Goal: Information Seeking & Learning: Learn about a topic

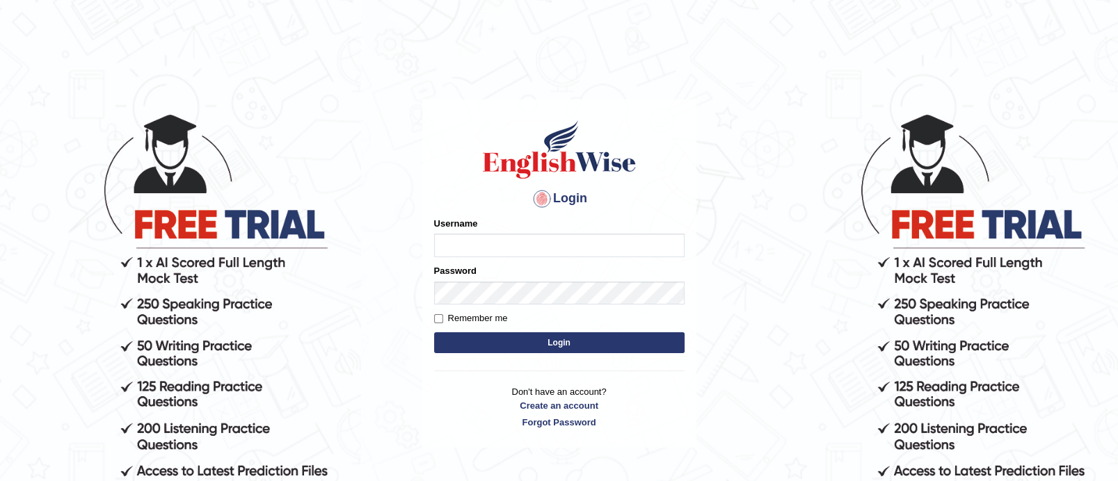
type input "TAKhalid"
click at [537, 341] on button "Login" at bounding box center [559, 343] width 250 height 21
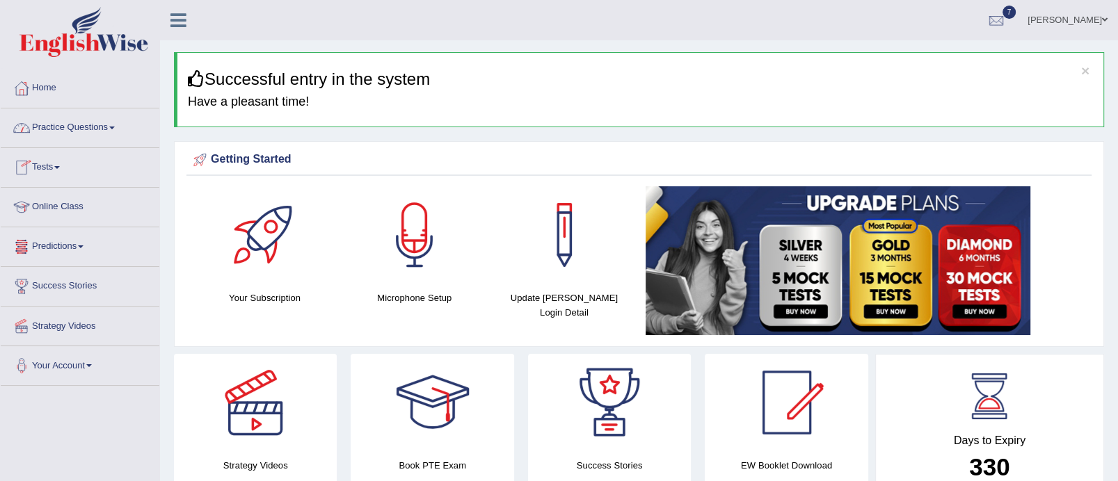
click at [120, 127] on link "Practice Questions" at bounding box center [80, 126] width 159 height 35
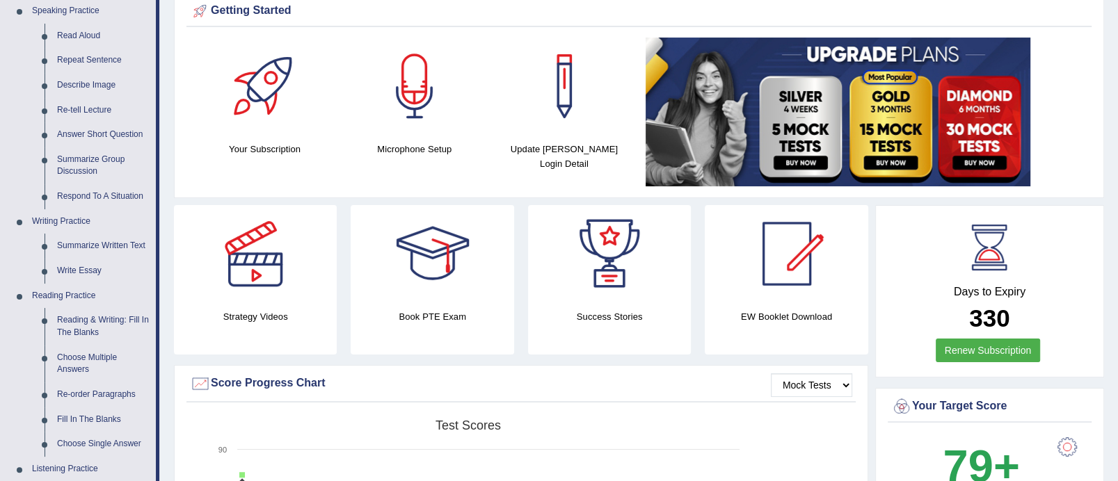
scroll to position [159, 0]
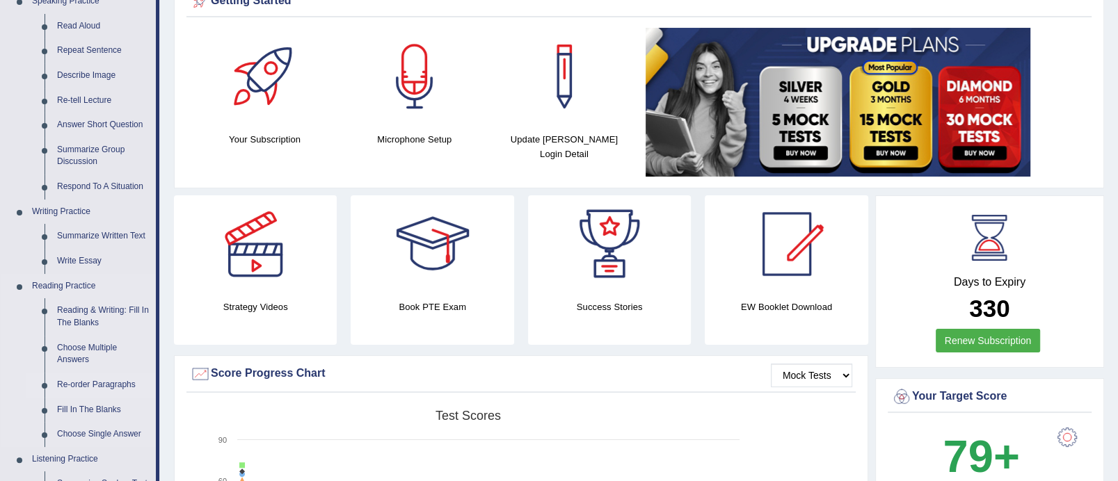
click at [95, 379] on link "Re-order Paragraphs" at bounding box center [103, 385] width 105 height 25
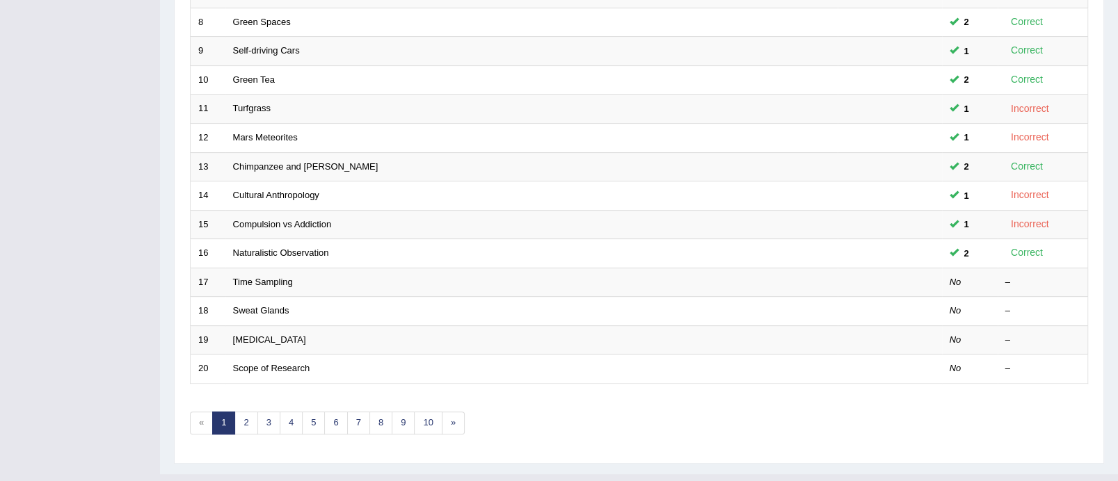
scroll to position [413, 0]
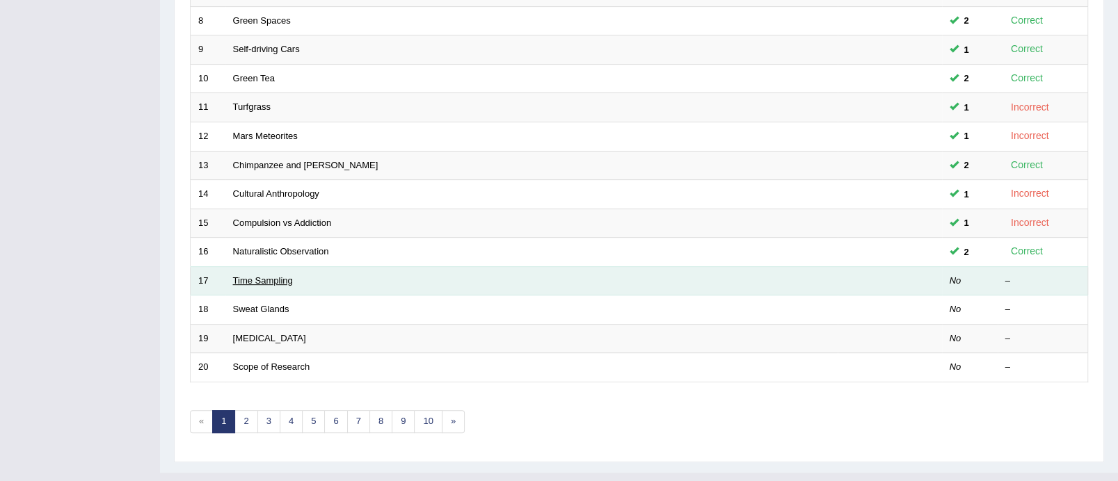
click at [273, 275] on link "Time Sampling" at bounding box center [263, 280] width 60 height 10
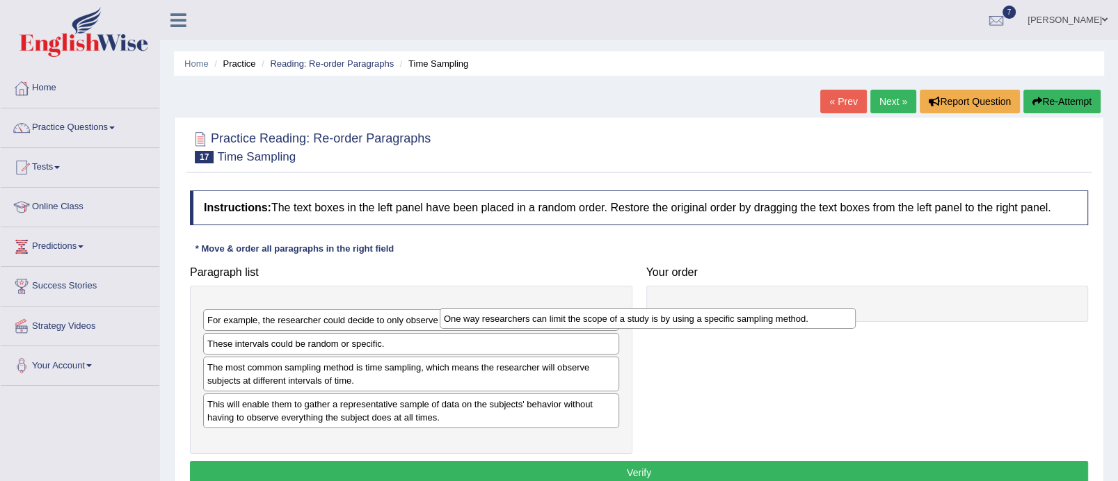
drag, startPoint x: 384, startPoint y: 307, endPoint x: 621, endPoint y: 316, distance: 237.4
click at [621, 316] on div "One way researchers can limit the scope of a study is by using a specific sampl…" at bounding box center [648, 319] width 416 height 22
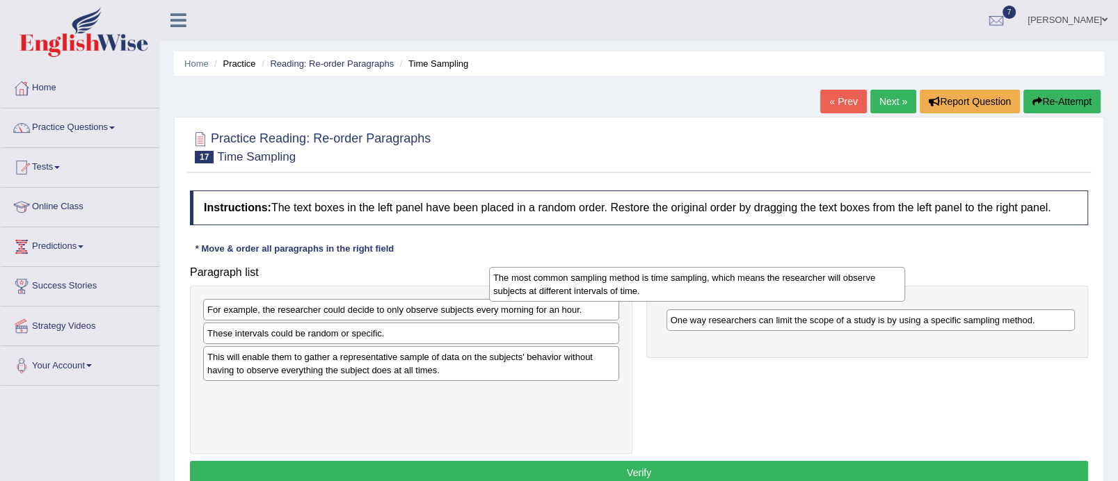
drag, startPoint x: 383, startPoint y: 368, endPoint x: 677, endPoint y: 302, distance: 300.9
click at [677, 302] on div "The most common sampling method is time sampling, which means the researcher wi…" at bounding box center [697, 284] width 416 height 35
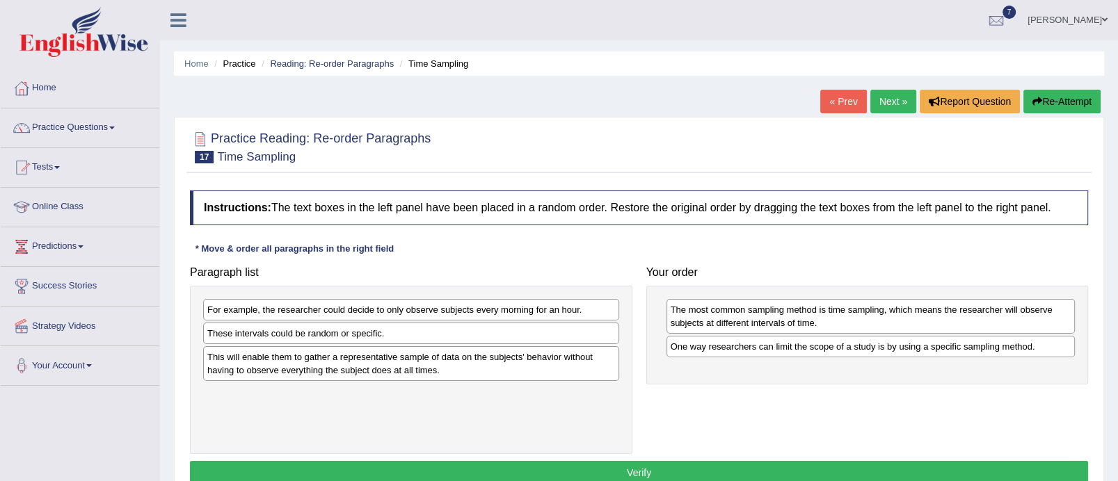
click at [677, 302] on div "The most common sampling method is time sampling, which means the researcher wi…" at bounding box center [870, 316] width 409 height 35
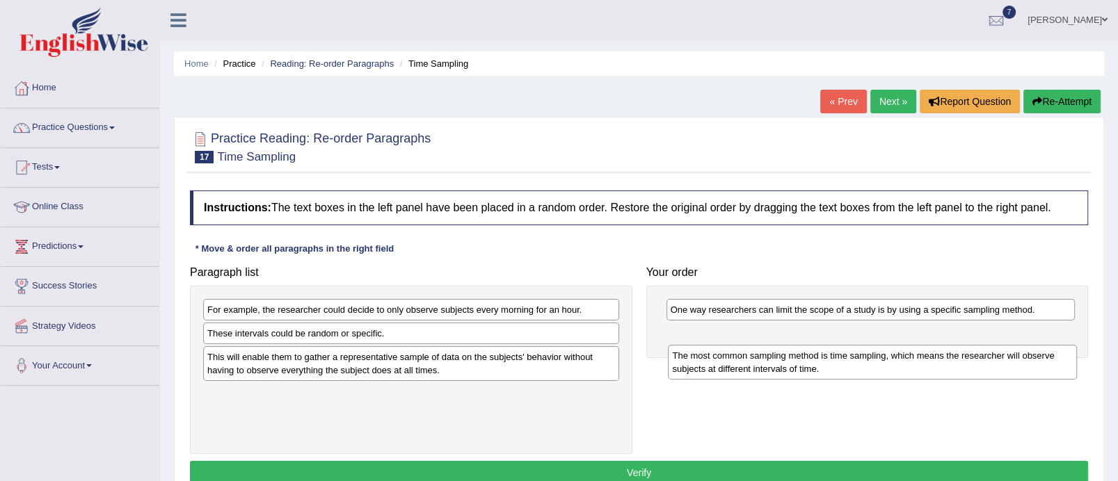
drag, startPoint x: 685, startPoint y: 310, endPoint x: 688, endPoint y: 362, distance: 52.3
click at [688, 362] on div "The most common sampling method is time sampling, which means the researcher wi…" at bounding box center [872, 362] width 409 height 35
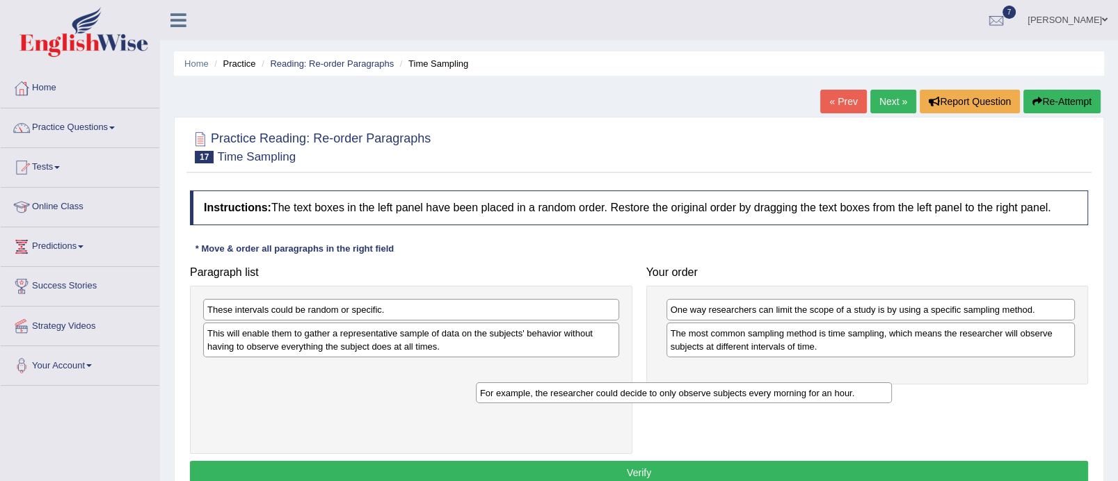
drag, startPoint x: 456, startPoint y: 307, endPoint x: 734, endPoint y: 382, distance: 288.1
click at [734, 383] on div "For example, the researcher could decide to only observe subjects every morning…" at bounding box center [684, 394] width 416 height 22
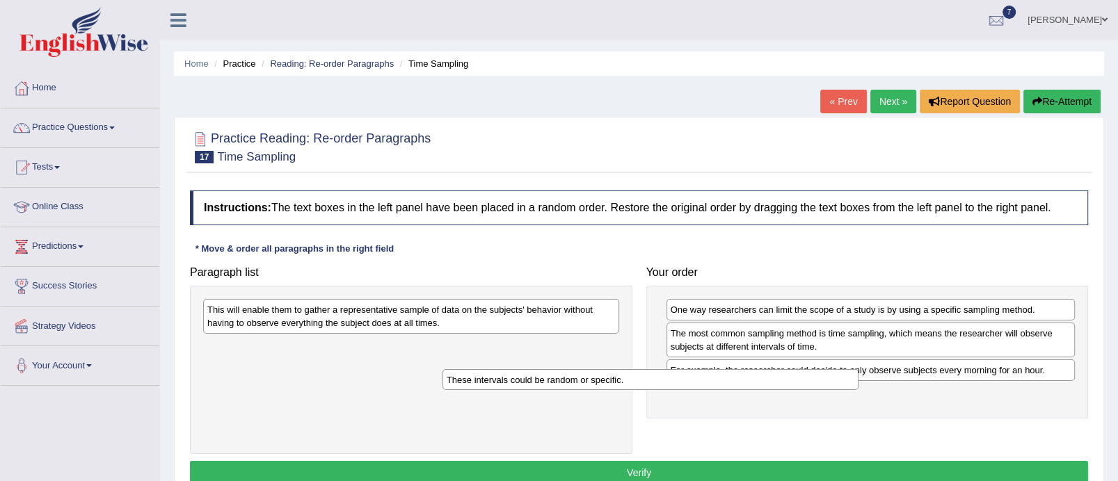
drag, startPoint x: 397, startPoint y: 312, endPoint x: 636, endPoint y: 382, distance: 249.2
click at [636, 382] on div "These intervals could be random or specific." at bounding box center [650, 380] width 416 height 22
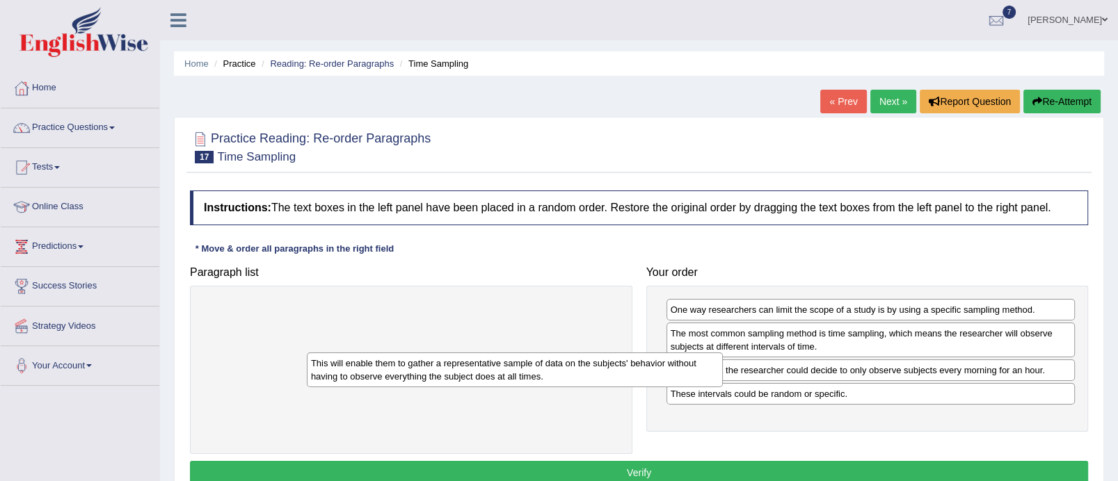
drag, startPoint x: 482, startPoint y: 310, endPoint x: 737, endPoint y: 397, distance: 269.3
click at [723, 387] on div "This will enable them to gather a representative sample of data on the subjects…" at bounding box center [515, 370] width 416 height 35
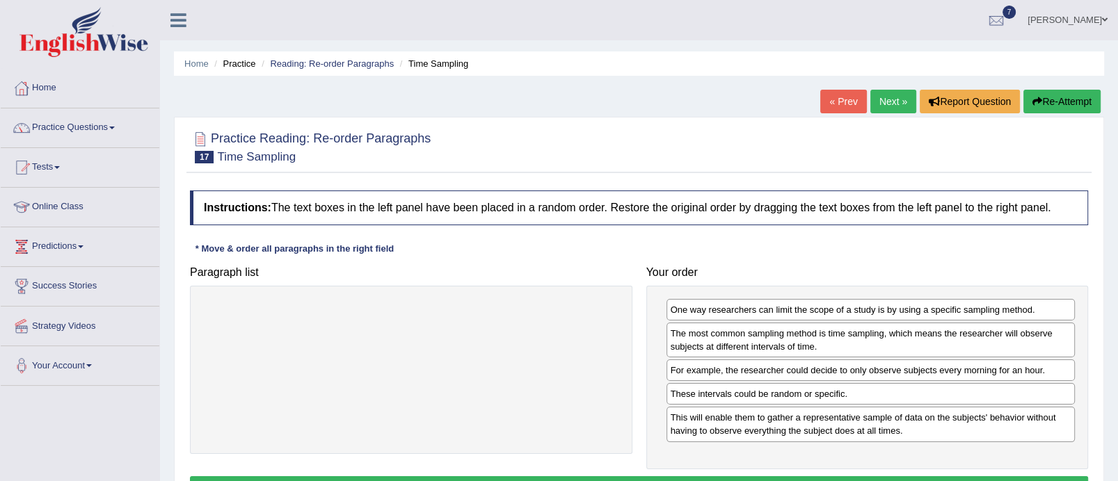
click at [636, 477] on button "Verify" at bounding box center [639, 489] width 898 height 24
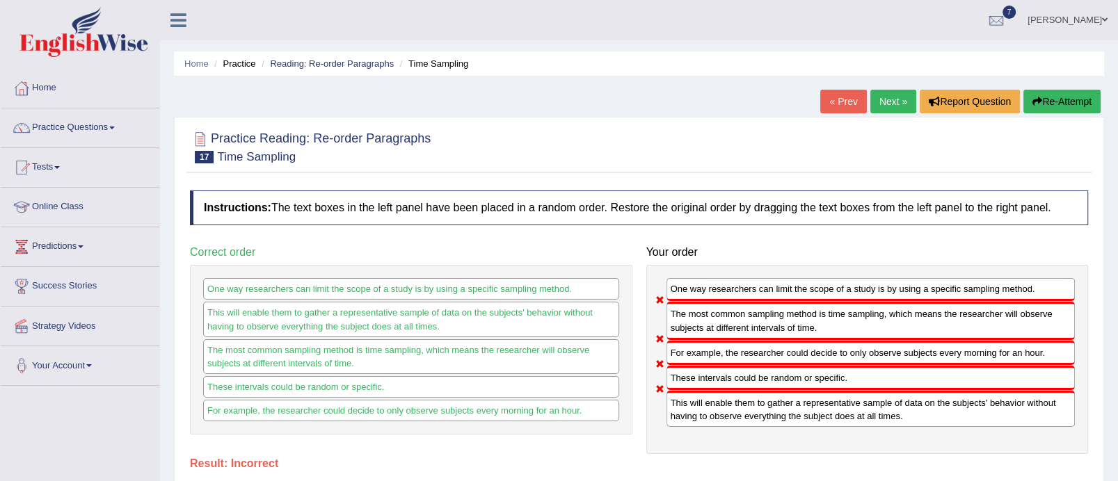
click at [876, 97] on link "Next »" at bounding box center [893, 102] width 46 height 24
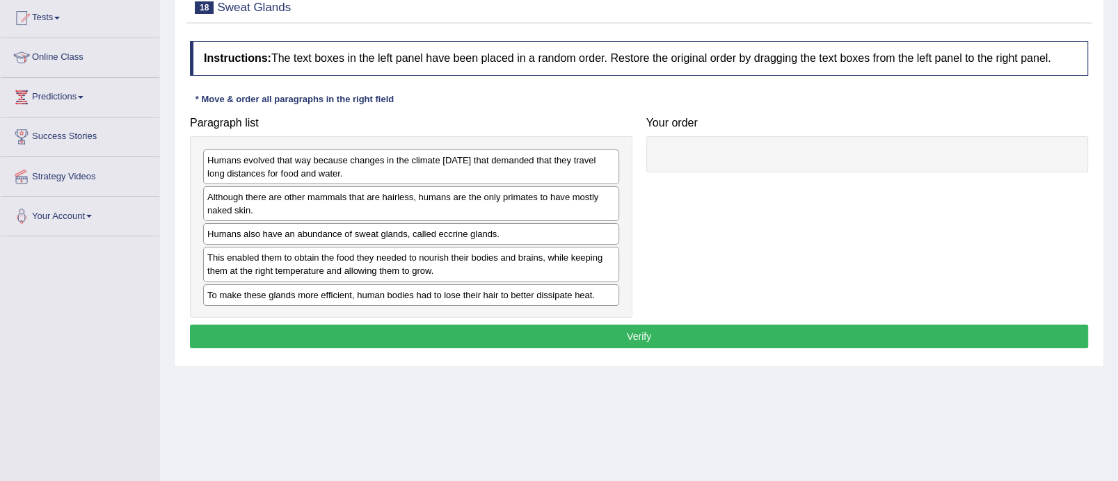
scroll to position [157, 0]
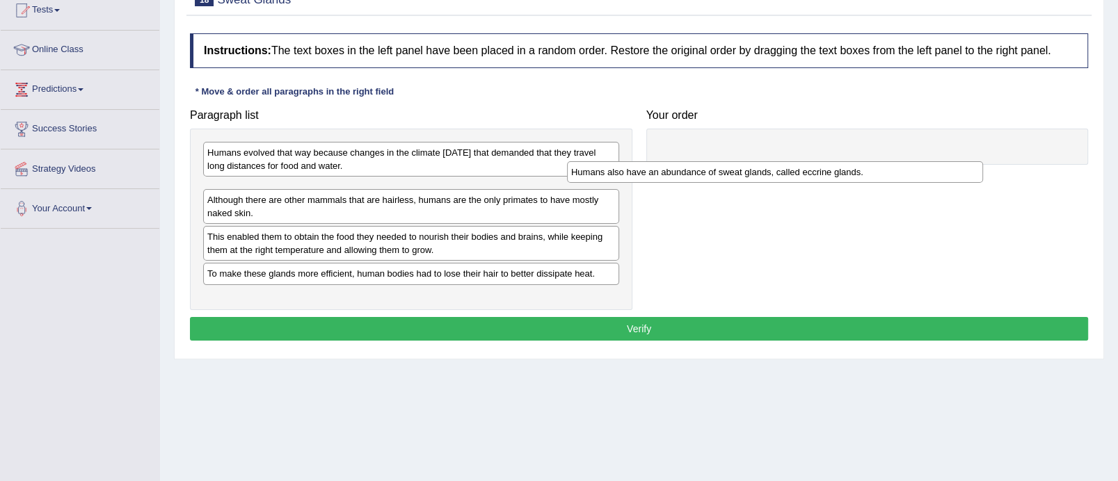
drag, startPoint x: 411, startPoint y: 227, endPoint x: 780, endPoint y: 172, distance: 372.9
click at [780, 172] on div "Humans also have an abundance of sweat glands, called eccrine glands." at bounding box center [775, 172] width 416 height 22
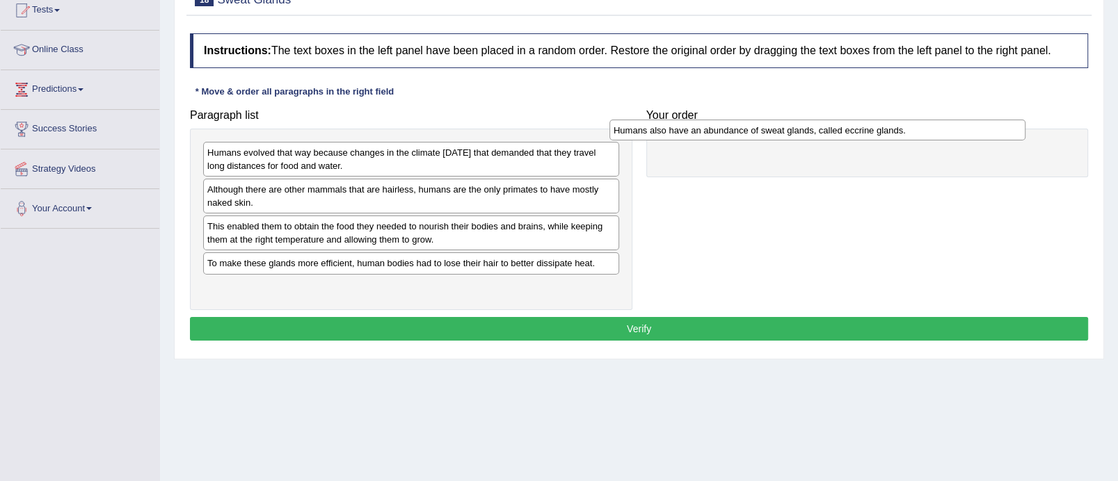
drag, startPoint x: 461, startPoint y: 186, endPoint x: 866, endPoint y: 133, distance: 409.0
click at [866, 133] on div "Humans also have an abundance of sweat glands, called eccrine glands." at bounding box center [817, 131] width 416 height 22
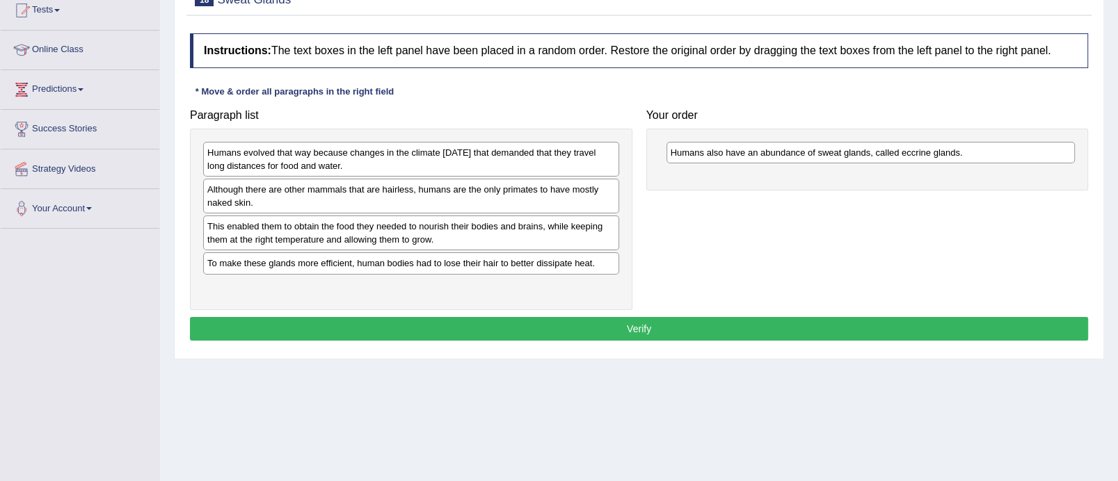
click at [794, 194] on div "Paragraph list Humans evolved that way because changes in the climate 200,000 y…" at bounding box center [639, 206] width 912 height 208
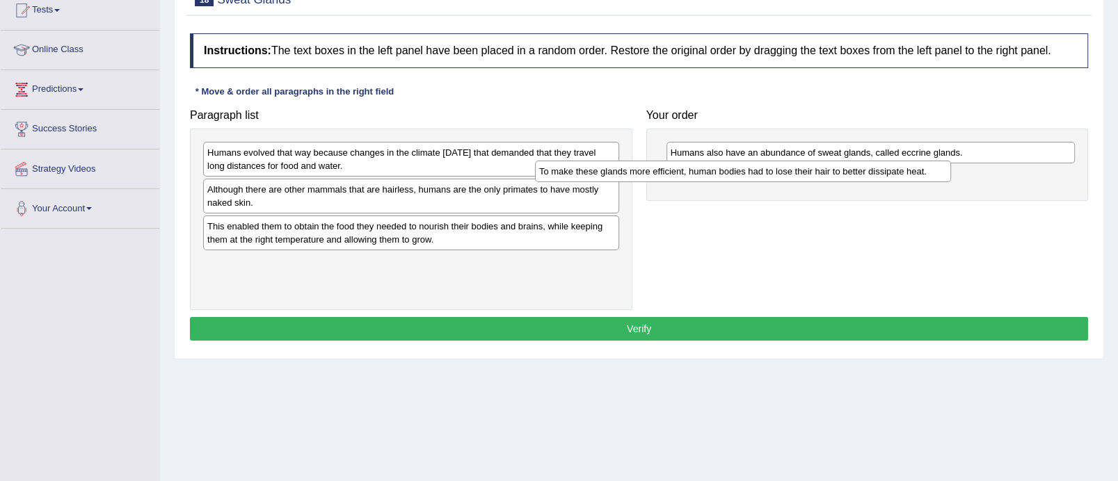
drag, startPoint x: 559, startPoint y: 263, endPoint x: 894, endPoint y: 174, distance: 346.9
click at [894, 174] on div "To make these glands more efficient, human bodies had to lose their hair to bet…" at bounding box center [743, 172] width 416 height 22
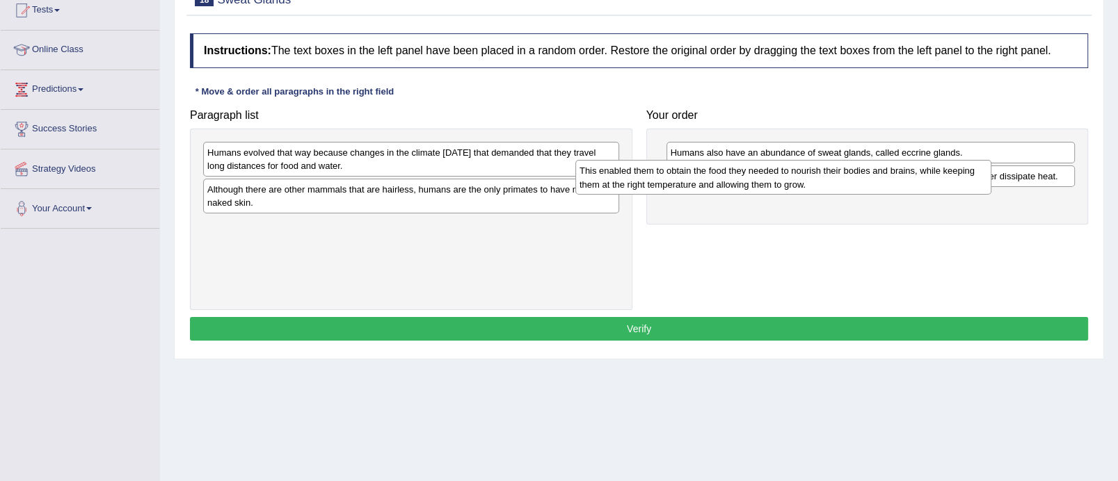
drag, startPoint x: 463, startPoint y: 238, endPoint x: 836, endPoint y: 184, distance: 376.0
click at [836, 184] on div "This enabled them to obtain the food they needed to nourish their bodies and br…" at bounding box center [783, 177] width 416 height 35
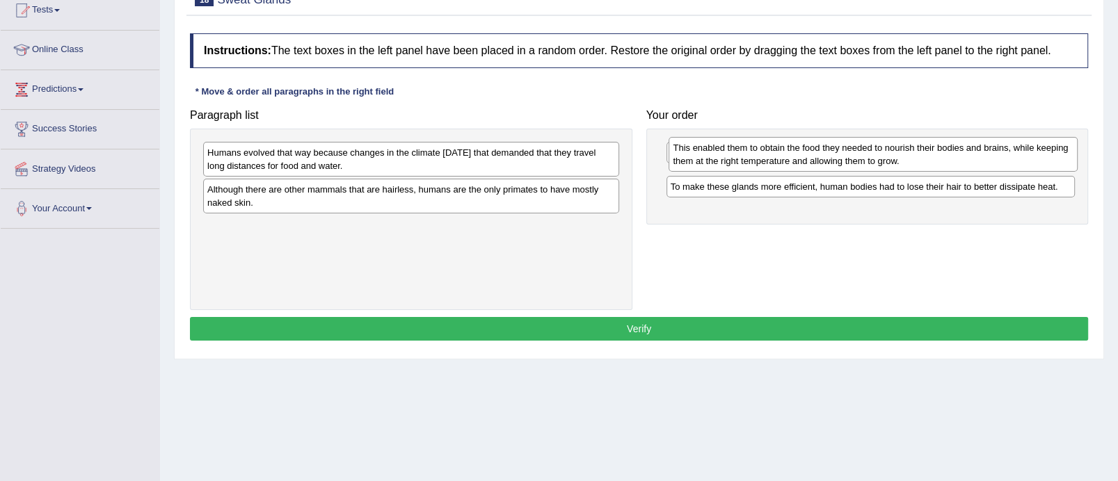
drag, startPoint x: 769, startPoint y: 218, endPoint x: 772, endPoint y: 166, distance: 51.6
click at [772, 166] on div "This enabled them to obtain the food they needed to nourish their bodies and br…" at bounding box center [873, 154] width 409 height 35
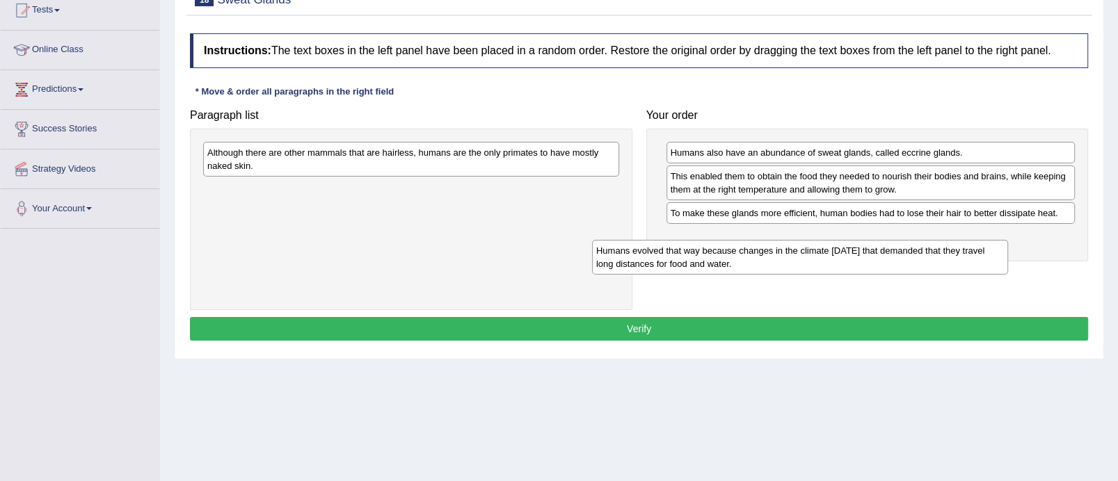
drag, startPoint x: 543, startPoint y: 168, endPoint x: 945, endPoint y: 268, distance: 414.4
click at [945, 268] on div "Humans evolved that way because changes in the climate 200,000 years ago that d…" at bounding box center [800, 257] width 416 height 35
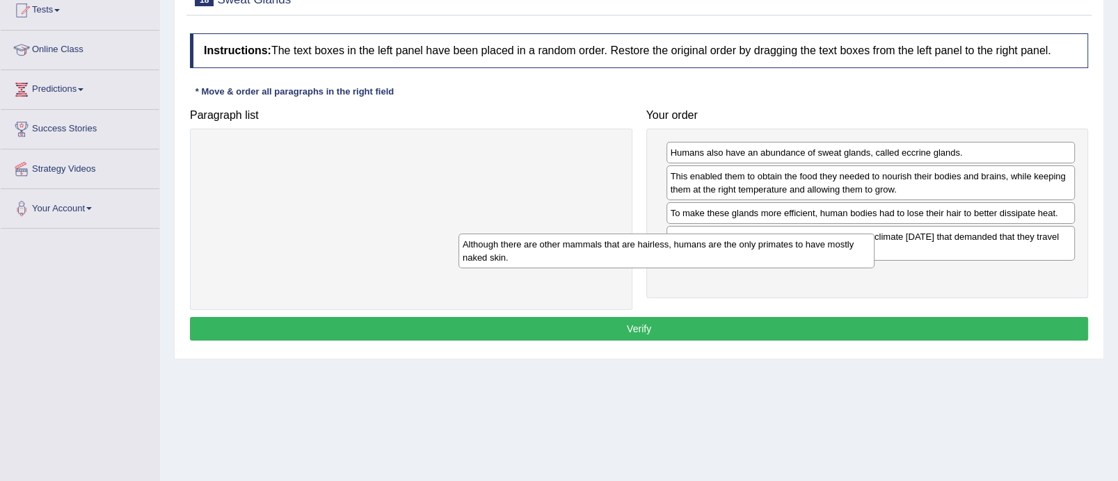
drag, startPoint x: 520, startPoint y: 167, endPoint x: 822, endPoint y: 274, distance: 320.4
click at [822, 269] on div "Although there are other mammals that are hairless, humans are the only primate…" at bounding box center [666, 251] width 416 height 35
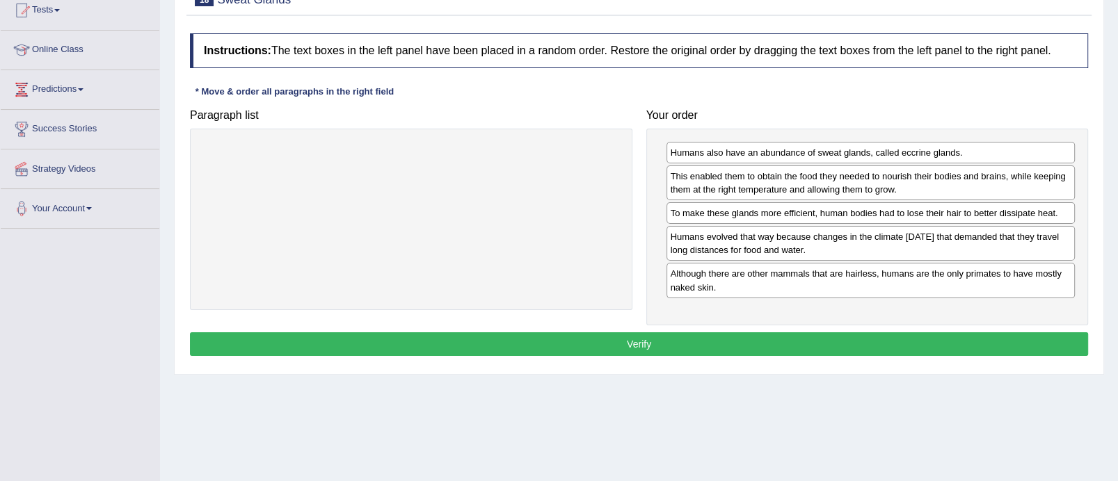
click at [740, 340] on button "Verify" at bounding box center [639, 345] width 898 height 24
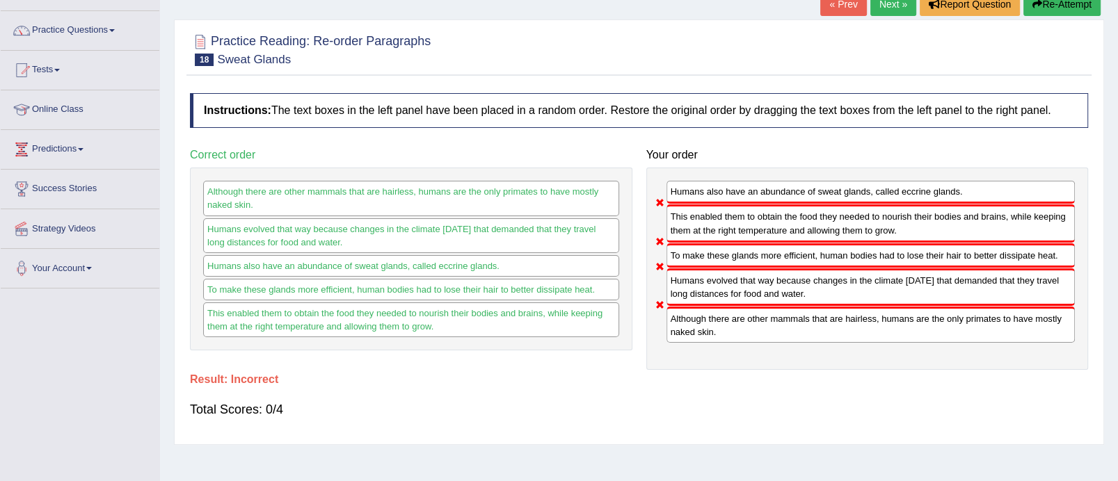
scroll to position [91, 0]
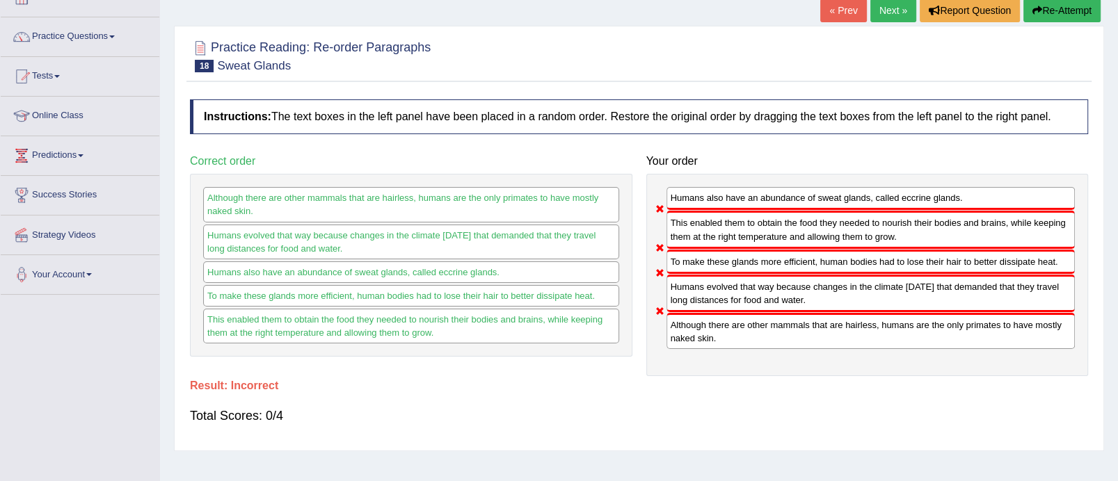
click at [884, 8] on link "Next »" at bounding box center [893, 11] width 46 height 24
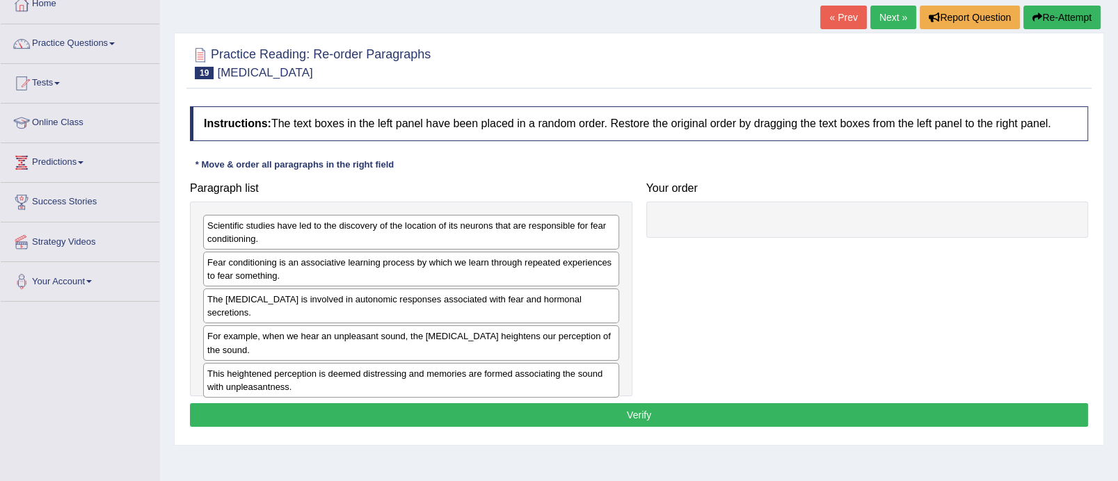
scroll to position [104, 0]
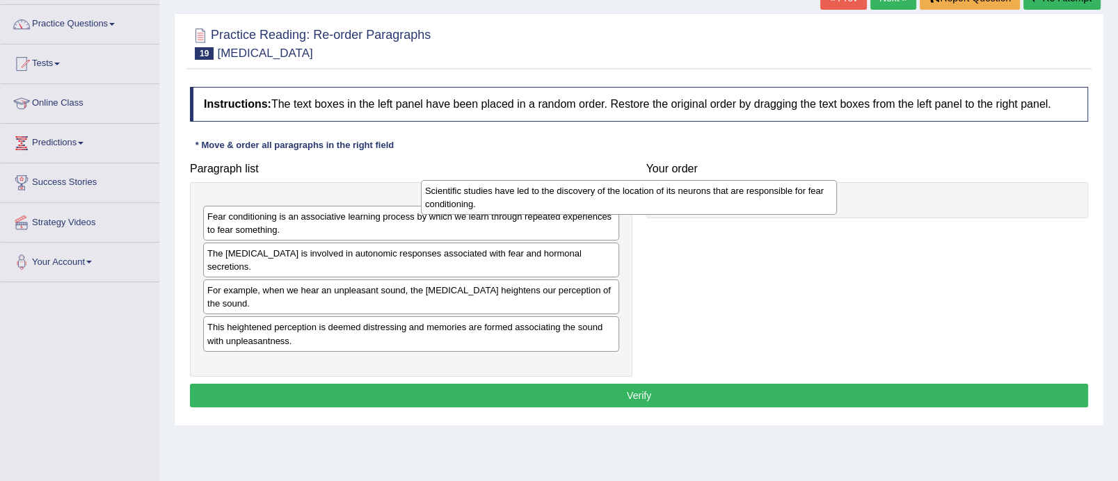
drag, startPoint x: 365, startPoint y: 207, endPoint x: 631, endPoint y: 191, distance: 267.0
click at [631, 191] on div "Scientific studies have led to the discovery of the location of its neurons tha…" at bounding box center [629, 197] width 416 height 35
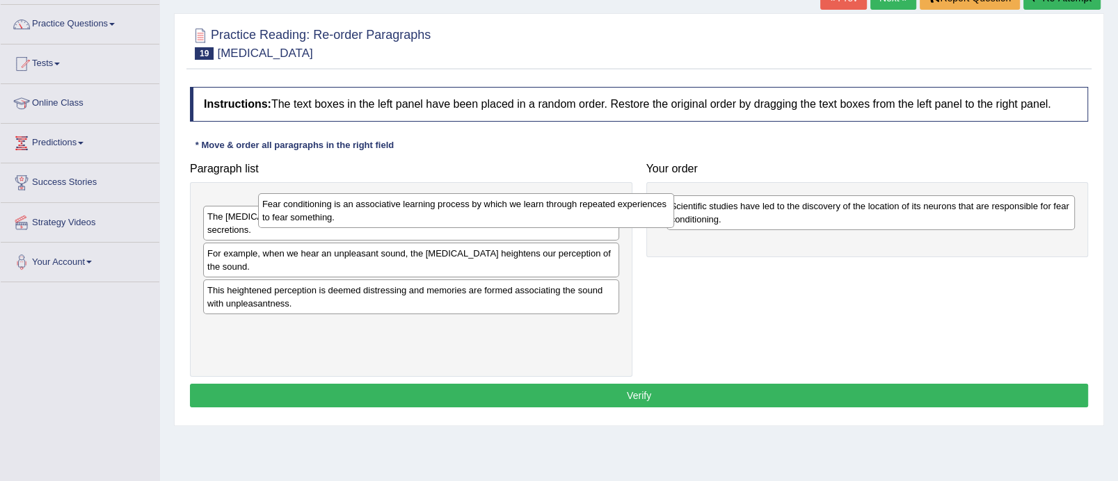
drag, startPoint x: 268, startPoint y: 207, endPoint x: 623, endPoint y: 208, distance: 354.8
click at [623, 208] on div "Fear conditioning is an associative learning process by which we learn through …" at bounding box center [466, 210] width 416 height 35
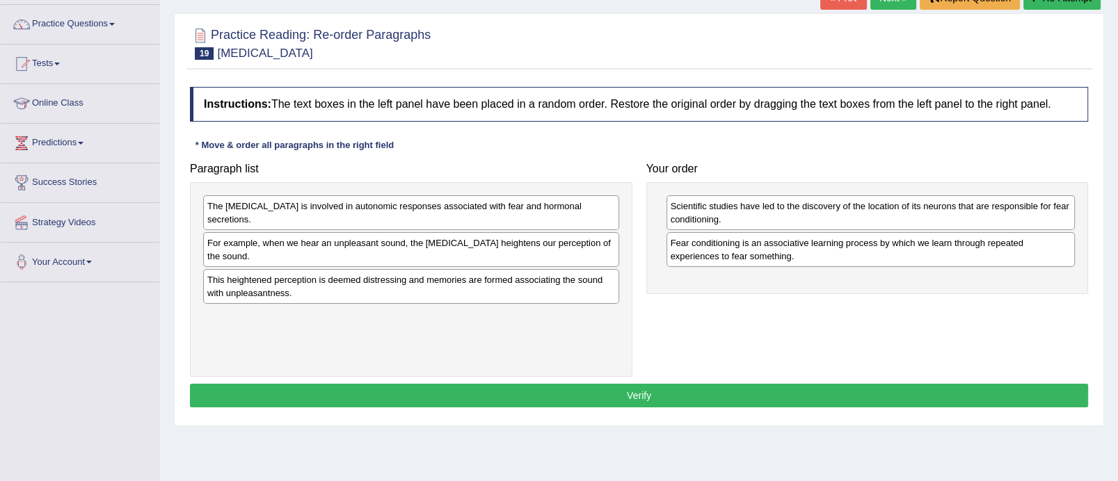
drag, startPoint x: 406, startPoint y: 243, endPoint x: 664, endPoint y: 266, distance: 259.9
click at [619, 266] on div "For example, when we hear an unpleasant sound, the amygdala heightens our perce…" at bounding box center [411, 249] width 416 height 35
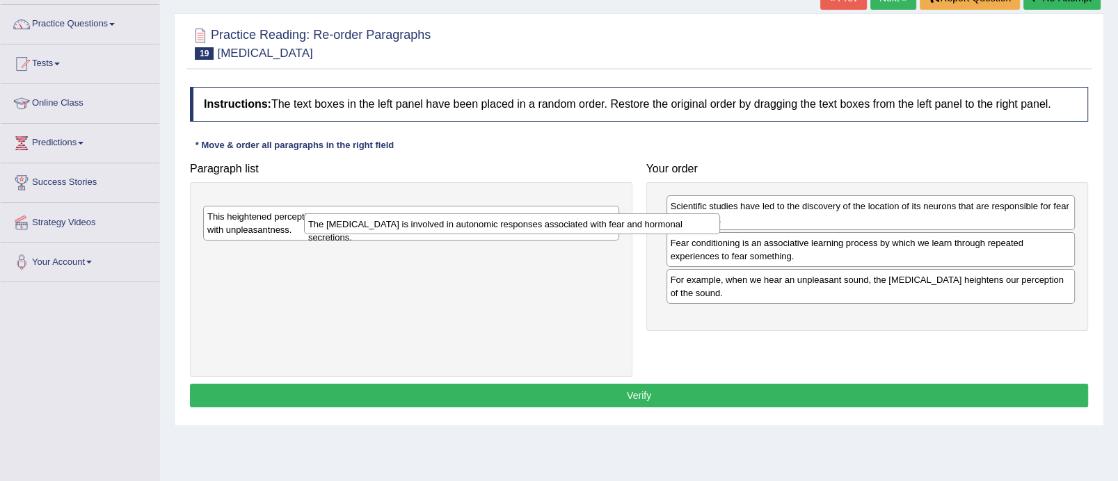
drag, startPoint x: 407, startPoint y: 207, endPoint x: 619, endPoint y: 257, distance: 218.0
click at [619, 235] on div "The amygdala is involved in autonomic responses associated with fear and hormon…" at bounding box center [512, 225] width 416 height 22
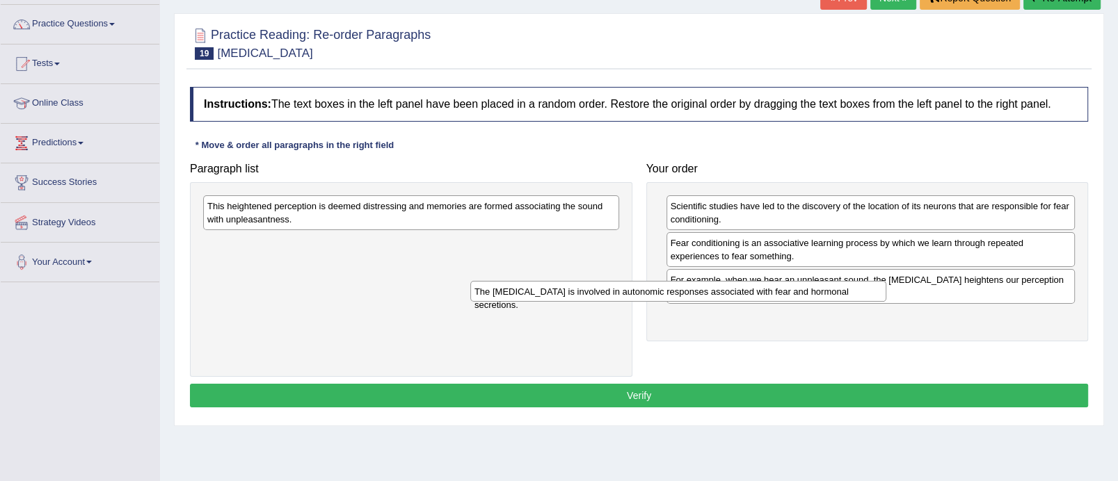
drag, startPoint x: 451, startPoint y: 240, endPoint x: 735, endPoint y: 294, distance: 288.3
click at [735, 294] on div "The amygdala is involved in autonomic responses associated with fear and hormon…" at bounding box center [678, 292] width 416 height 22
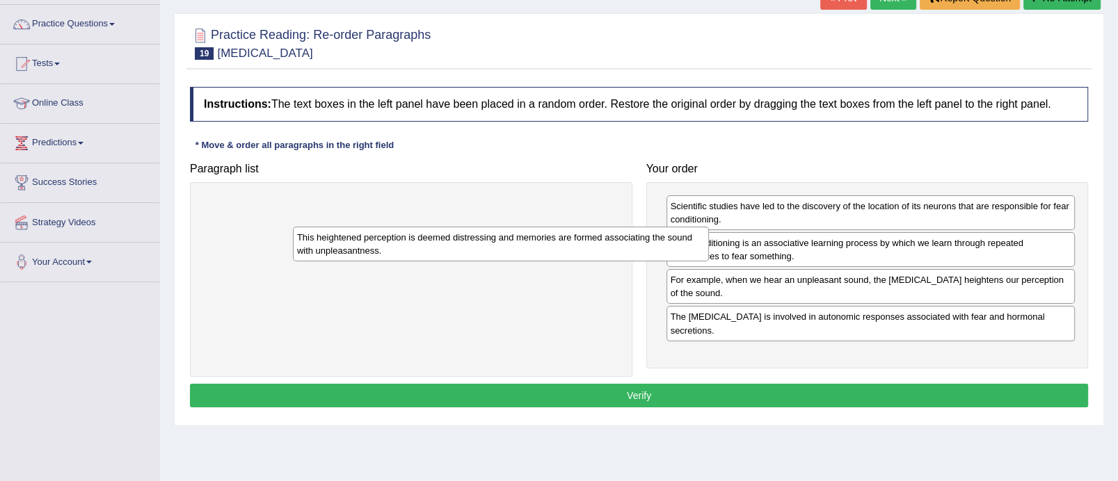
drag, startPoint x: 492, startPoint y: 218, endPoint x: 771, endPoint y: 335, distance: 302.2
click at [709, 262] on div "This heightened perception is deemed distressing and memories are formed associ…" at bounding box center [501, 244] width 416 height 35
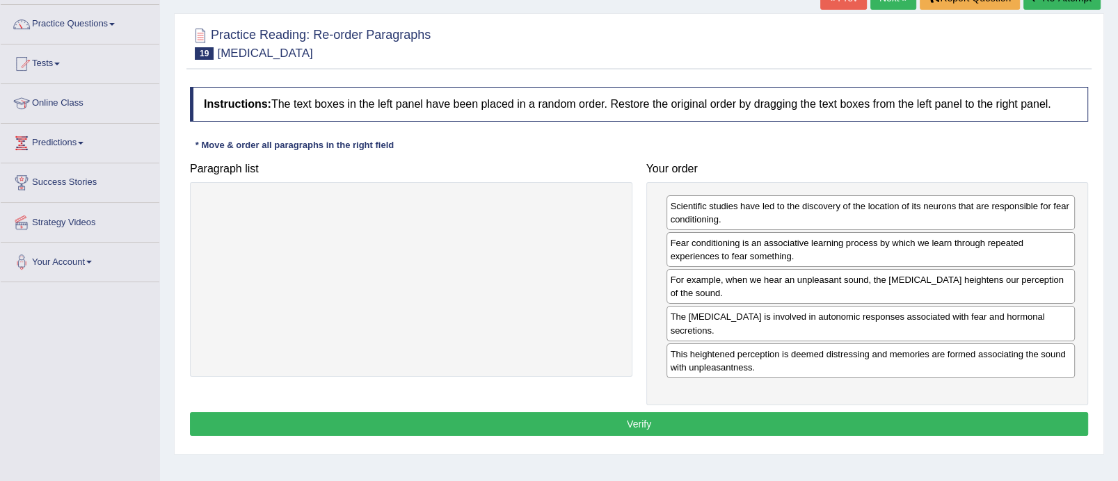
click at [632, 413] on button "Verify" at bounding box center [639, 425] width 898 height 24
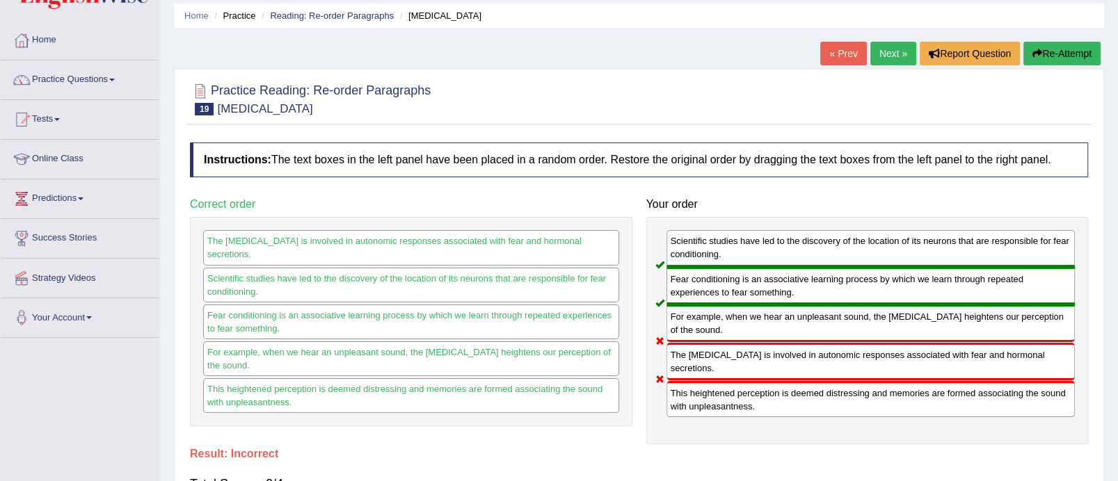
scroll to position [43, 0]
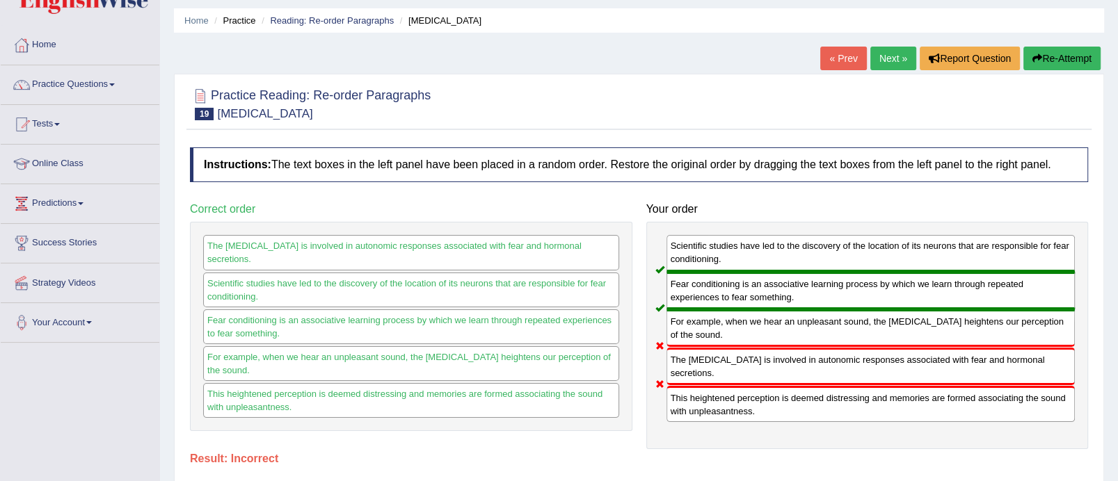
click at [896, 56] on link "Next »" at bounding box center [893, 59] width 46 height 24
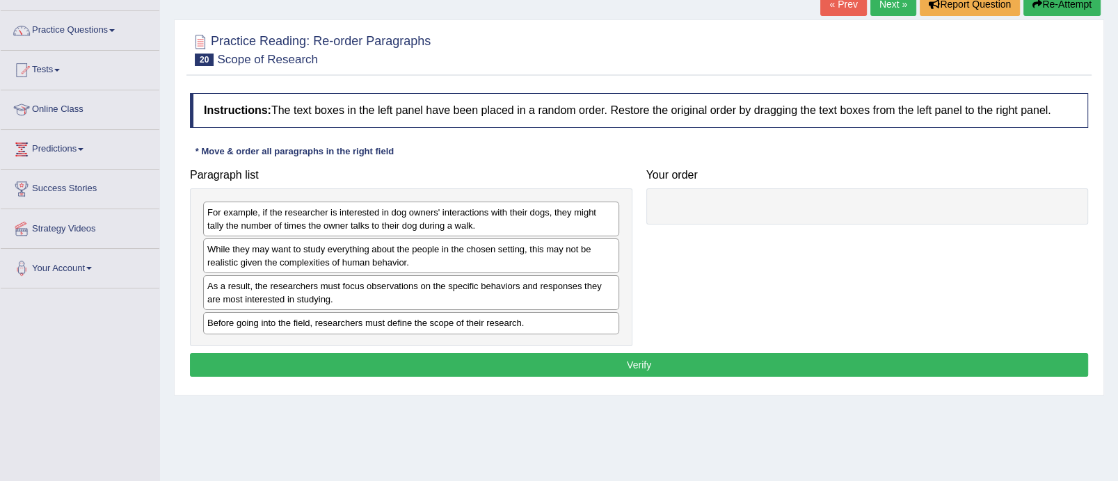
scroll to position [102, 0]
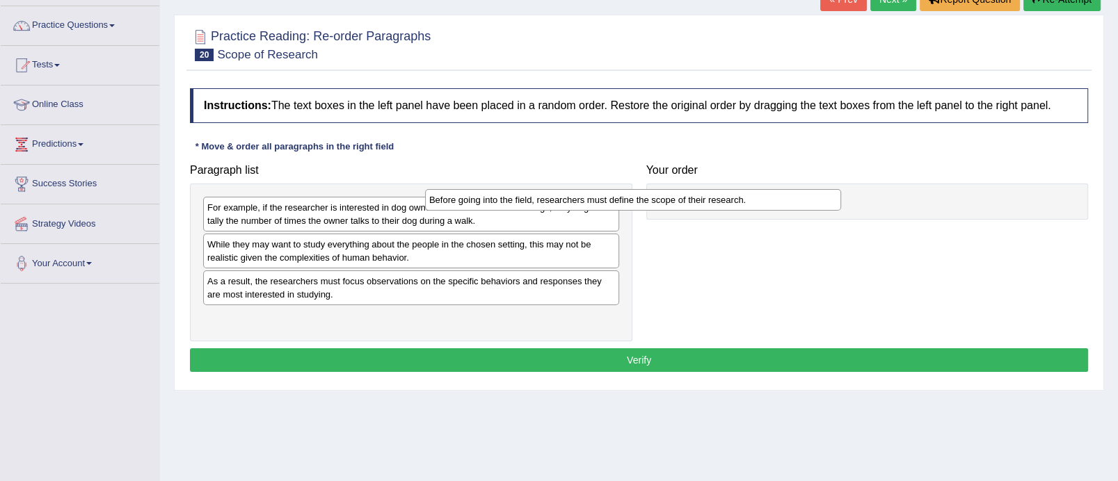
drag, startPoint x: 416, startPoint y: 317, endPoint x: 753, endPoint y: 179, distance: 363.5
click at [753, 189] on div "Before going into the field, researchers must define the scope of their researc…" at bounding box center [633, 200] width 416 height 22
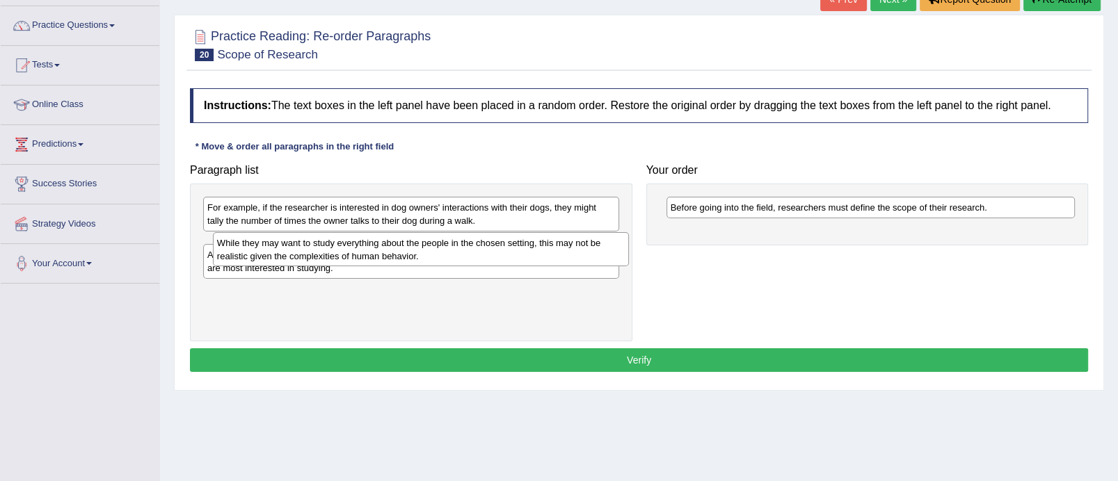
drag, startPoint x: 495, startPoint y: 259, endPoint x: 676, endPoint y: 239, distance: 182.0
click at [629, 239] on div "While they may want to study everything about the people in the chosen setting,…" at bounding box center [421, 249] width 416 height 35
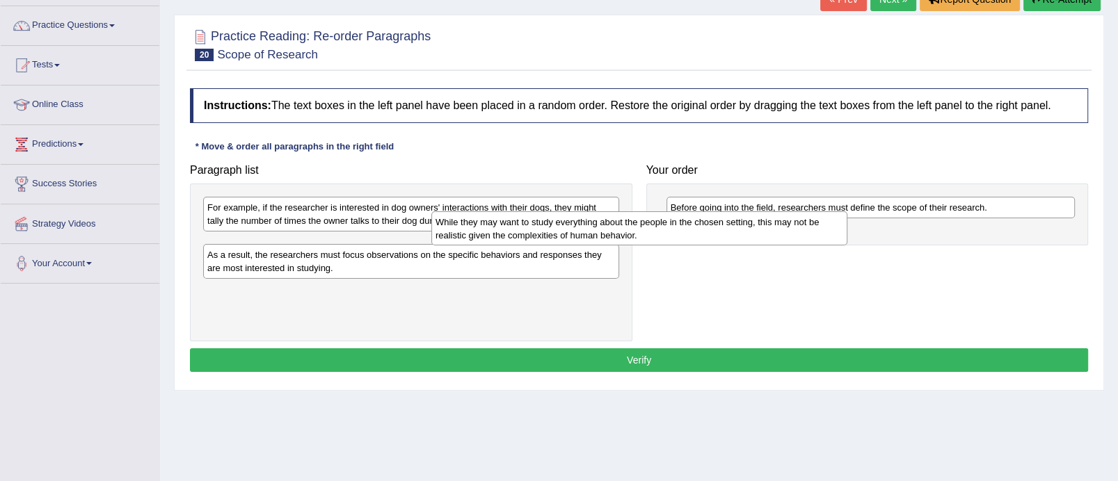
drag, startPoint x: 477, startPoint y: 246, endPoint x: 738, endPoint y: 231, distance: 262.0
click at [738, 231] on div "While they may want to study everything about the people in the chosen setting,…" at bounding box center [639, 228] width 416 height 35
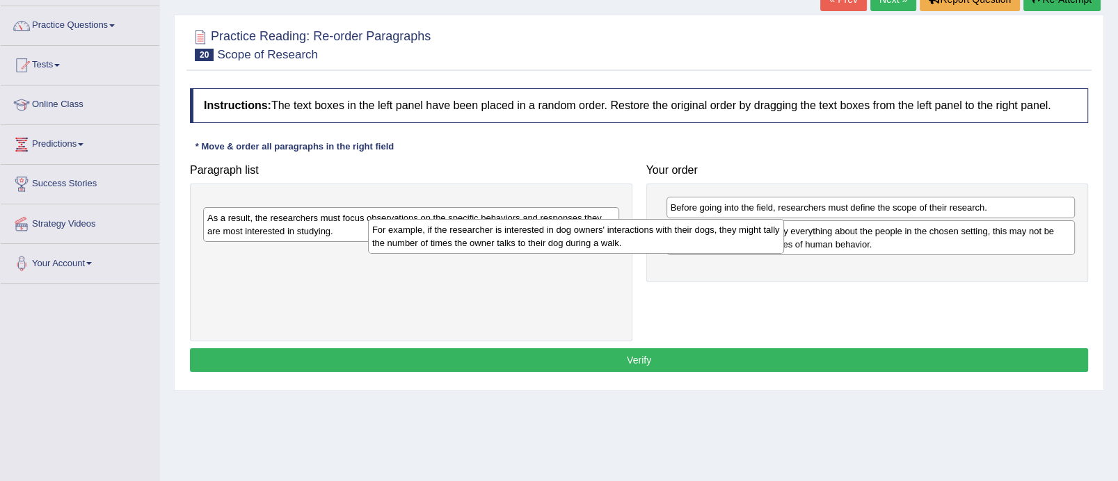
drag, startPoint x: 506, startPoint y: 216, endPoint x: 740, endPoint y: 250, distance: 236.1
click at [740, 250] on div "For example, if the researcher is interested in dog owners' interactions with t…" at bounding box center [576, 236] width 416 height 35
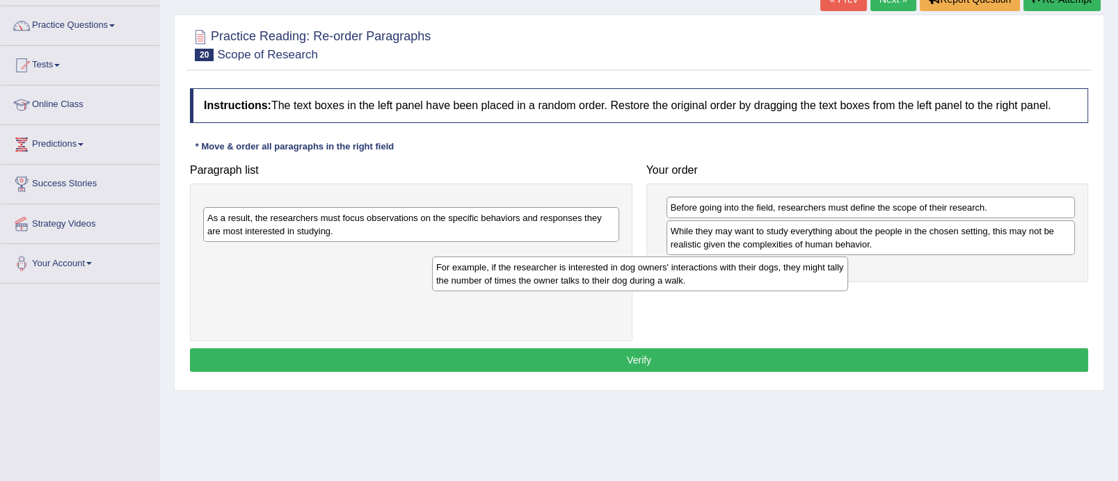
drag, startPoint x: 531, startPoint y: 210, endPoint x: 789, endPoint y: 269, distance: 264.1
click at [789, 269] on div "For example, if the researcher is interested in dog owners' interactions with t…" at bounding box center [640, 274] width 416 height 35
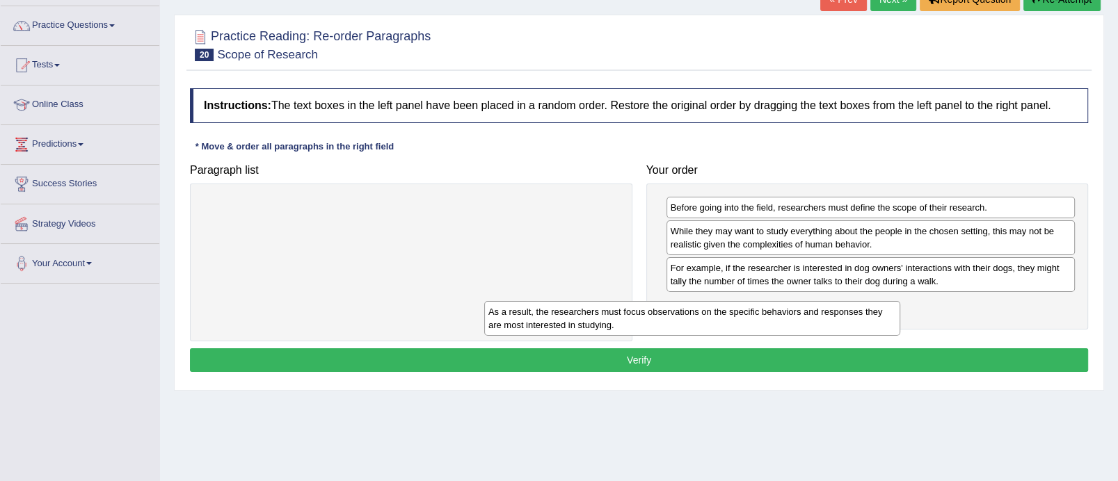
drag, startPoint x: 540, startPoint y: 219, endPoint x: 821, endPoint y: 323, distance: 299.8
click at [821, 323] on div "As a result, the researchers must focus observations on the specific behaviors …" at bounding box center [692, 318] width 416 height 35
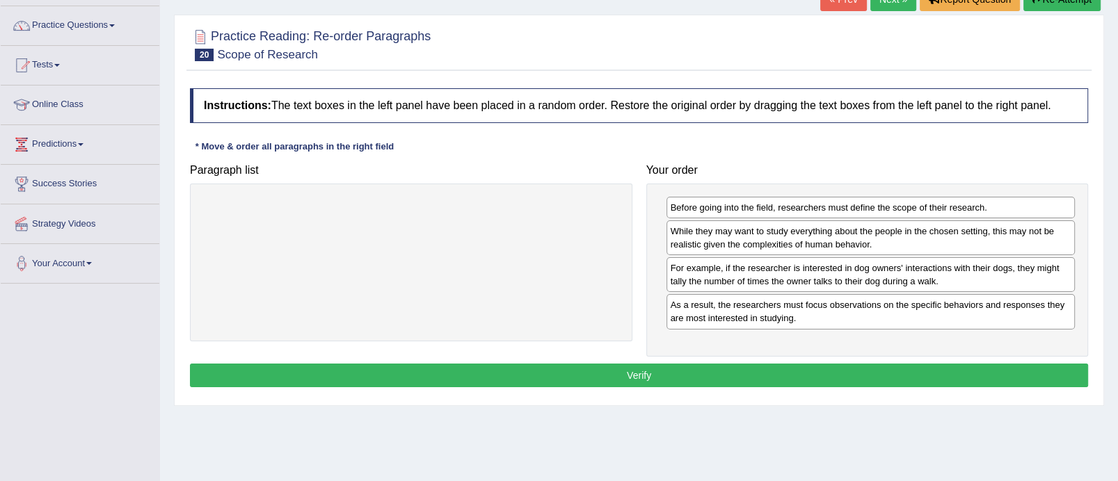
click at [761, 374] on button "Verify" at bounding box center [639, 376] width 898 height 24
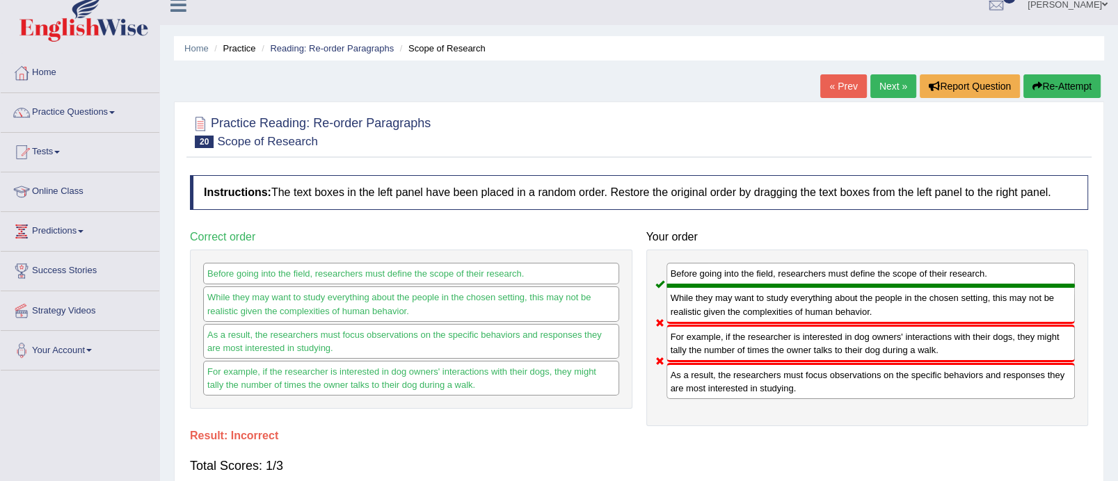
scroll to position [0, 0]
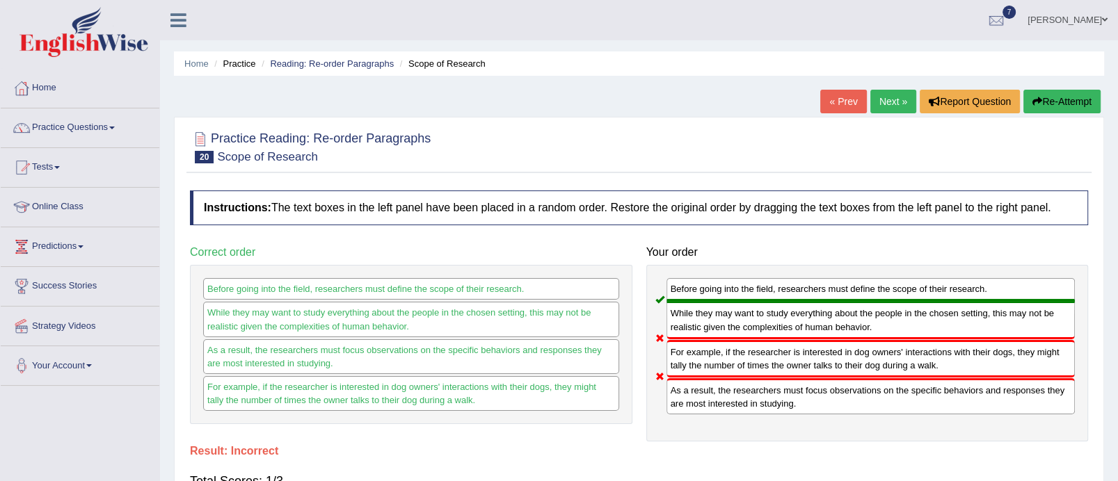
click at [903, 97] on link "Next »" at bounding box center [893, 102] width 46 height 24
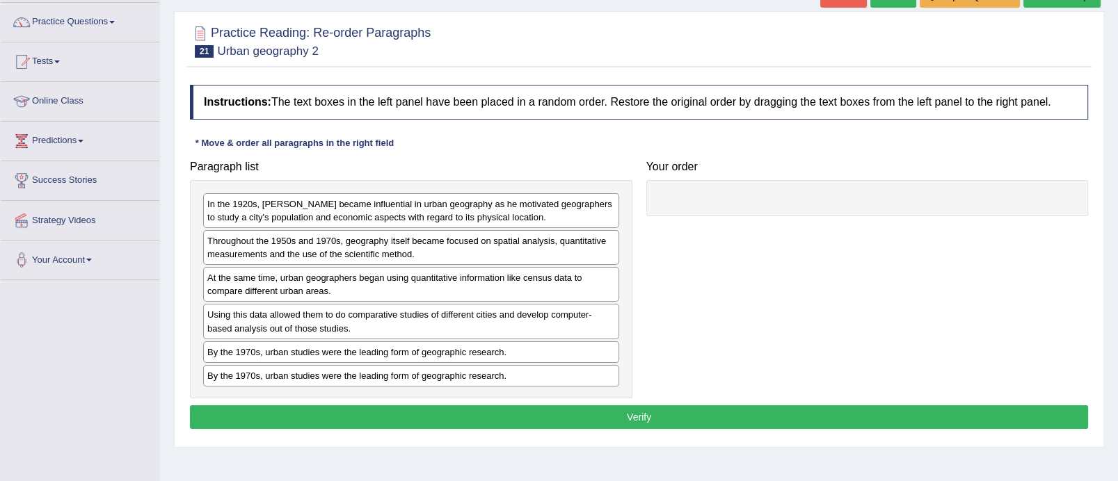
scroll to position [145, 0]
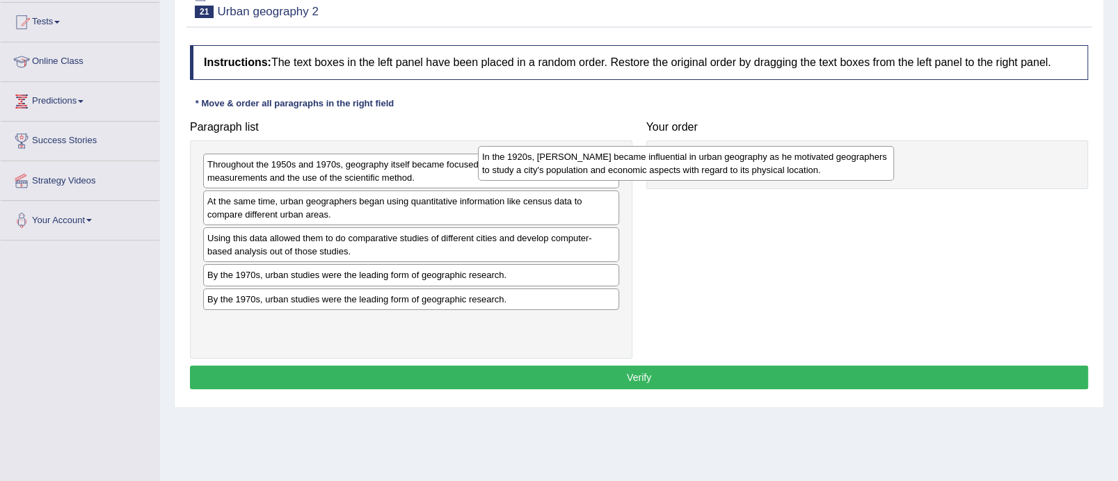
drag, startPoint x: 404, startPoint y: 159, endPoint x: 685, endPoint y: 152, distance: 281.2
click at [685, 152] on div "In the 1920s, Carl Sauer became influential in urban geography as he motivated …" at bounding box center [686, 163] width 416 height 35
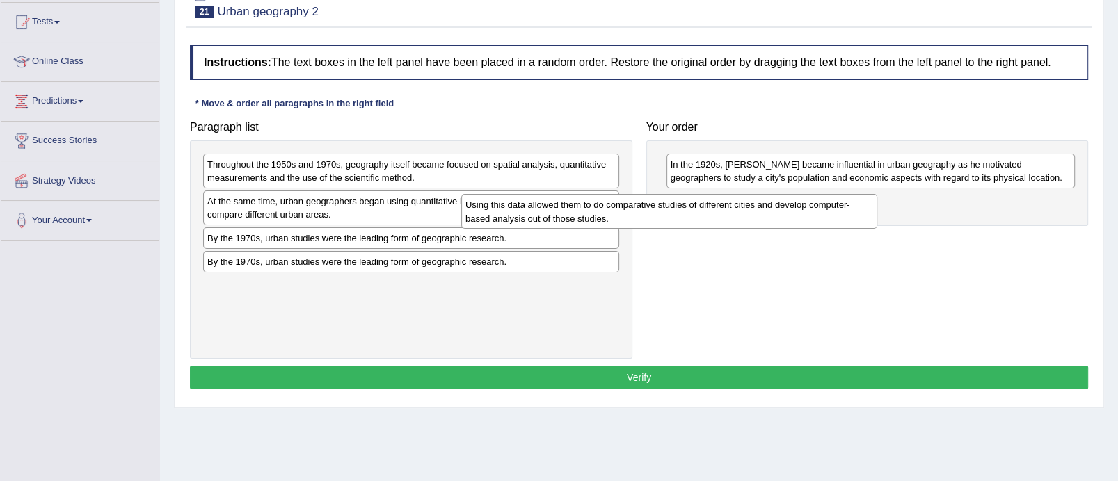
drag, startPoint x: 456, startPoint y: 252, endPoint x: 766, endPoint y: 230, distance: 310.4
click at [766, 229] on div "Using this data allowed them to do comparative studies of different cities and …" at bounding box center [669, 211] width 416 height 35
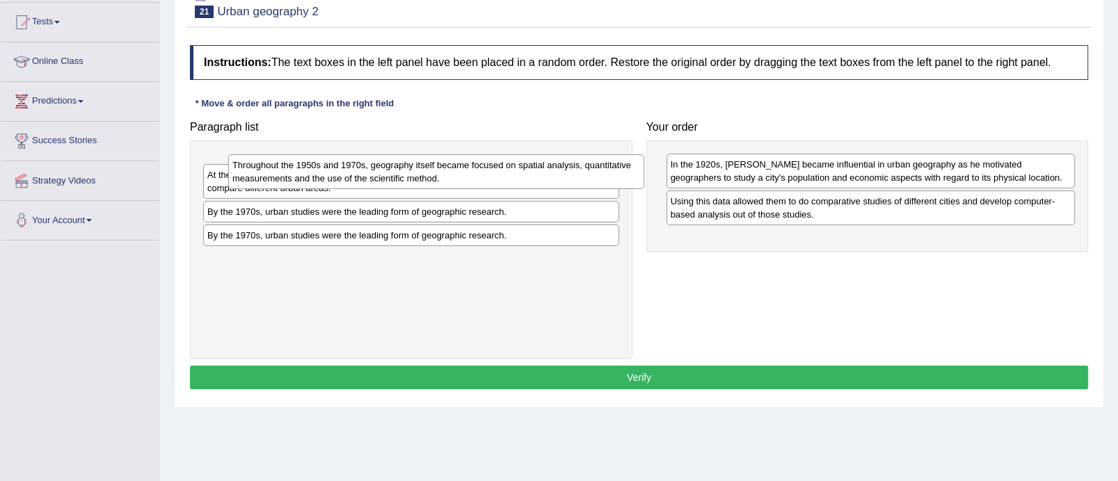
drag, startPoint x: 389, startPoint y: 177, endPoint x: 621, endPoint y: 204, distance: 233.2
click at [621, 189] on div "Throughout the 1950s and 1970s, geography itself became focused on spatial anal…" at bounding box center [436, 171] width 416 height 35
drag, startPoint x: 393, startPoint y: 174, endPoint x: 749, endPoint y: 248, distance: 363.7
click at [653, 191] on div "Throughout the 1950s and 1970s, geography itself became focused on spatial anal…" at bounding box center [445, 174] width 416 height 35
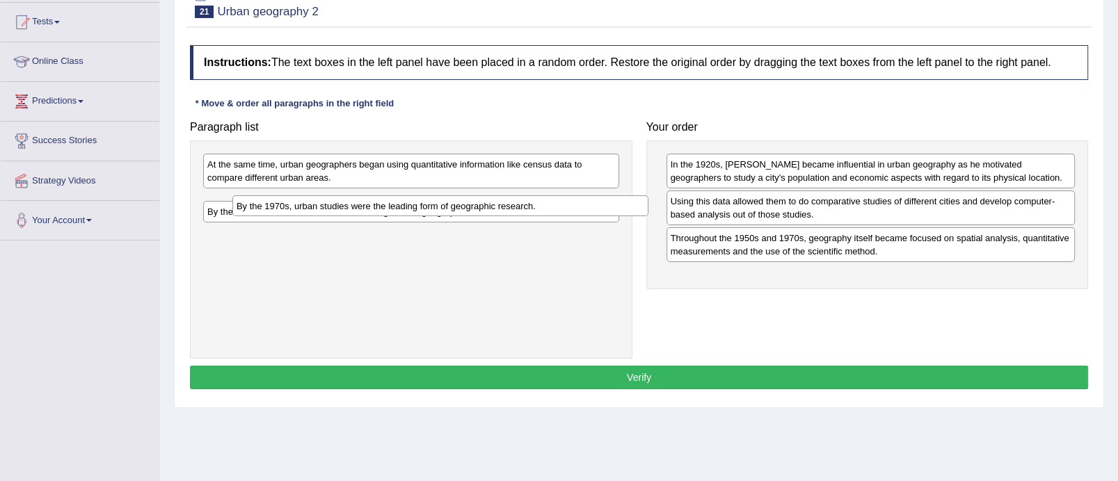
drag, startPoint x: 446, startPoint y: 196, endPoint x: 698, endPoint y: 254, distance: 258.4
click at [648, 217] on div "By the 1970s, urban studies were the leading form of geographic research." at bounding box center [440, 206] width 416 height 22
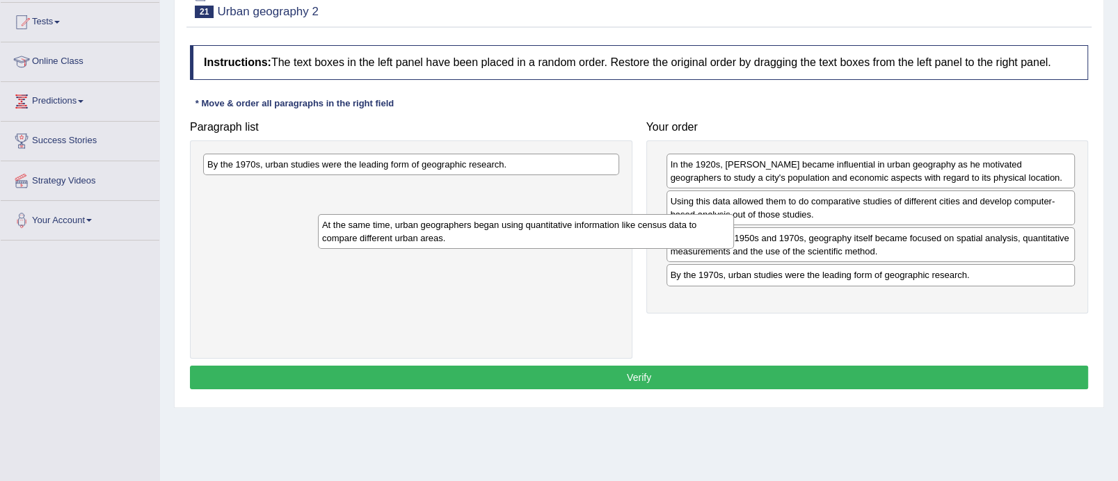
drag, startPoint x: 441, startPoint y: 160, endPoint x: 632, endPoint y: 257, distance: 214.7
click at [632, 249] on div "At the same time, urban geographers began using quantitative information like c…" at bounding box center [526, 231] width 416 height 35
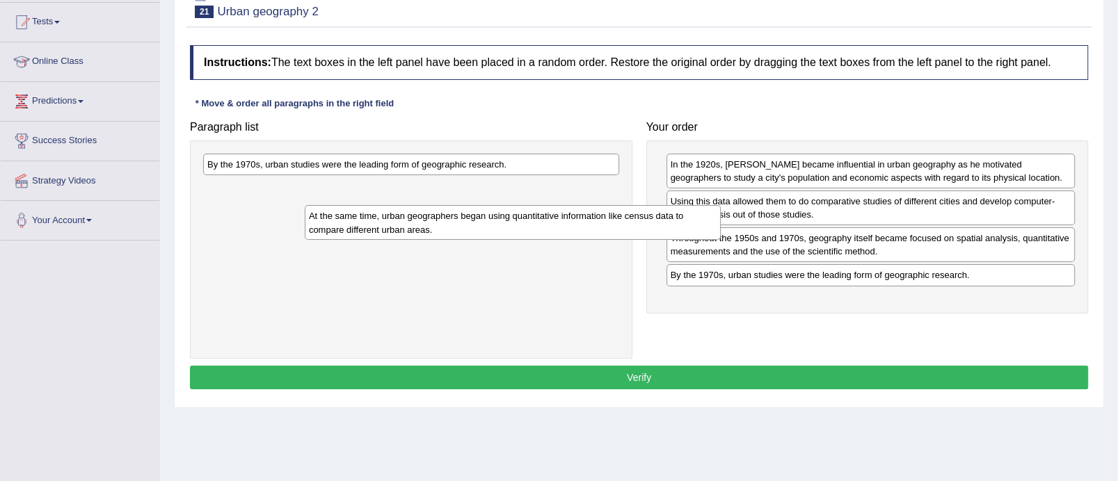
drag, startPoint x: 441, startPoint y: 195, endPoint x: 763, endPoint y: 290, distance: 335.7
click at [721, 240] on div "At the same time, urban geographers began using quantitative information like c…" at bounding box center [513, 222] width 416 height 35
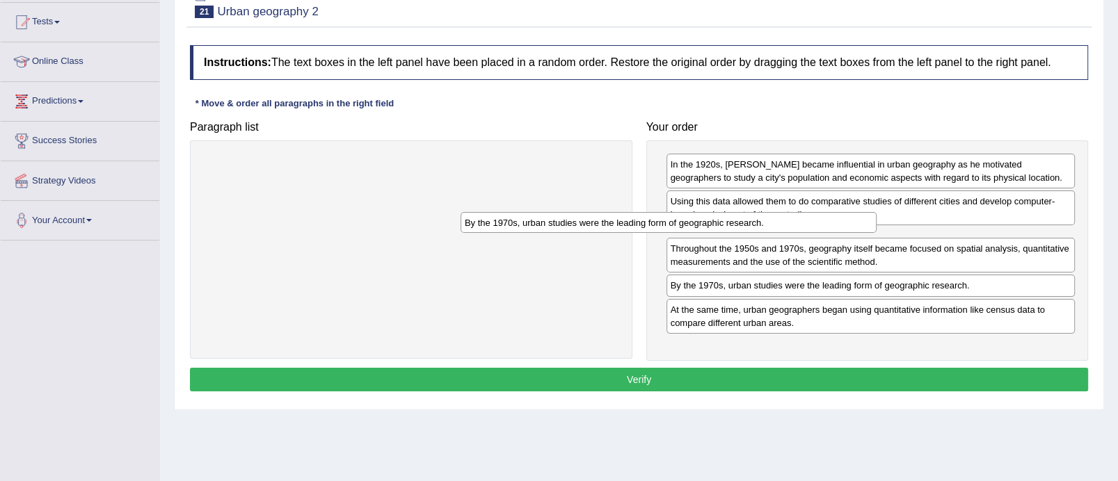
drag, startPoint x: 501, startPoint y: 166, endPoint x: 773, endPoint y: 226, distance: 278.5
click at [773, 226] on div "By the 1970s, urban studies were the leading form of geographic research." at bounding box center [669, 223] width 416 height 22
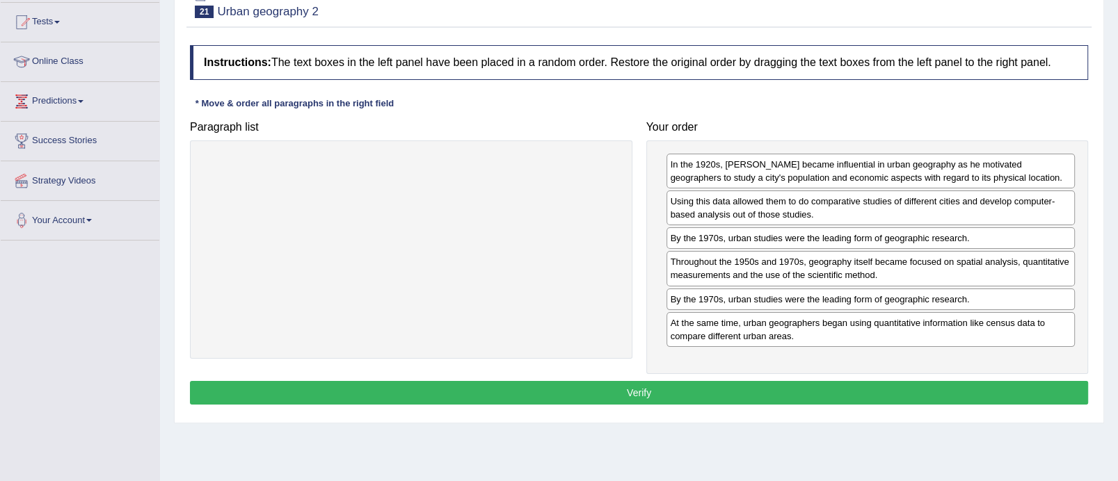
click at [779, 397] on button "Verify" at bounding box center [639, 393] width 898 height 24
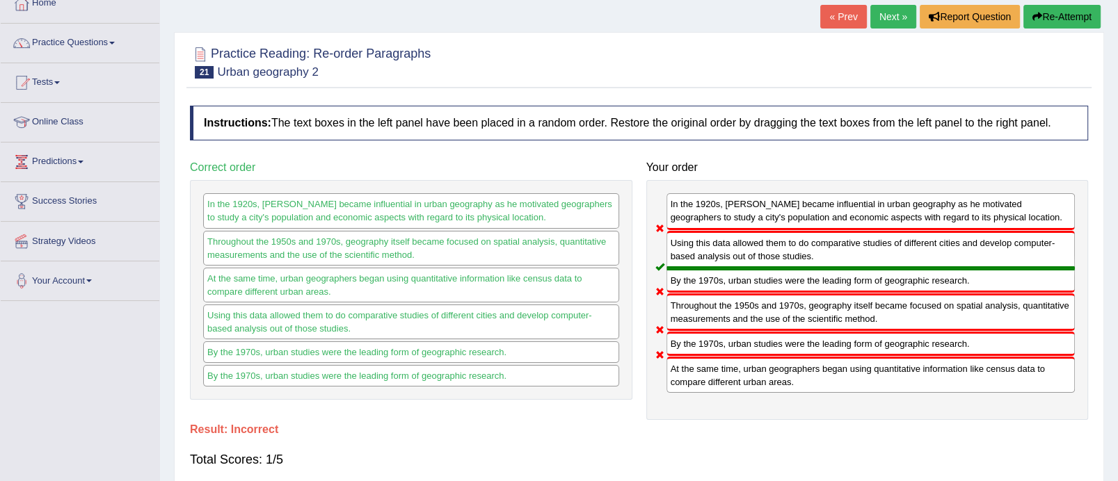
scroll to position [10, 0]
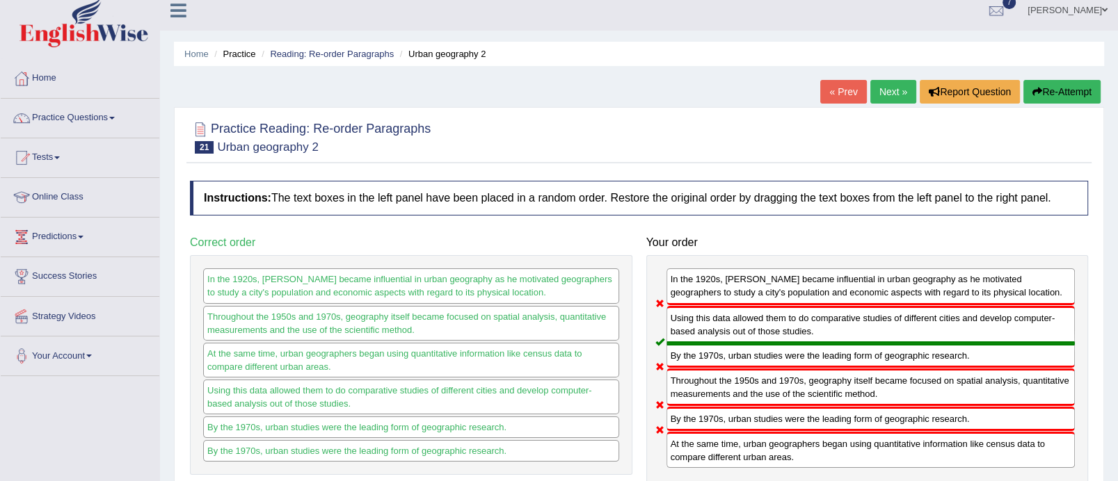
click at [902, 90] on link "Next »" at bounding box center [893, 92] width 46 height 24
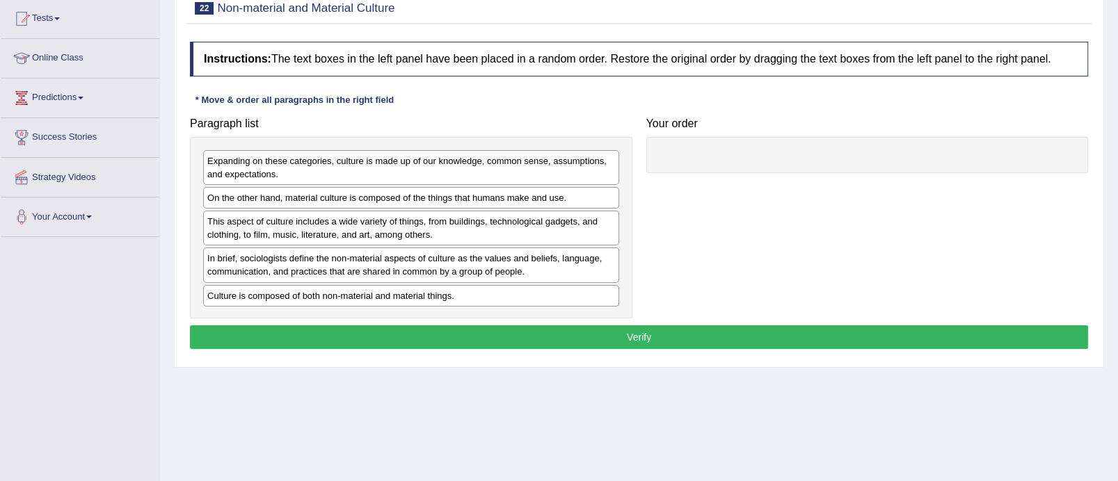
scroll to position [194, 0]
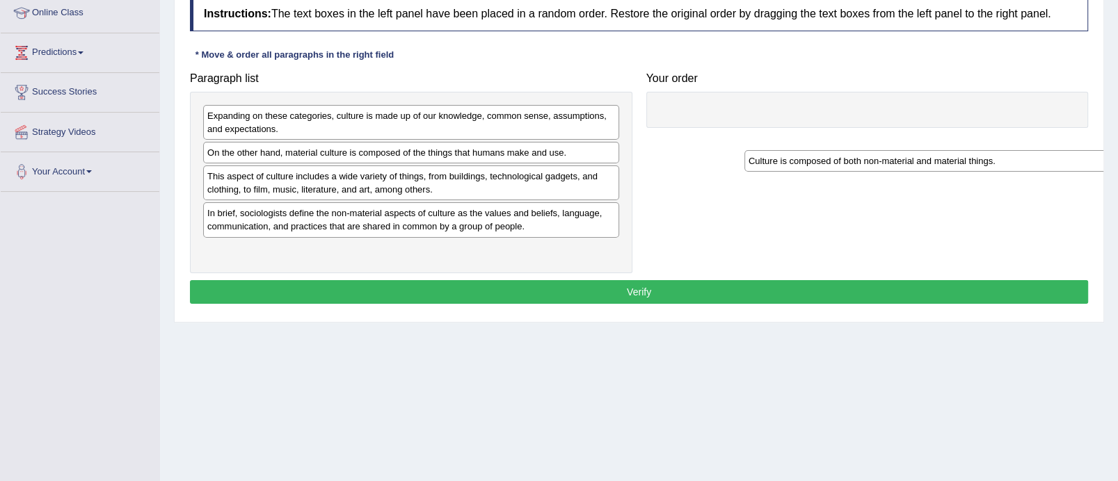
drag, startPoint x: 333, startPoint y: 250, endPoint x: 863, endPoint y: 129, distance: 543.6
click at [863, 150] on div "Culture is composed of both non-material and material things." at bounding box center [952, 161] width 416 height 22
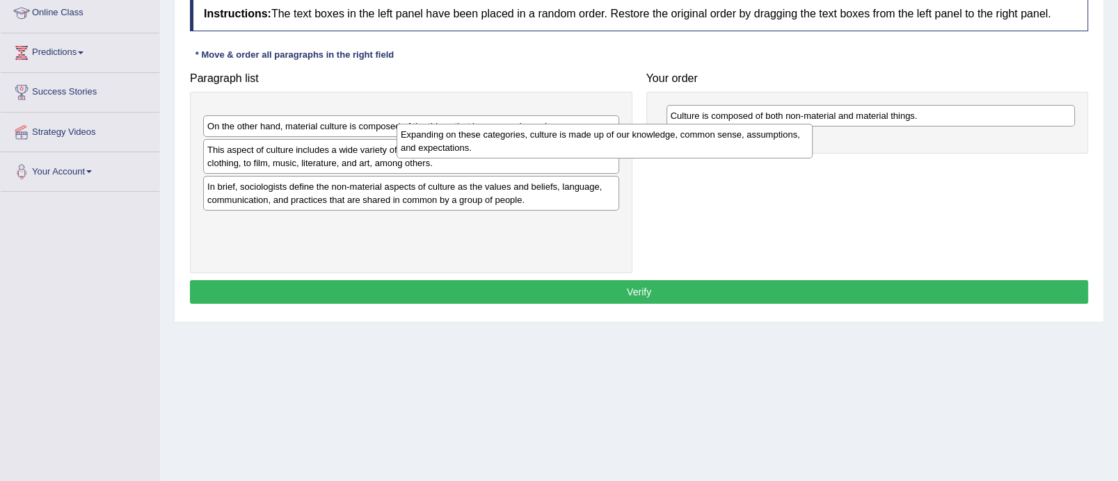
drag, startPoint x: 495, startPoint y: 120, endPoint x: 744, endPoint y: 147, distance: 250.5
click at [744, 147] on div "Expanding on these categories, culture is made up of our knowledge, common sens…" at bounding box center [605, 141] width 416 height 35
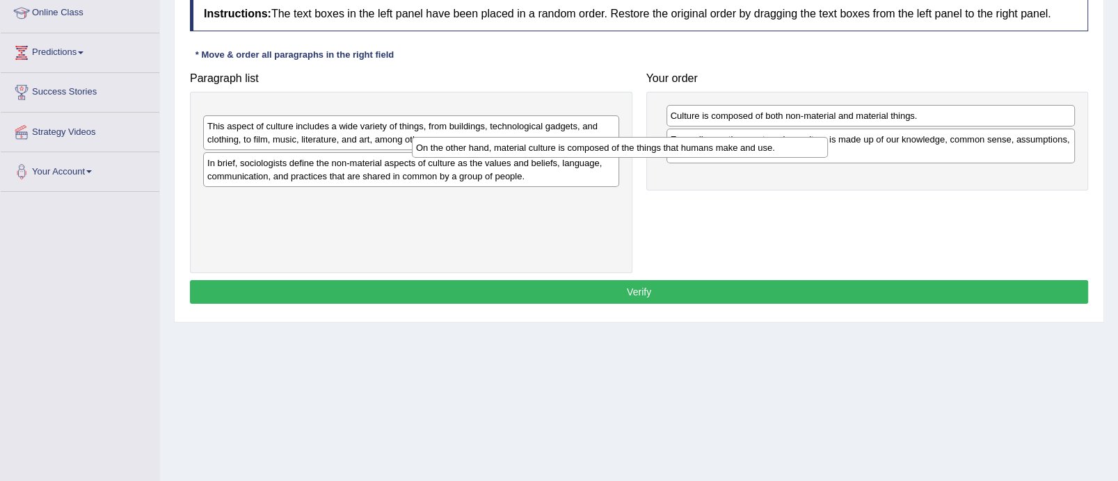
drag, startPoint x: 380, startPoint y: 109, endPoint x: 602, endPoint y: 147, distance: 225.9
click at [602, 147] on div "On the other hand, material culture is composed of the things that humans make …" at bounding box center [620, 148] width 416 height 22
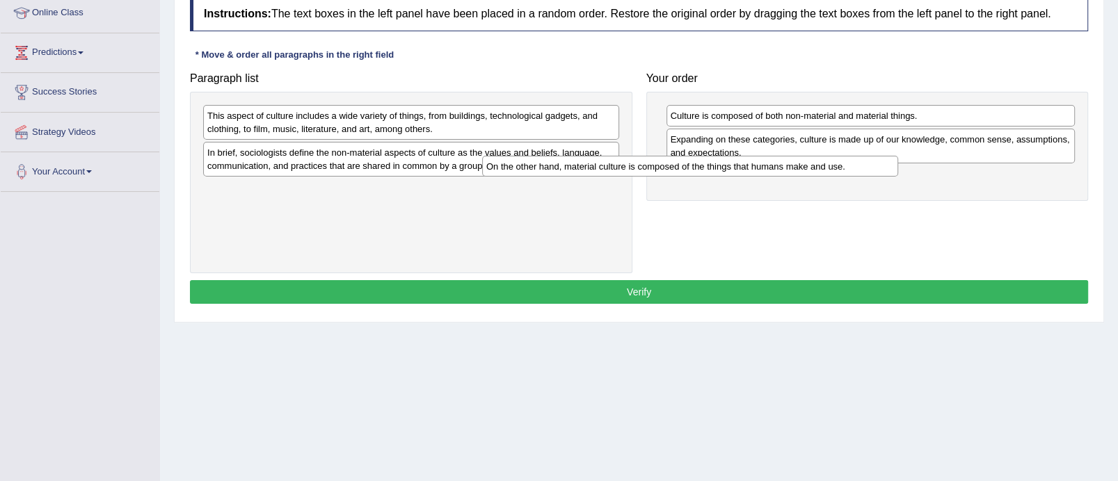
drag, startPoint x: 383, startPoint y: 148, endPoint x: 699, endPoint y: 163, distance: 316.9
click at [699, 163] on div "On the other hand, material culture is composed of the things that humans make …" at bounding box center [690, 167] width 416 height 22
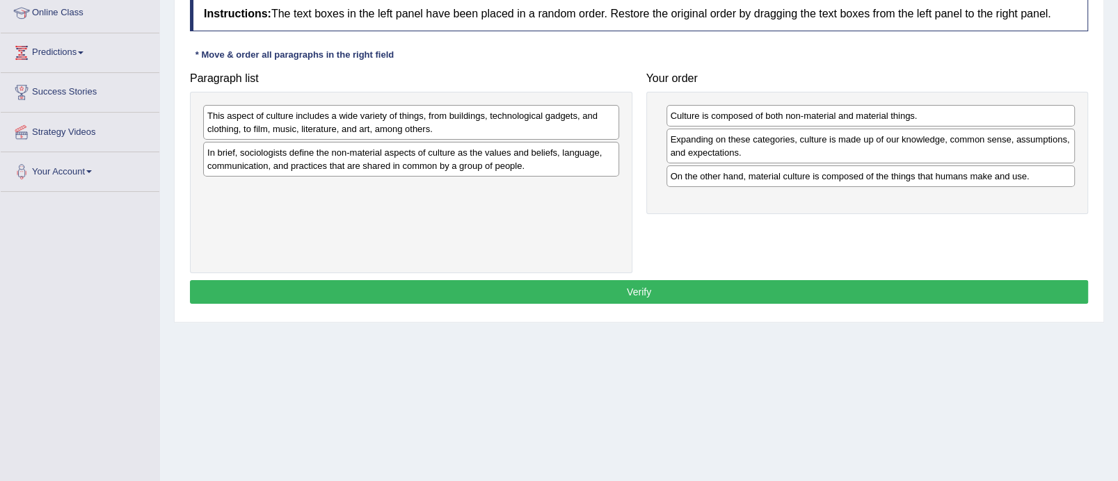
drag, startPoint x: 426, startPoint y: 124, endPoint x: 778, endPoint y: 248, distance: 373.4
click at [619, 140] on div "This aspect of culture includes a wide variety of things, from buildings, techn…" at bounding box center [411, 122] width 416 height 35
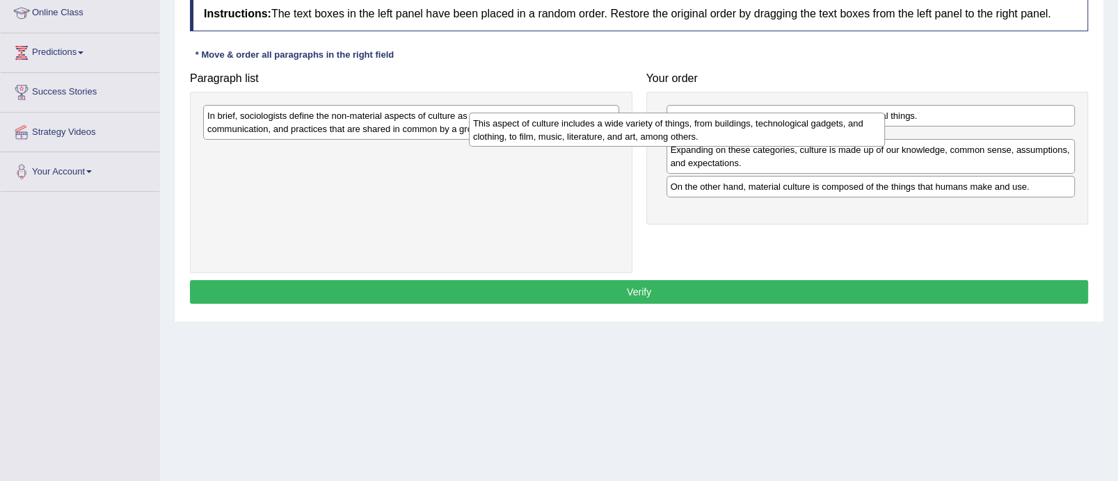
drag, startPoint x: 378, startPoint y: 159, endPoint x: 646, endPoint y: 130, distance: 269.3
click at [646, 130] on div "This aspect of culture includes a wide variety of things, from buildings, techn…" at bounding box center [677, 130] width 416 height 35
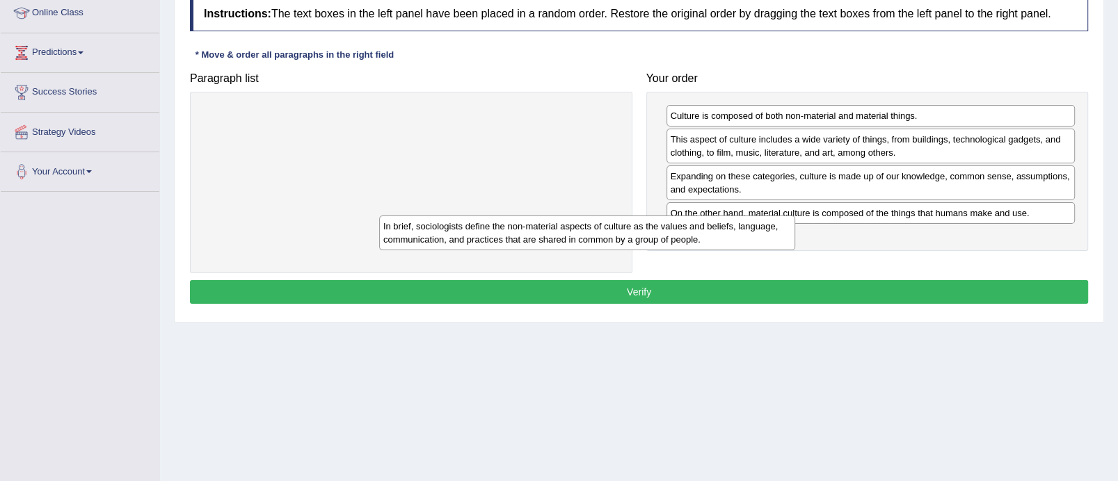
drag, startPoint x: 483, startPoint y: 117, endPoint x: 725, endPoint y: 249, distance: 275.2
click at [725, 249] on div "In brief, sociologists define the non-material aspects of culture as the values…" at bounding box center [587, 233] width 416 height 35
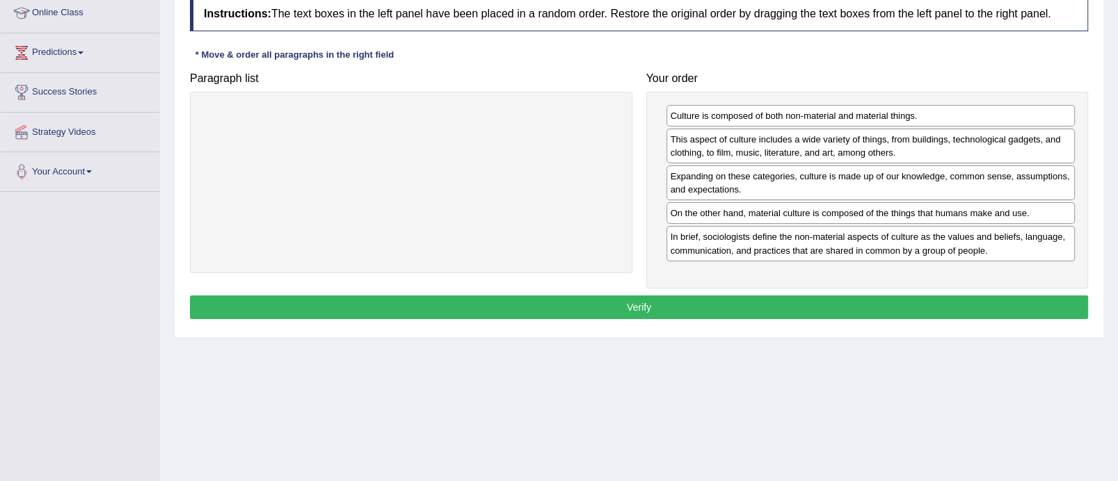
click at [631, 303] on button "Verify" at bounding box center [639, 308] width 898 height 24
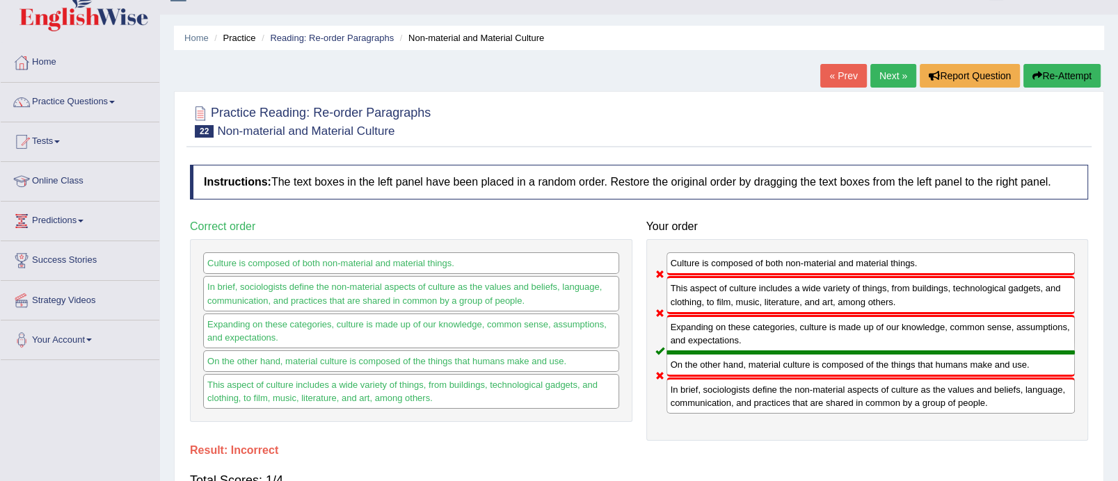
scroll to position [23, 0]
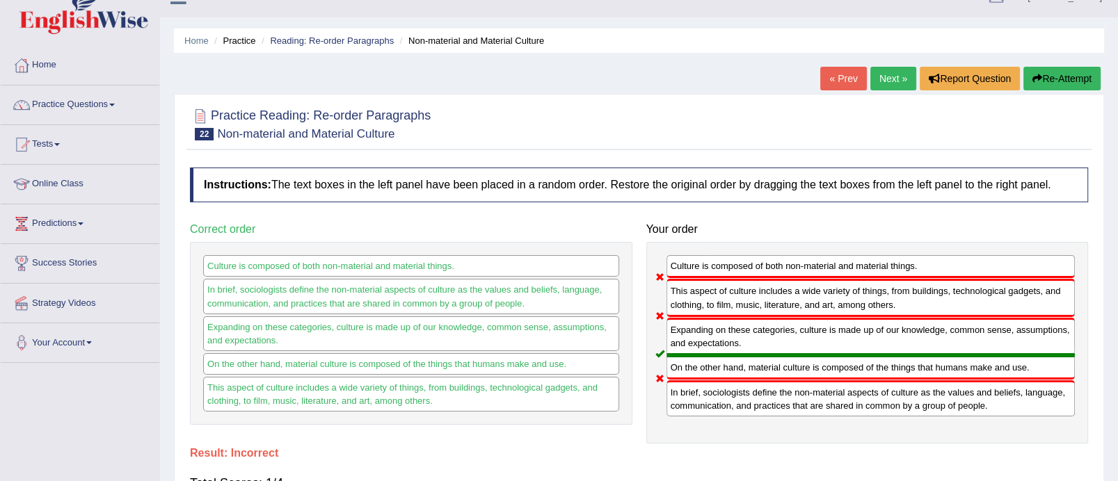
click at [879, 75] on link "Next »" at bounding box center [893, 79] width 46 height 24
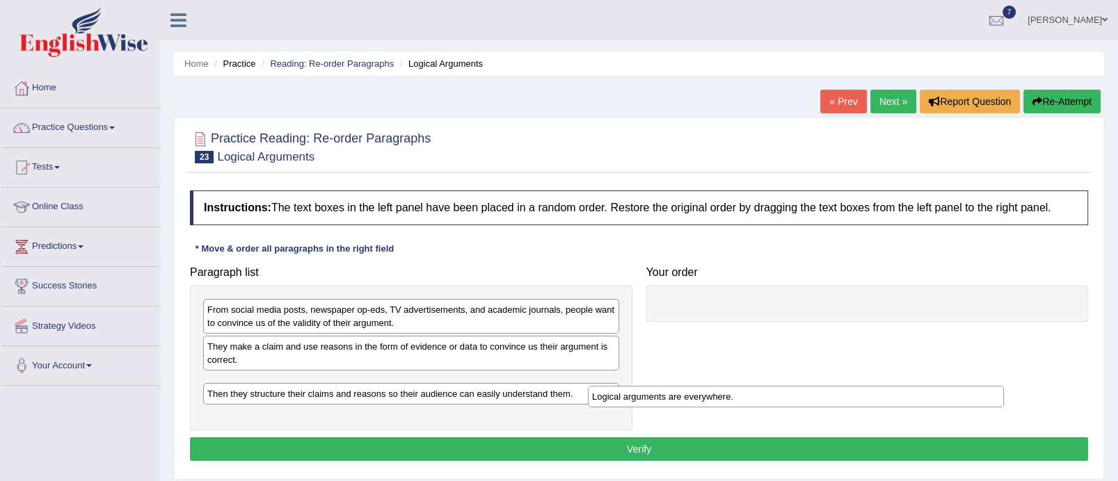
drag, startPoint x: 364, startPoint y: 385, endPoint x: 765, endPoint y: 392, distance: 401.5
click at [765, 392] on div "Logical arguments are everywhere." at bounding box center [796, 397] width 416 height 22
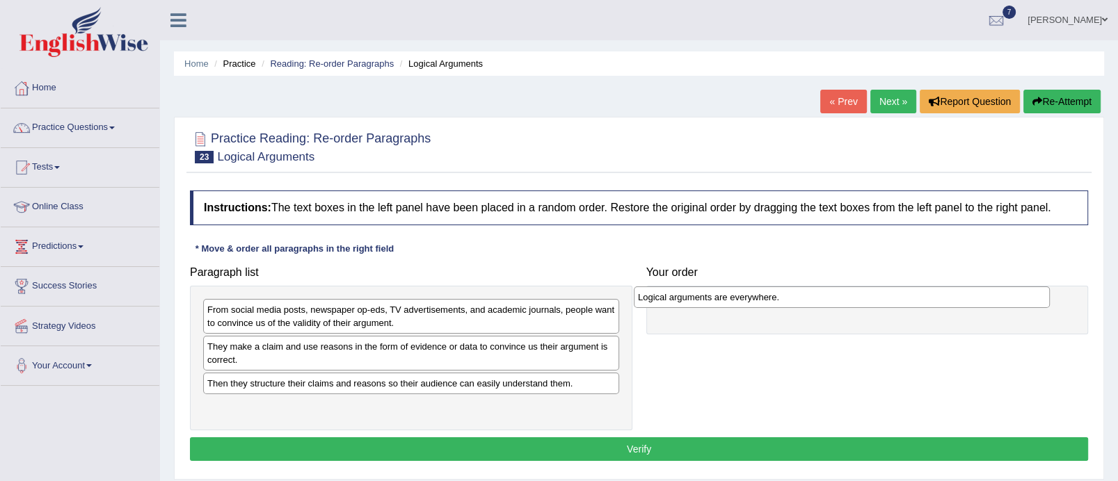
drag, startPoint x: 406, startPoint y: 383, endPoint x: 836, endPoint y: 298, distance: 439.0
click at [836, 298] on div "Logical arguments are everywhere." at bounding box center [842, 298] width 416 height 22
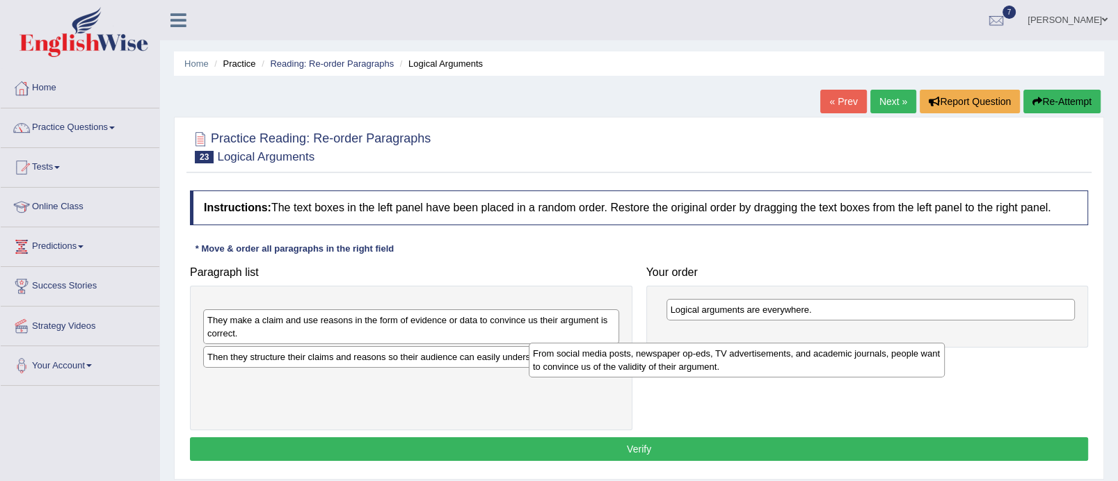
drag, startPoint x: 427, startPoint y: 320, endPoint x: 754, endPoint y: 358, distance: 329.1
click at [754, 358] on div "From social media posts, newspaper op-eds, TV advertisements, and academic jour…" at bounding box center [737, 360] width 416 height 35
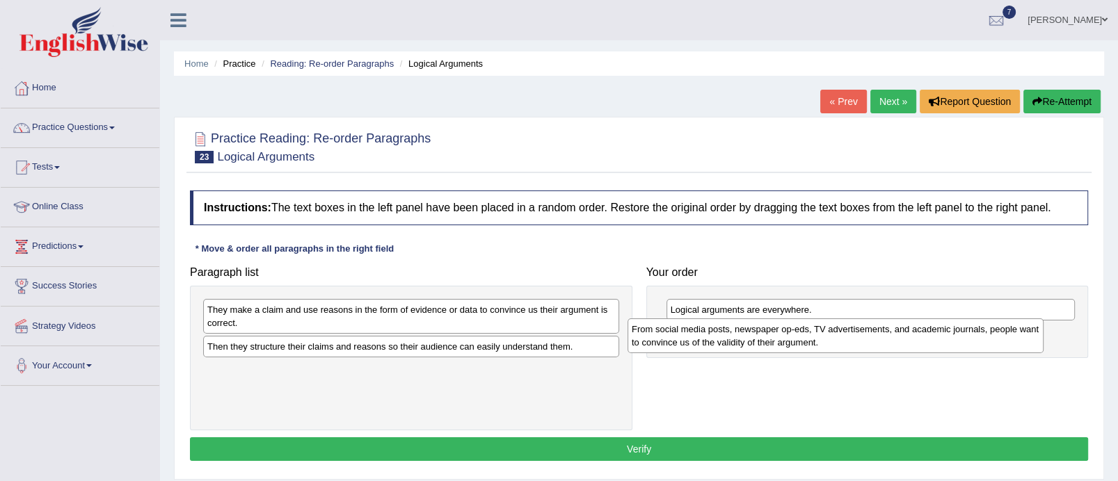
drag, startPoint x: 391, startPoint y: 301, endPoint x: 816, endPoint y: 319, distance: 425.4
click at [816, 319] on div "From social media posts, newspaper op-eds, TV advertisements, and academic jour…" at bounding box center [835, 336] width 416 height 35
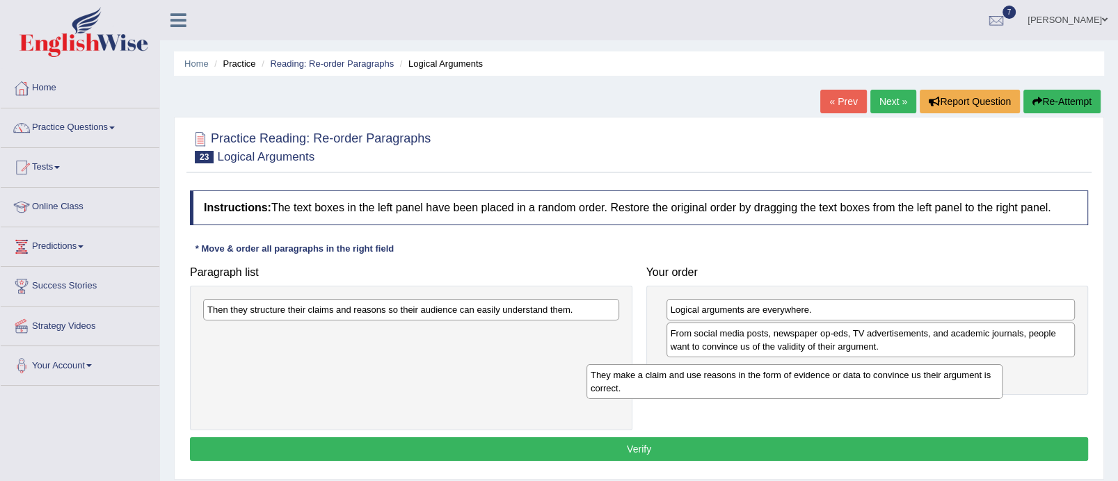
drag, startPoint x: 445, startPoint y: 314, endPoint x: 828, endPoint y: 379, distance: 388.9
click at [828, 379] on div "They make a claim and use reasons in the form of evidence or data to convince u…" at bounding box center [794, 382] width 416 height 35
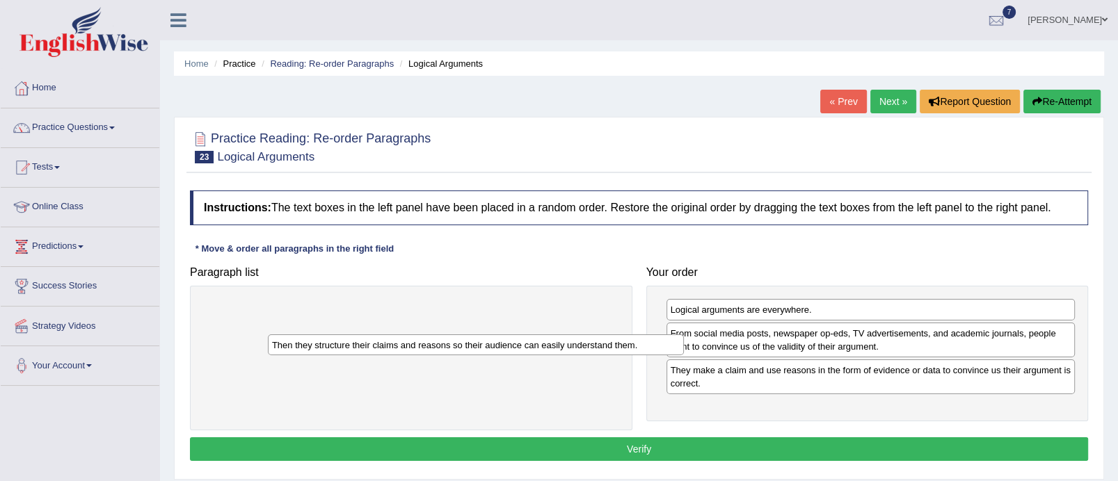
drag, startPoint x: 447, startPoint y: 305, endPoint x: 798, endPoint y: 407, distance: 365.2
click at [684, 356] on div "Then they structure their claims and reasons so their audience can easily under…" at bounding box center [476, 346] width 416 height 22
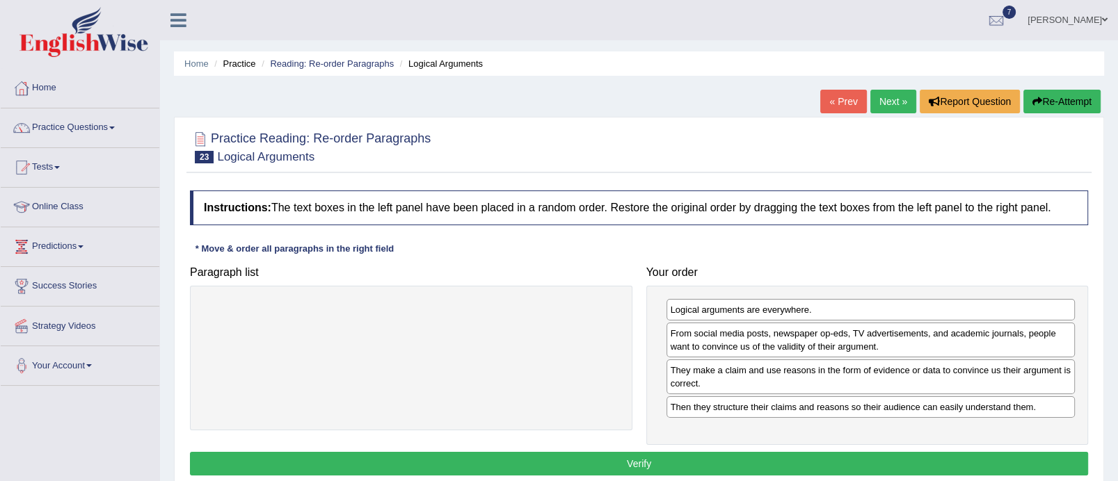
click at [673, 452] on button "Verify" at bounding box center [639, 464] width 898 height 24
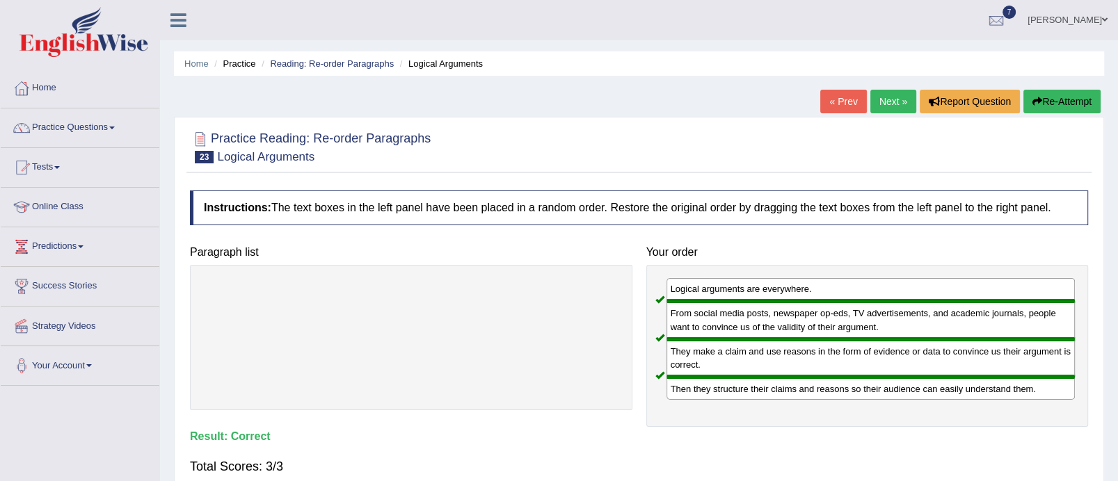
click at [893, 92] on link "Next »" at bounding box center [893, 102] width 46 height 24
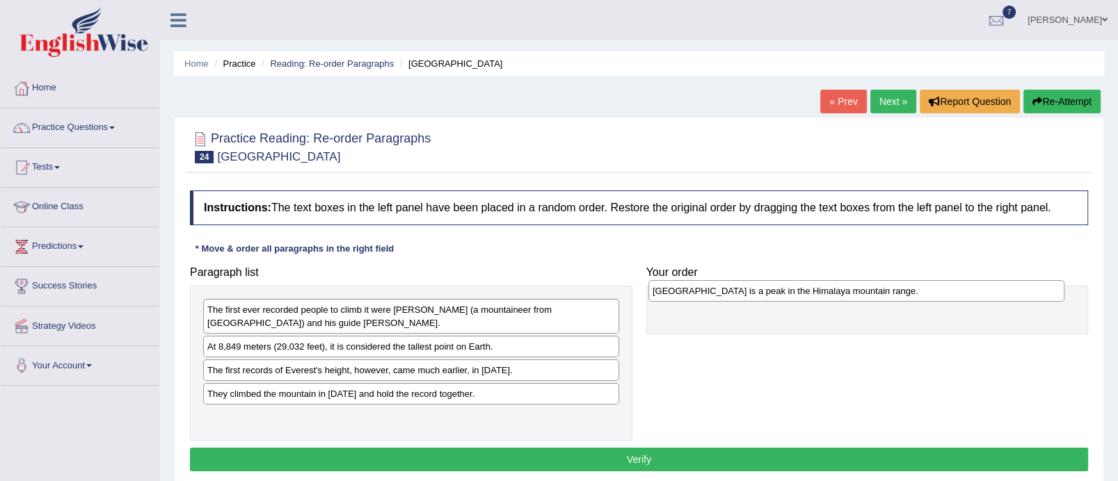
drag, startPoint x: 304, startPoint y: 388, endPoint x: 750, endPoint y: 286, distance: 457.5
click at [750, 286] on div "Mount Everest is a peak in the Himalaya mountain range." at bounding box center [856, 291] width 416 height 22
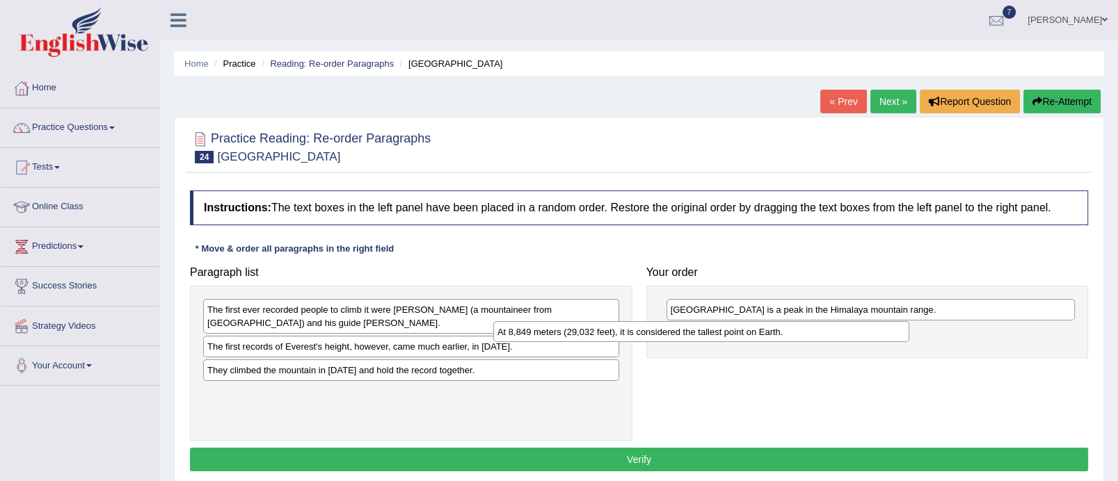
drag, startPoint x: 443, startPoint y: 351, endPoint x: 752, endPoint y: 339, distance: 309.1
click at [752, 339] on div "At 8,849 meters (29,032 feet), it is considered the tallest point on Earth." at bounding box center [701, 332] width 416 height 22
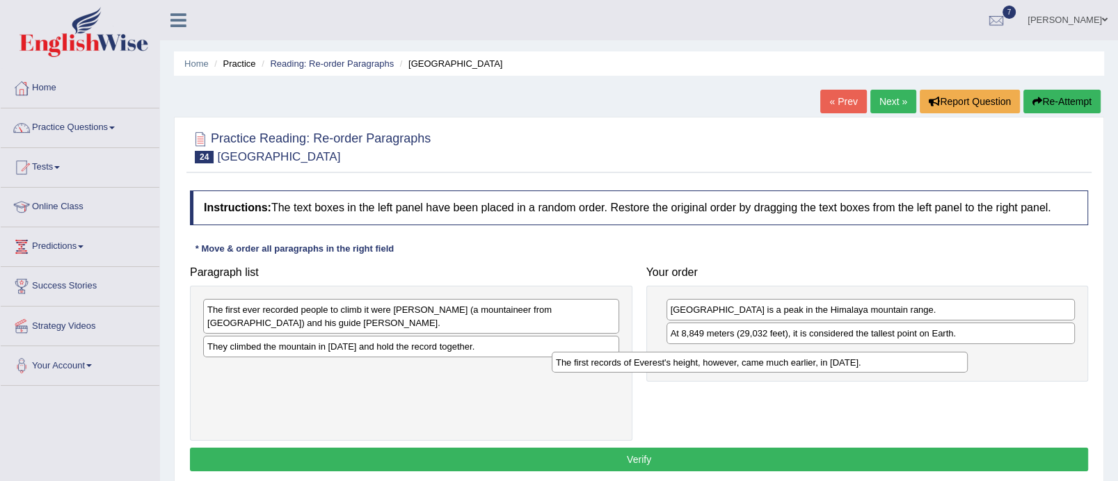
drag, startPoint x: 372, startPoint y: 346, endPoint x: 721, endPoint y: 359, distance: 349.5
click at [721, 359] on div "The first records of Everest's height, however, came much earlier, in 1856." at bounding box center [760, 363] width 416 height 22
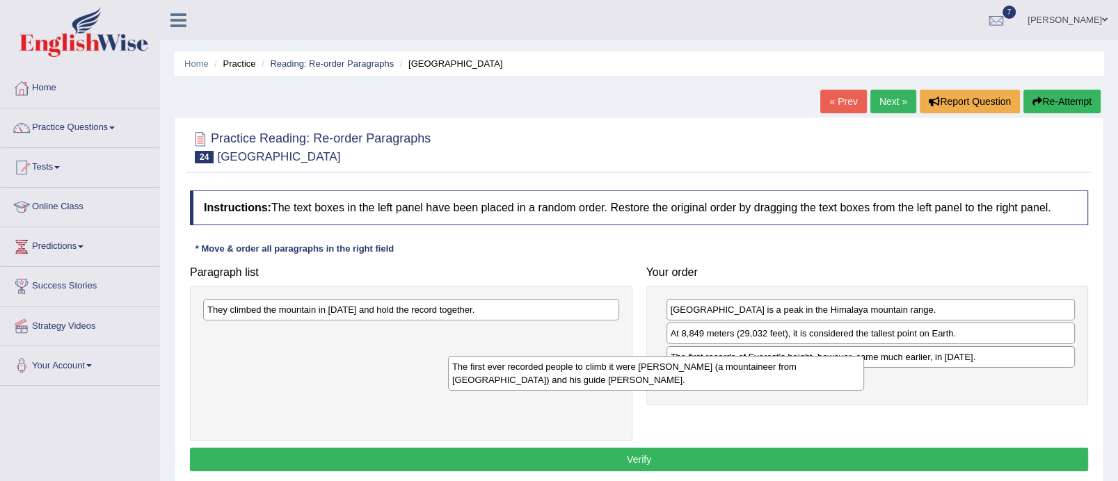
drag, startPoint x: 511, startPoint y: 308, endPoint x: 756, endPoint y: 365, distance: 251.4
click at [756, 365] on div "The first ever recorded people to climb it were Edmund Hillary (a mountaineer f…" at bounding box center [656, 373] width 416 height 35
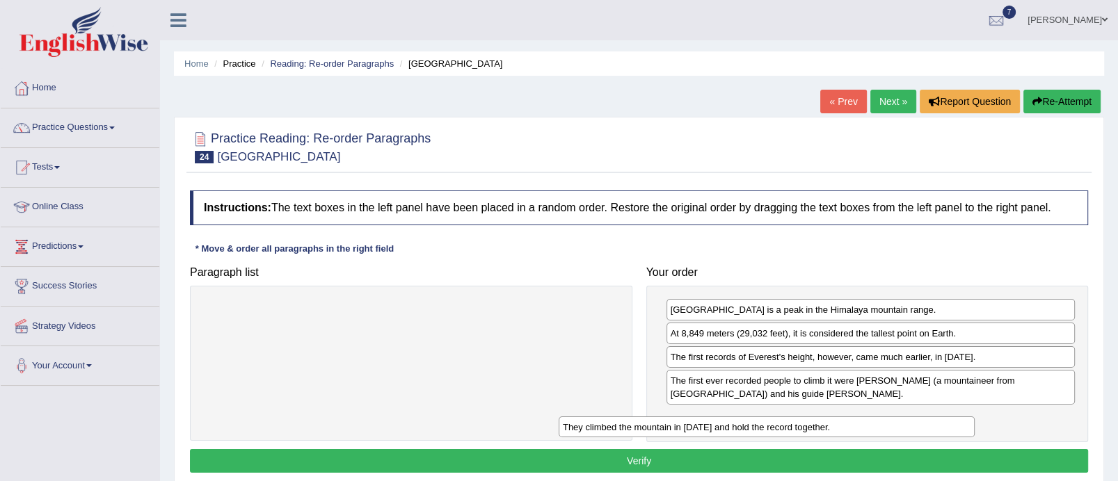
drag, startPoint x: 383, startPoint y: 310, endPoint x: 751, endPoint y: 433, distance: 388.3
click at [751, 433] on div "They climbed the mountain in 1953 and hold the record together." at bounding box center [767, 428] width 416 height 22
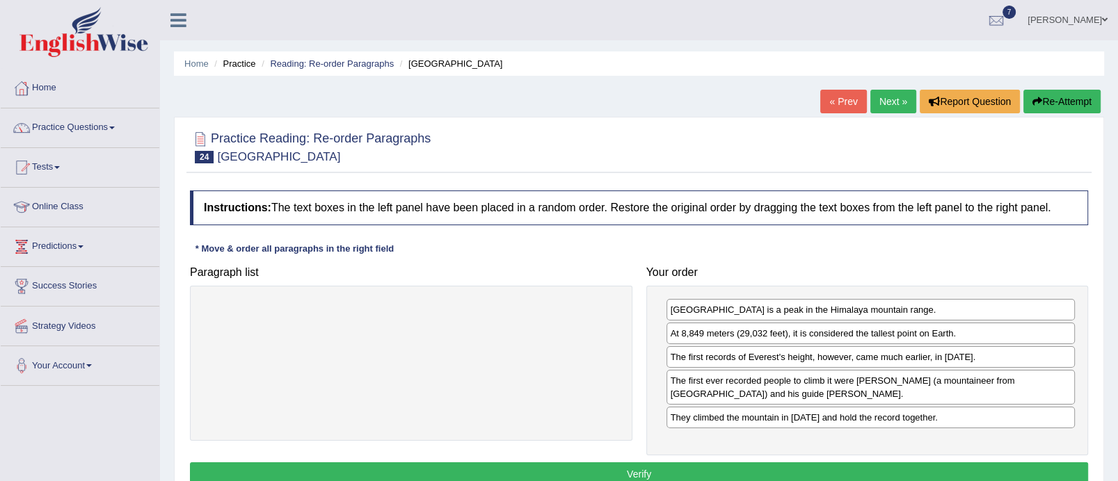
click at [703, 465] on button "Verify" at bounding box center [639, 475] width 898 height 24
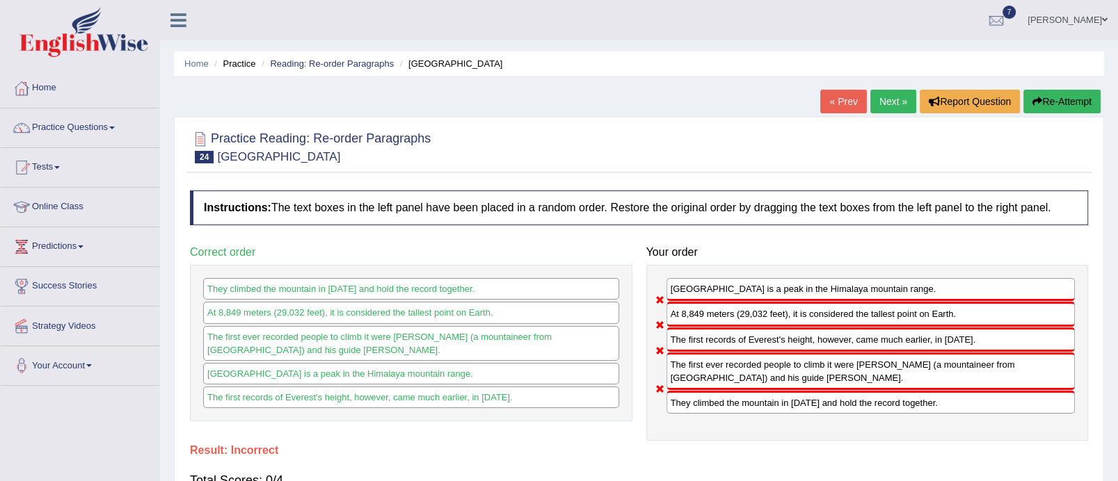
click at [891, 111] on link "Next »" at bounding box center [893, 102] width 46 height 24
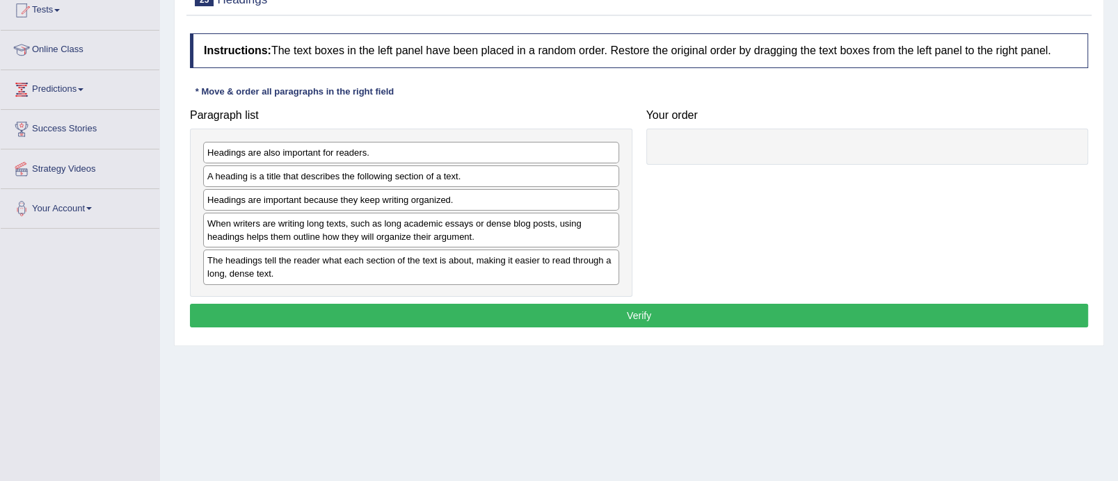
scroll to position [173, 0]
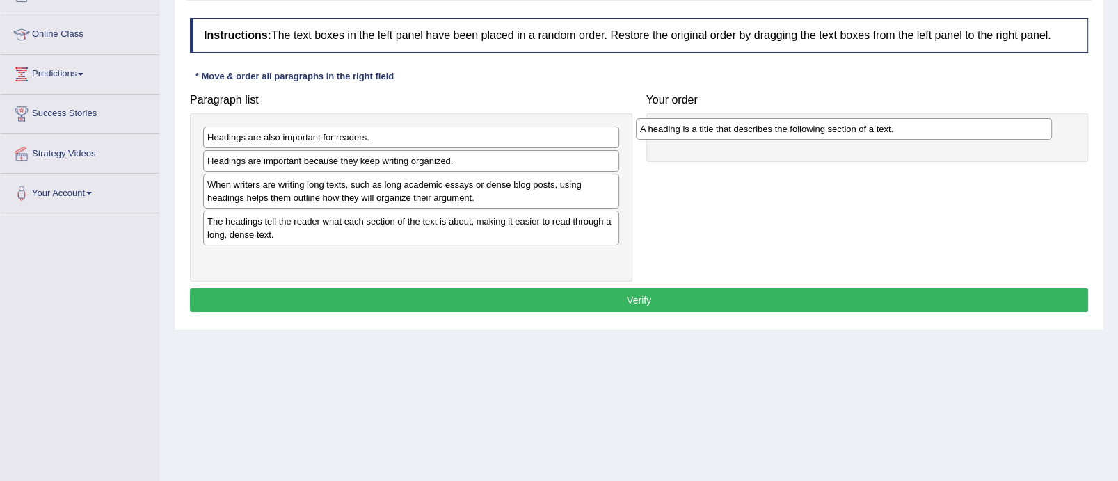
drag, startPoint x: 403, startPoint y: 159, endPoint x: 836, endPoint y: 127, distance: 433.9
click at [836, 127] on div "A heading is a title that describes the following section of a text." at bounding box center [844, 129] width 416 height 22
click at [801, 141] on div "A heading is a title that describes the following section of a text." at bounding box center [870, 138] width 409 height 22
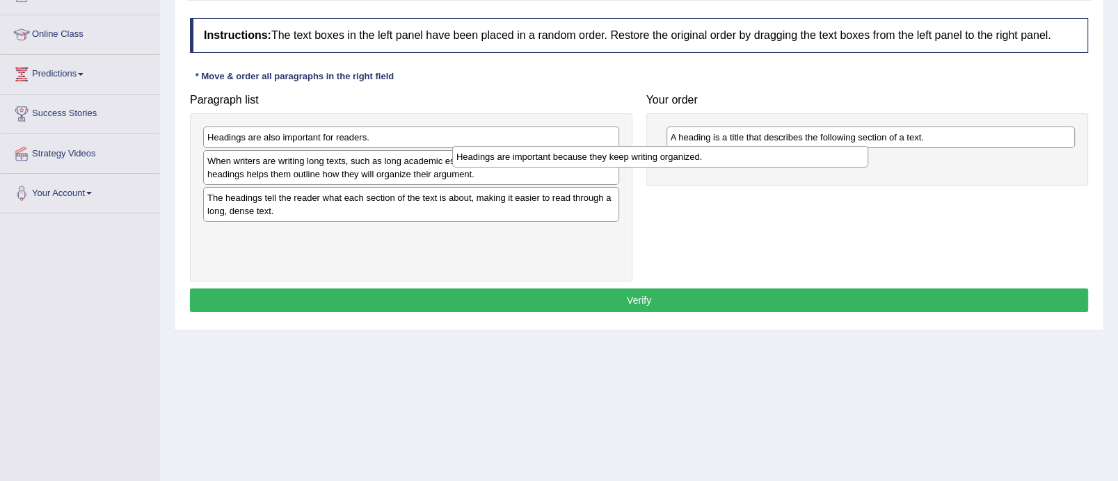
drag, startPoint x: 418, startPoint y: 163, endPoint x: 682, endPoint y: 162, distance: 264.4
click at [682, 162] on div "Headings are important because they keep writing organized." at bounding box center [660, 157] width 416 height 22
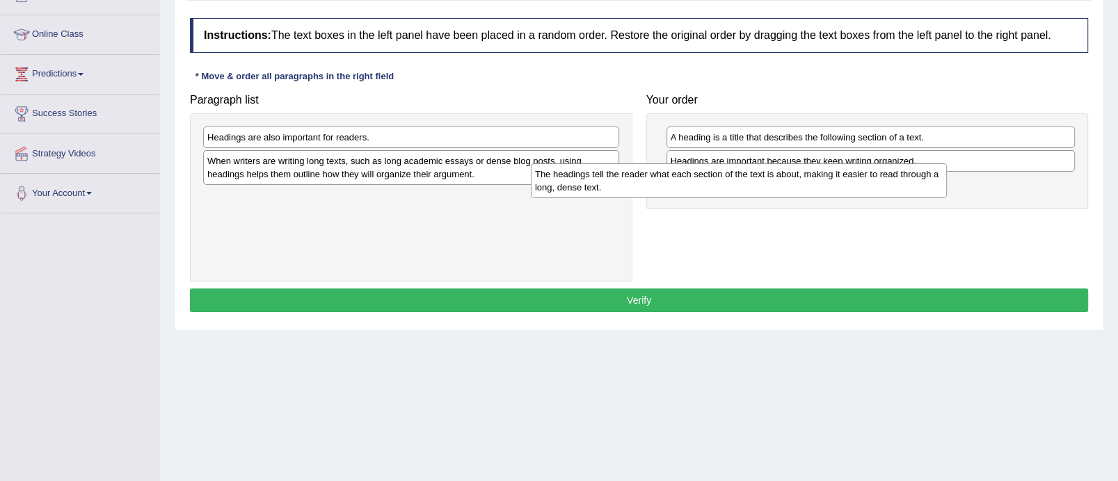
drag, startPoint x: 449, startPoint y: 208, endPoint x: 779, endPoint y: 185, distance: 331.2
click at [779, 185] on div "The headings tell the reader what each section of the text is about, making it …" at bounding box center [739, 180] width 416 height 35
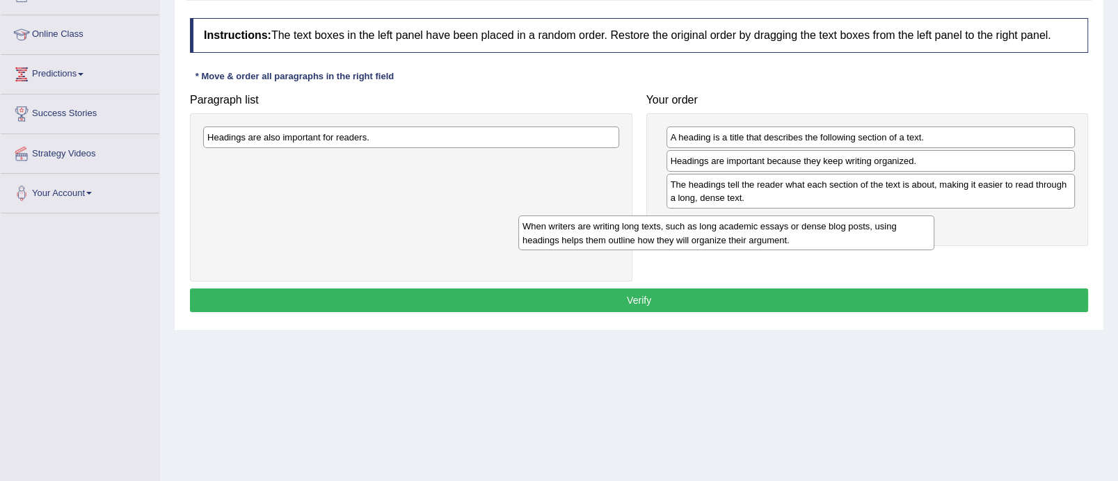
drag, startPoint x: 379, startPoint y: 174, endPoint x: 721, endPoint y: 247, distance: 350.0
click at [721, 247] on div "When writers are writing long texts, such as long academic essays or dense blog…" at bounding box center [726, 233] width 416 height 35
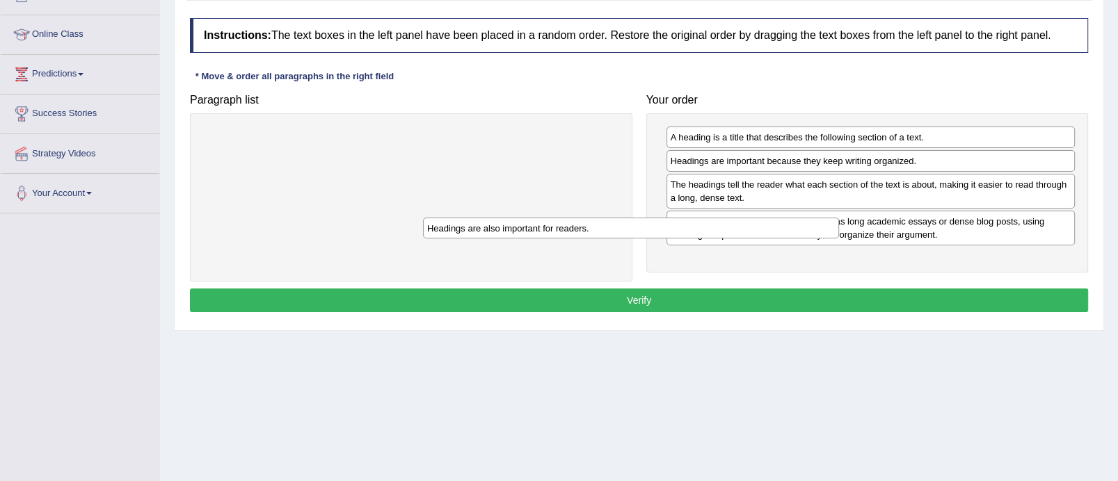
drag, startPoint x: 525, startPoint y: 138, endPoint x: 793, endPoint y: 272, distance: 300.2
click at [793, 239] on div "Headings are also important for readers." at bounding box center [631, 229] width 416 height 22
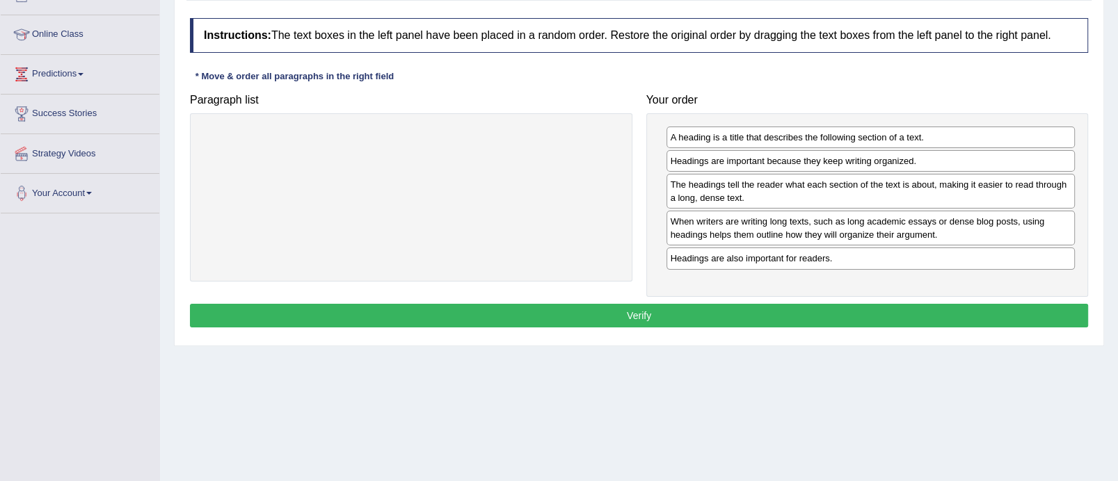
click at [673, 305] on button "Verify" at bounding box center [639, 316] width 898 height 24
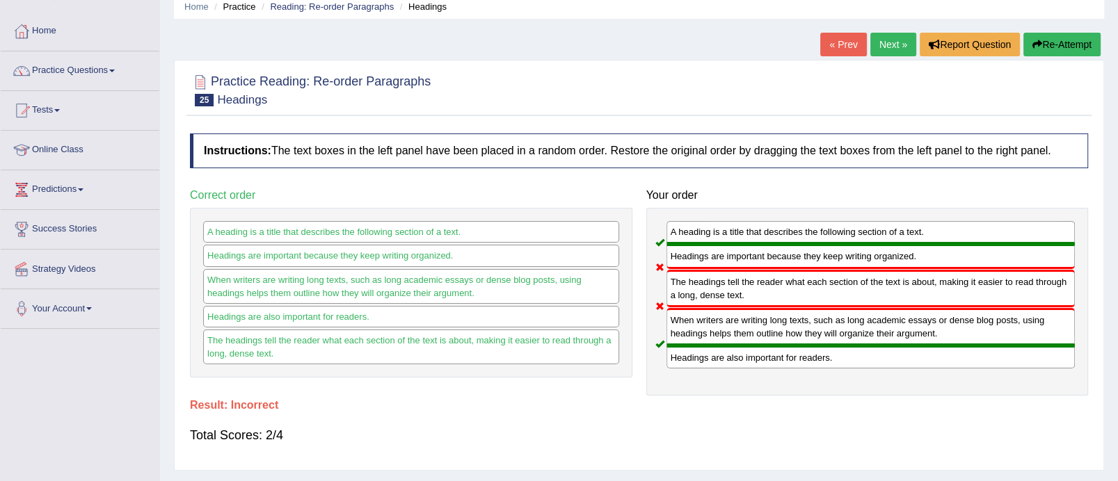
scroll to position [56, 0]
click at [881, 37] on link "Next »" at bounding box center [893, 45] width 46 height 24
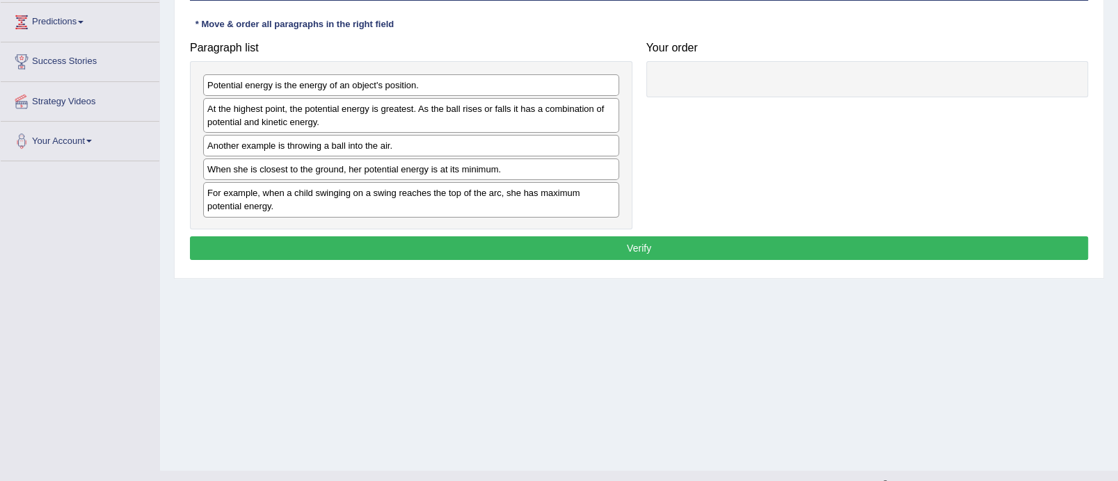
scroll to position [241, 0]
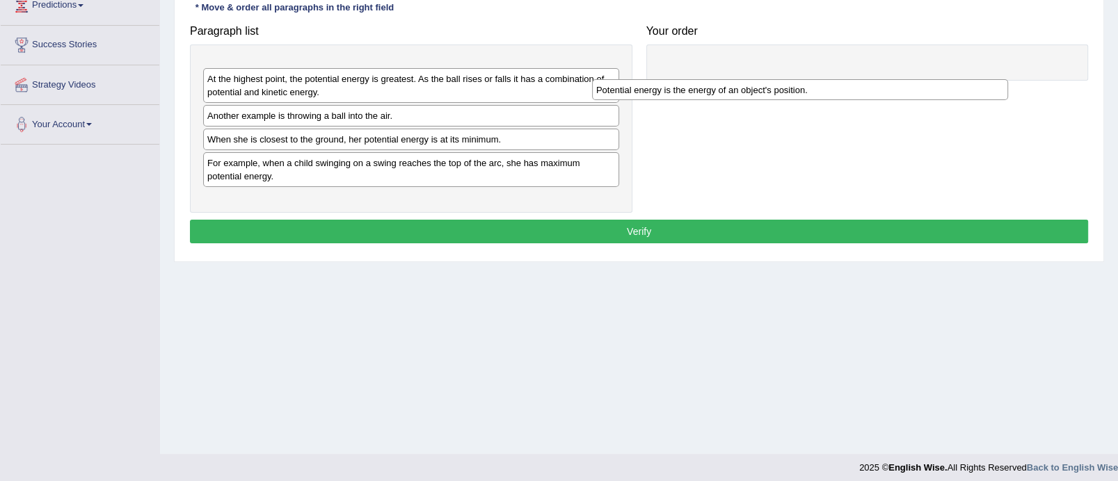
drag, startPoint x: 401, startPoint y: 65, endPoint x: 797, endPoint y: 52, distance: 396.1
click at [797, 79] on div "Potential energy is the energy of an object's position." at bounding box center [800, 90] width 416 height 22
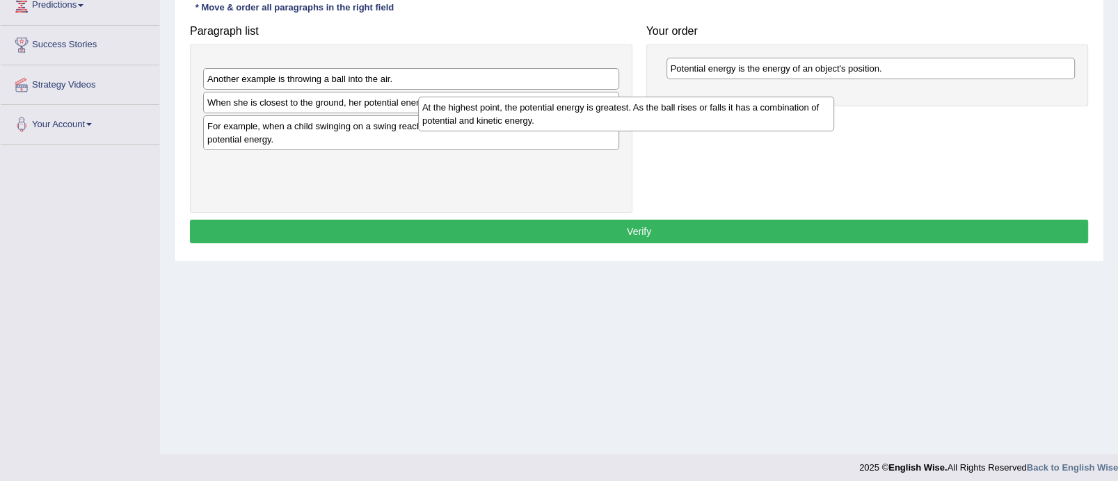
drag, startPoint x: 565, startPoint y: 83, endPoint x: 792, endPoint y: 107, distance: 228.0
click at [792, 107] on div "At the highest point, the potential energy is greatest. As the ball rises or fa…" at bounding box center [626, 114] width 416 height 35
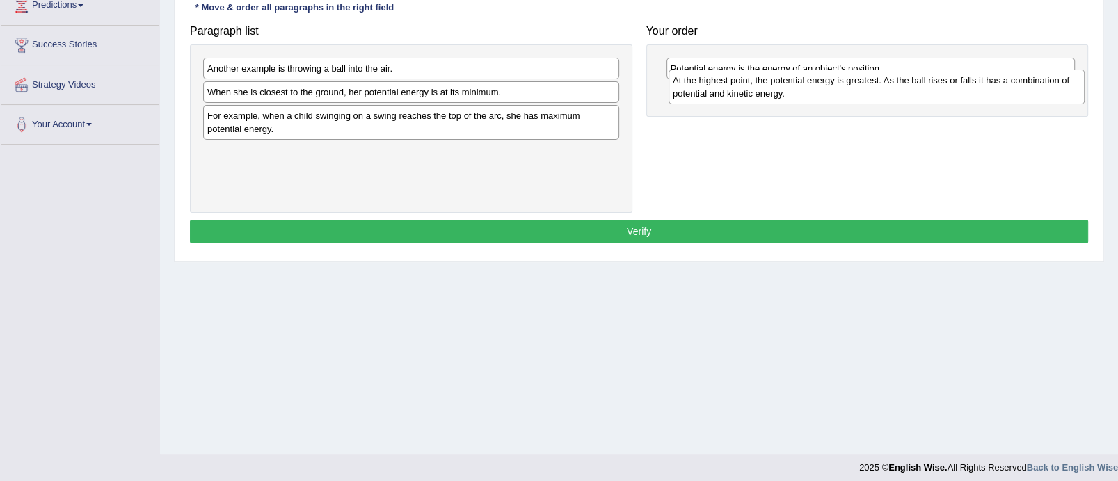
drag, startPoint x: 383, startPoint y: 67, endPoint x: 852, endPoint y: 78, distance: 468.3
click at [852, 78] on div "At the highest point, the potential energy is greatest. As the ball rises or fa…" at bounding box center [877, 87] width 416 height 35
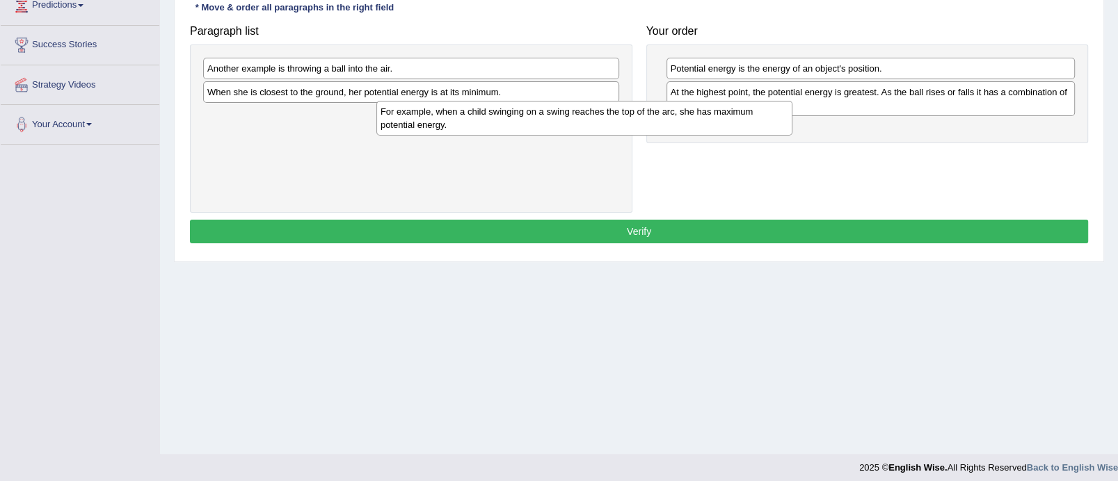
drag, startPoint x: 525, startPoint y: 127, endPoint x: 800, endPoint y: 113, distance: 275.8
click at [792, 113] on div "For example, when a child swinging on a swing reaches the top of the arc, she h…" at bounding box center [584, 118] width 416 height 35
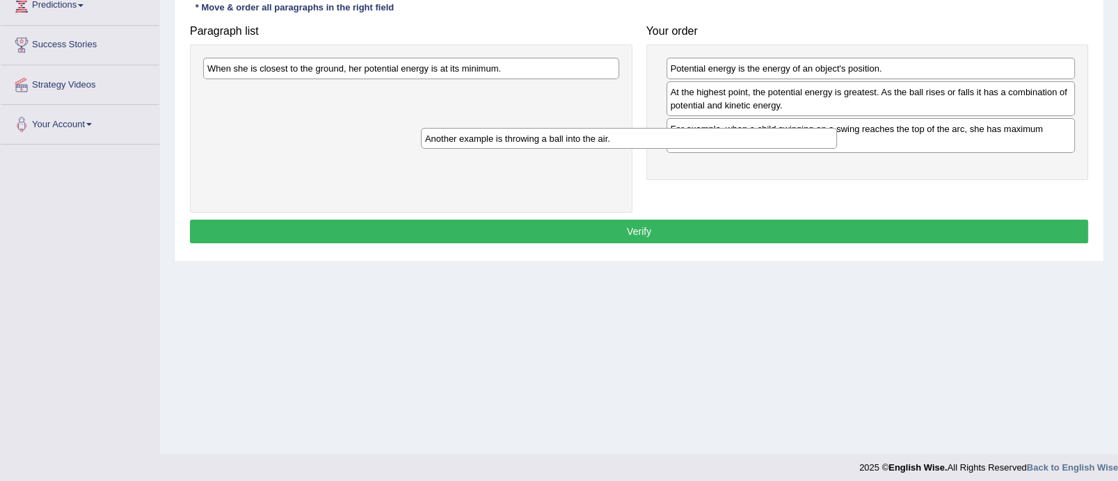
drag, startPoint x: 500, startPoint y: 74, endPoint x: 730, endPoint y: 155, distance: 244.2
click at [730, 150] on div "Another example is throwing a ball into the air." at bounding box center [629, 139] width 416 height 22
drag, startPoint x: 351, startPoint y: 99, endPoint x: 668, endPoint y: 167, distance: 324.3
click at [668, 156] on div "Another example is throwing a ball into the air." at bounding box center [663, 145] width 416 height 22
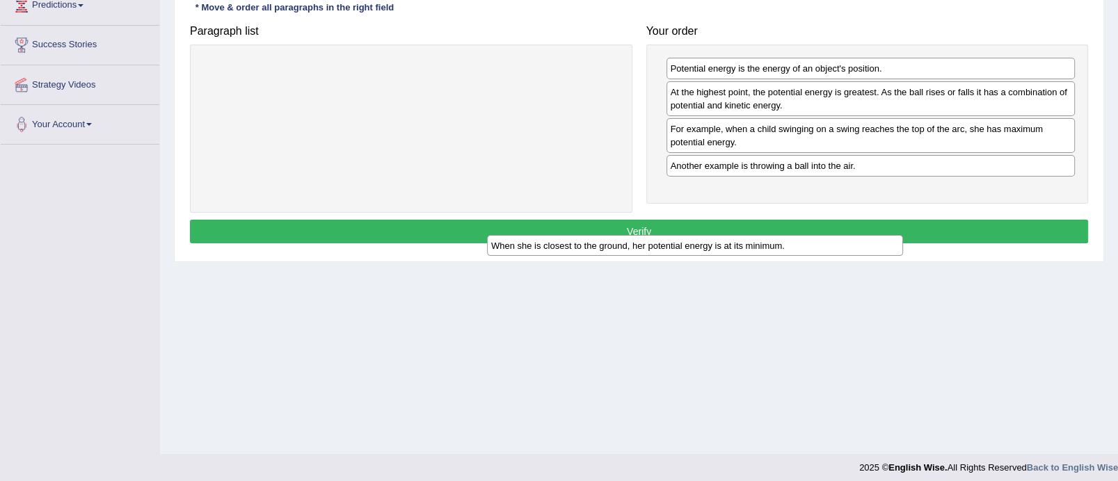
drag, startPoint x: 441, startPoint y: 69, endPoint x: 750, endPoint y: 247, distance: 356.5
click at [750, 247] on div "When she is closest to the ground, her potential energy is at its minimum." at bounding box center [695, 246] width 416 height 22
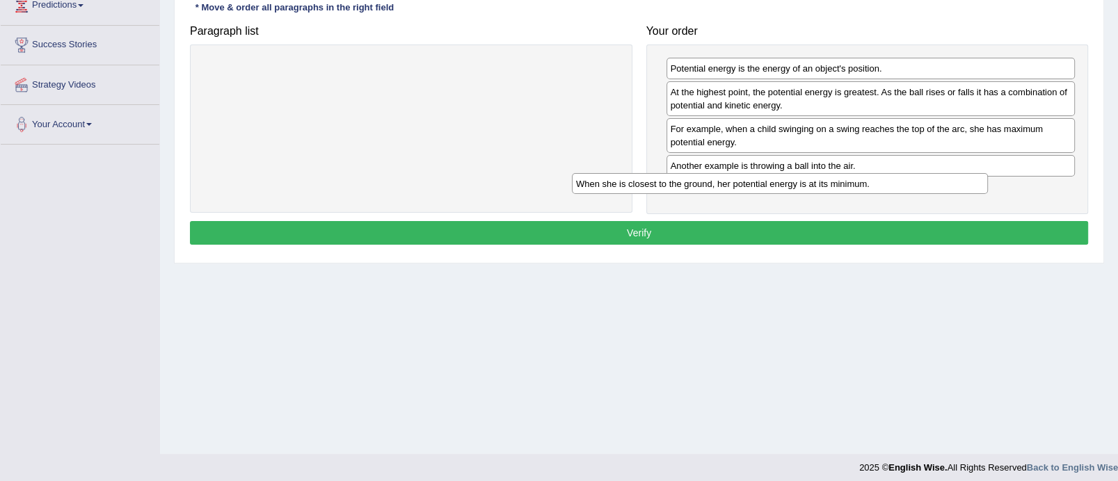
drag, startPoint x: 471, startPoint y: 70, endPoint x: 844, endPoint y: 184, distance: 389.7
click at [844, 184] on div "When she is closest to the ground, her potential energy is at its minimum." at bounding box center [780, 184] width 416 height 22
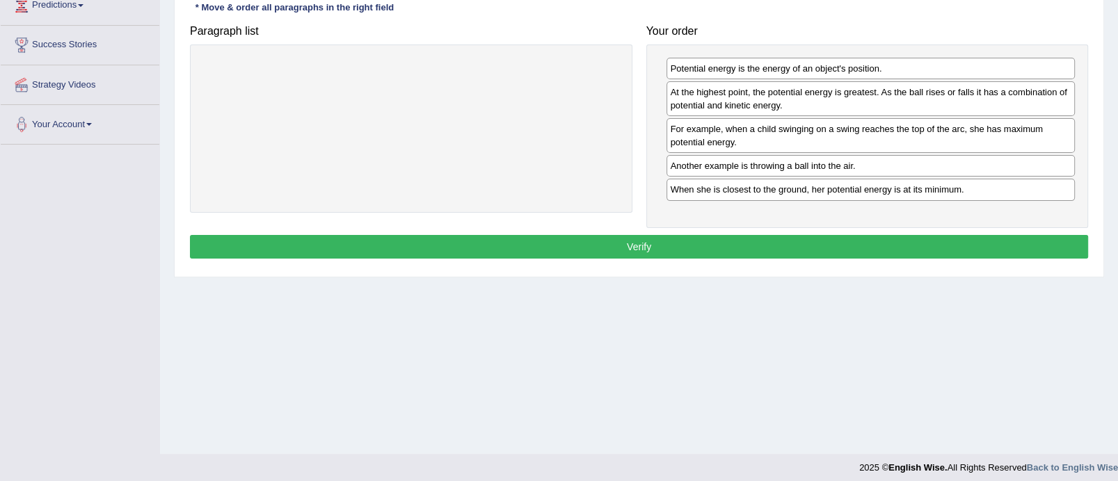
click at [723, 248] on button "Verify" at bounding box center [639, 247] width 898 height 24
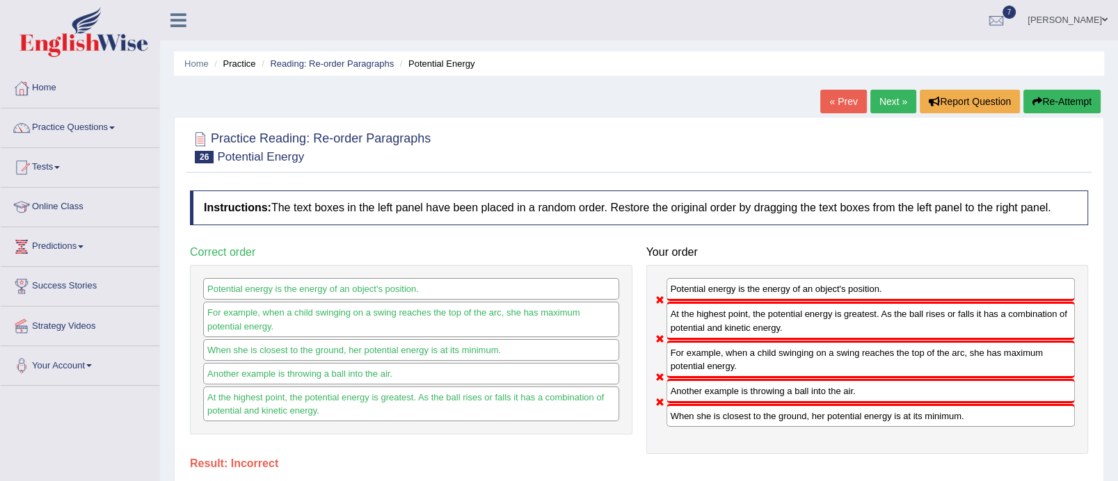
scroll to position [0, 0]
click at [900, 88] on div "Home Practice Reading: Re-order Paragraphs Potential Energy « Prev Next » Repor…" at bounding box center [639, 348] width 958 height 696
click at [893, 103] on link "Next »" at bounding box center [893, 102] width 46 height 24
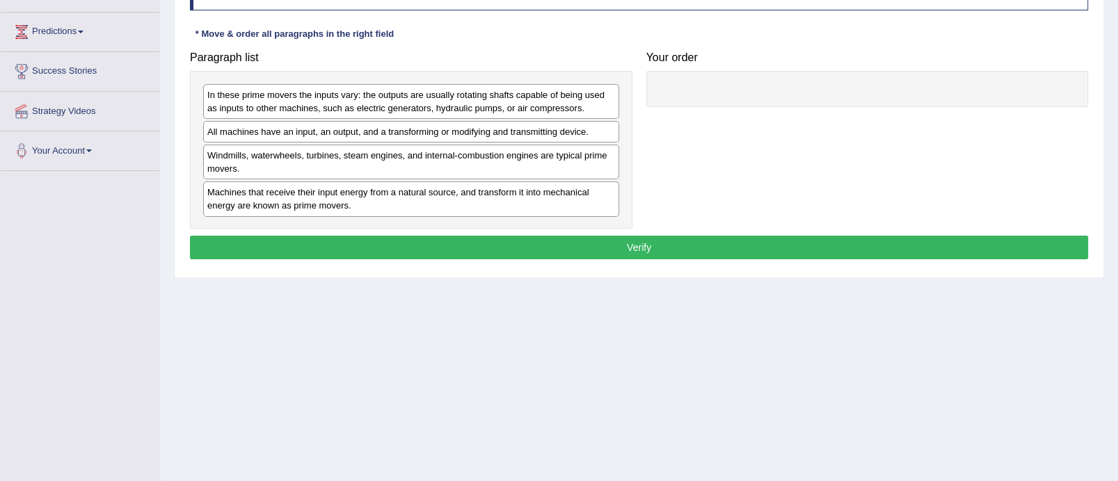
scroll to position [248, 0]
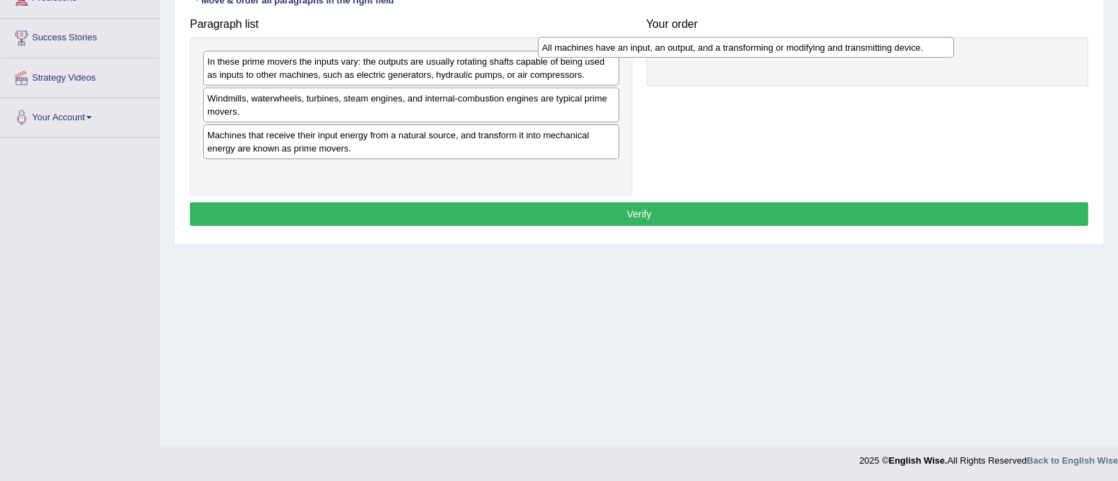
drag, startPoint x: 383, startPoint y: 93, endPoint x: 719, endPoint y: 42, distance: 339.1
click at [719, 42] on div "All machines have an input, an output, and a transforming or modifying and tran…" at bounding box center [746, 48] width 416 height 22
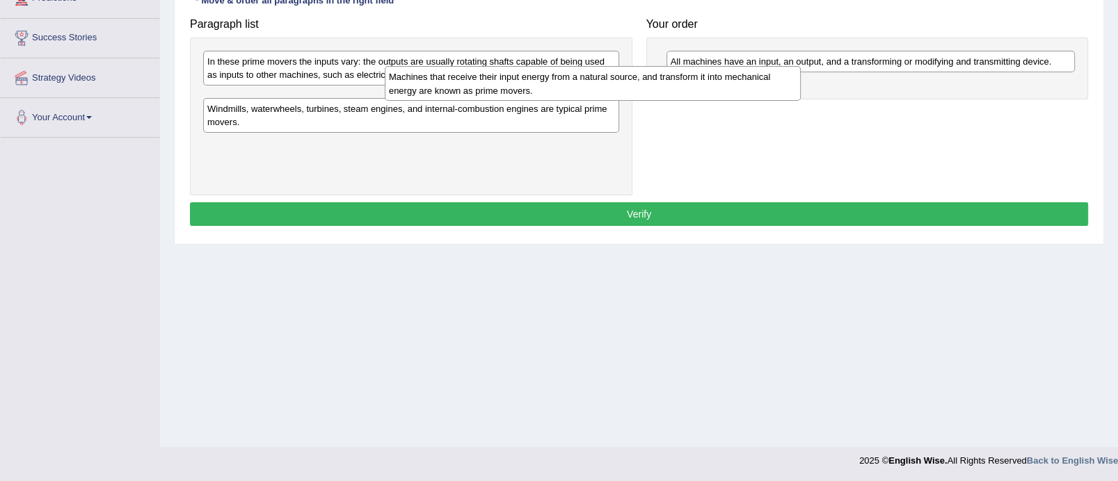
drag, startPoint x: 412, startPoint y: 152, endPoint x: 658, endPoint y: 107, distance: 250.4
click at [658, 101] on div "Machines that receive their input energy from a natural source, and transform i…" at bounding box center [593, 83] width 416 height 35
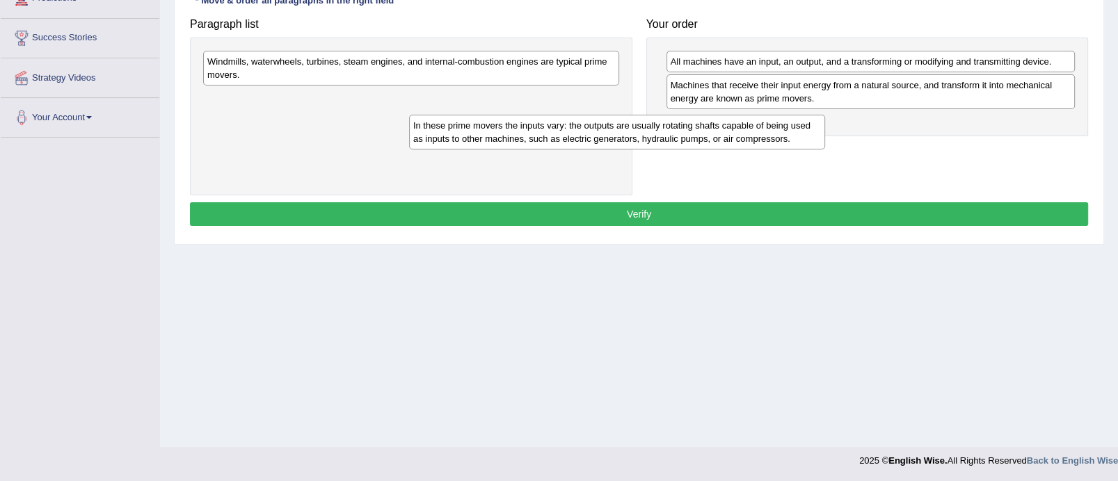
drag, startPoint x: 354, startPoint y: 58, endPoint x: 575, endPoint y: 121, distance: 230.1
click at [575, 121] on div "In these prime movers the inputs vary: the outputs are usually rotating shafts …" at bounding box center [617, 132] width 416 height 35
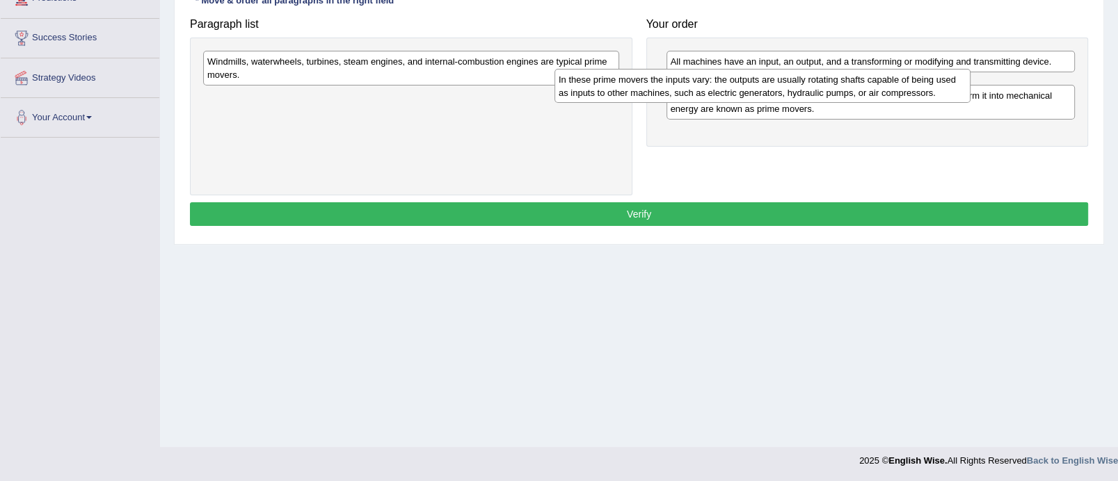
drag, startPoint x: 479, startPoint y: 108, endPoint x: 845, endPoint y: 128, distance: 366.5
click at [844, 104] on div "In these prime movers the inputs vary: the outputs are usually rotating shafts …" at bounding box center [762, 86] width 416 height 35
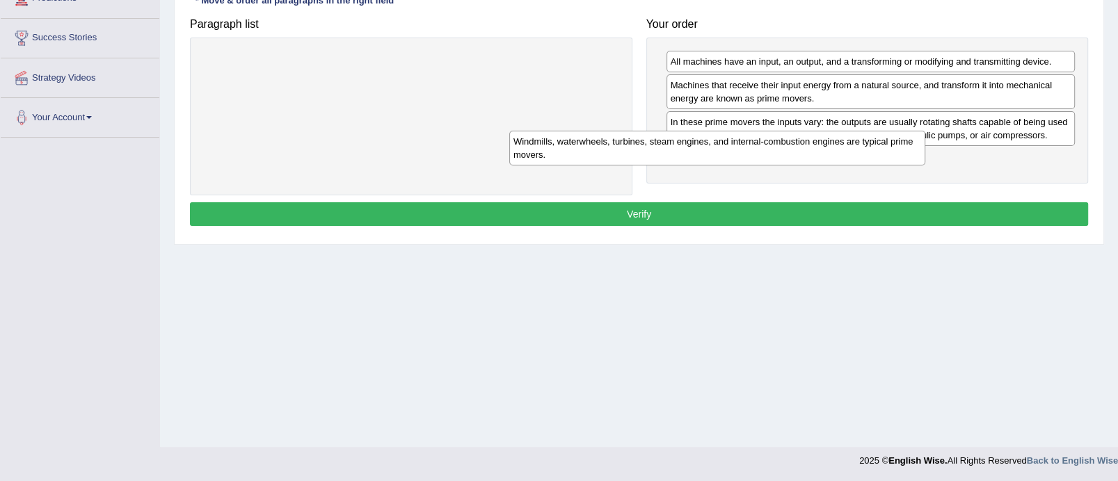
drag, startPoint x: 427, startPoint y: 67, endPoint x: 744, endPoint y: 153, distance: 327.9
click at [744, 153] on div "Windmills, waterwheels, turbines, steam engines, and internal-combustion engine…" at bounding box center [717, 148] width 416 height 35
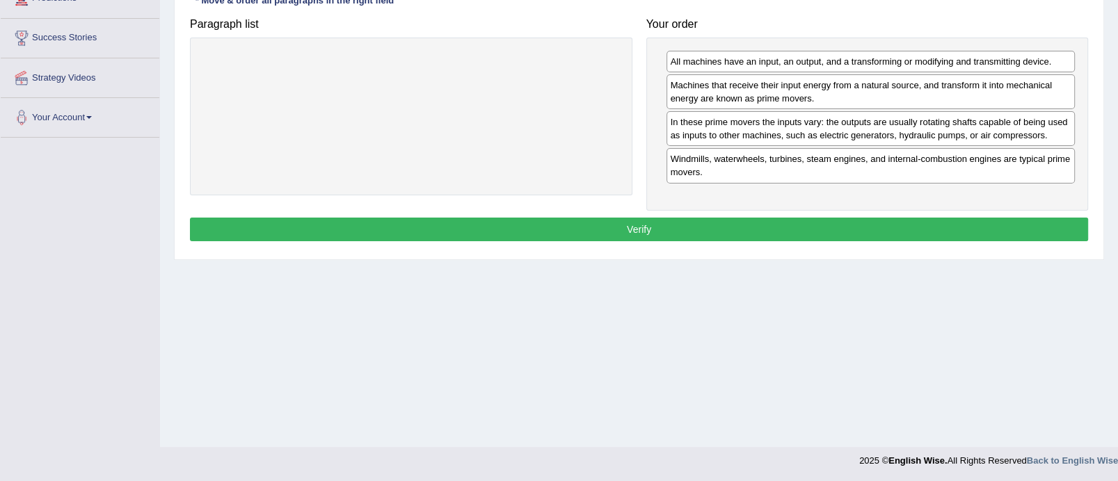
click at [625, 231] on button "Verify" at bounding box center [639, 230] width 898 height 24
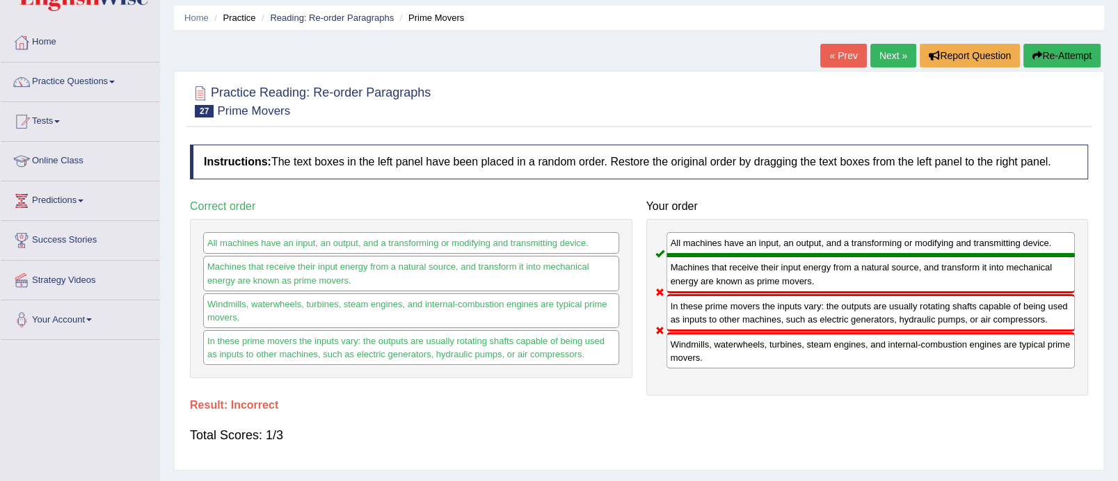
scroll to position [0, 0]
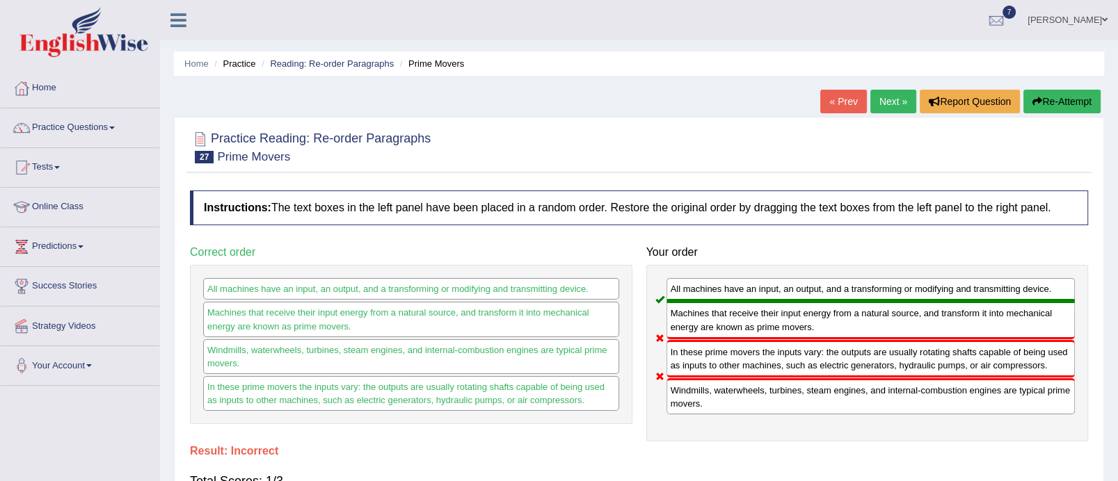
click at [893, 101] on link "Next »" at bounding box center [893, 102] width 46 height 24
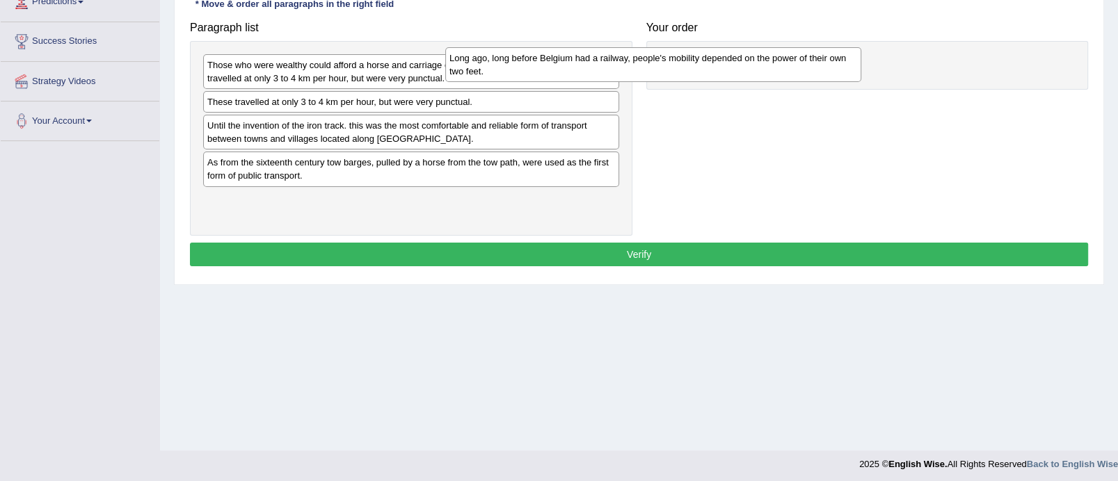
drag, startPoint x: 412, startPoint y: 65, endPoint x: 702, endPoint y: 61, distance: 290.1
click at [702, 61] on div "Long ago, long before Belgium had a railway, people's mobility depended on the …" at bounding box center [653, 64] width 416 height 35
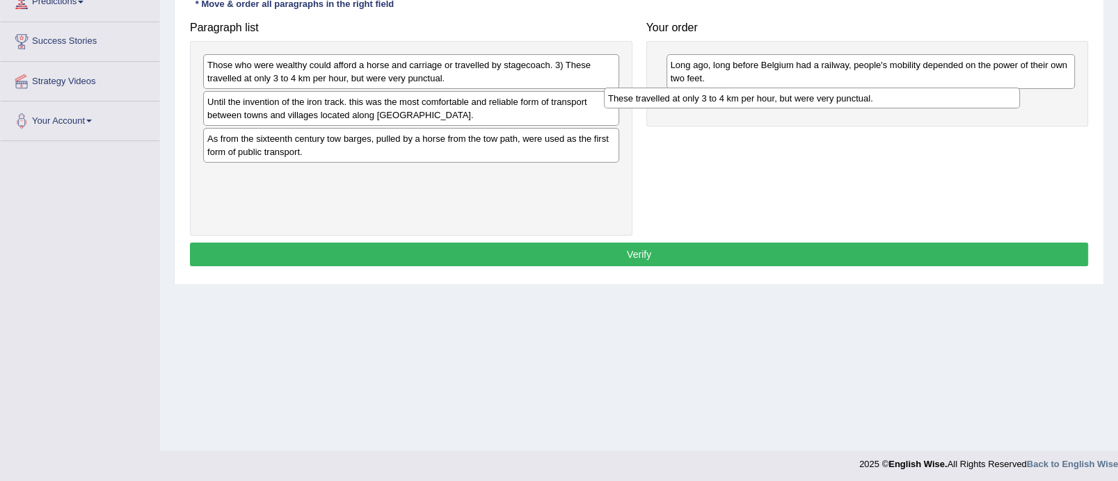
drag, startPoint x: 407, startPoint y: 100, endPoint x: 815, endPoint y: 92, distance: 408.4
click at [815, 92] on div "These travelled at only 3 to 4 km per hour, but were very punctual." at bounding box center [812, 99] width 416 height 22
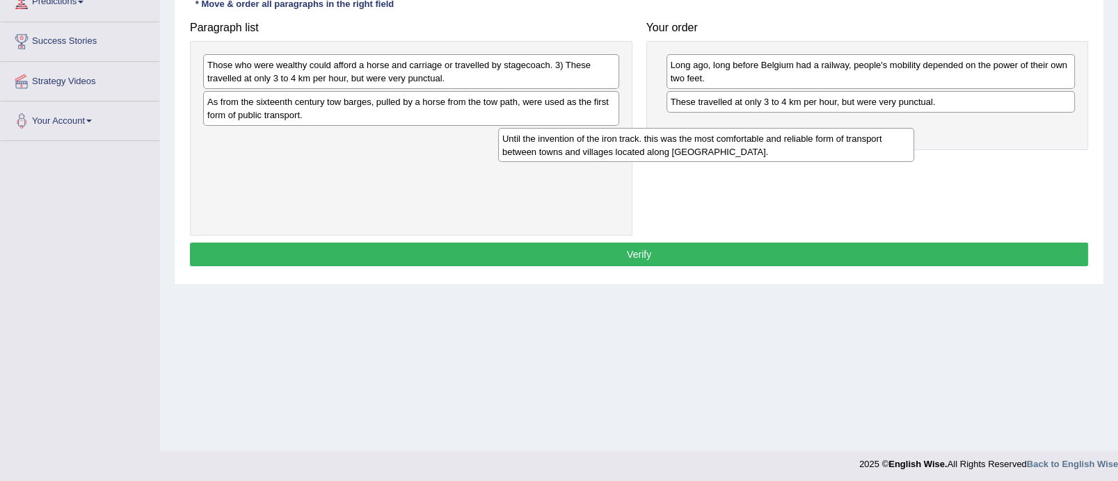
drag, startPoint x: 422, startPoint y: 96, endPoint x: 726, endPoint y: 126, distance: 304.8
click at [725, 128] on div "Until the invention of the iron track. this was the most comfortable and reliab…" at bounding box center [706, 145] width 416 height 35
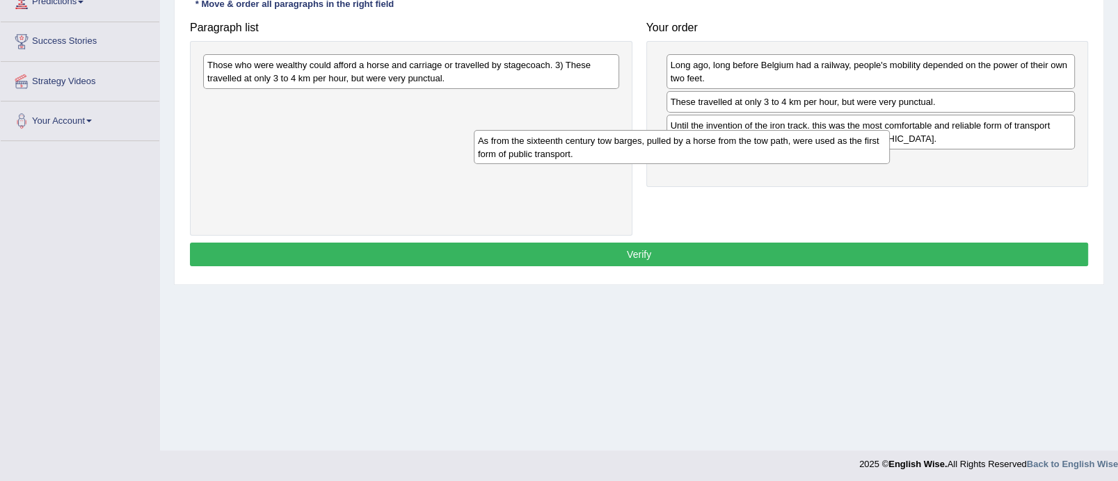
drag, startPoint x: 376, startPoint y: 108, endPoint x: 647, endPoint y: 147, distance: 273.4
click at [647, 147] on div "As from the sixteenth century tow barges, pulled by a horse from the tow path, …" at bounding box center [682, 147] width 416 height 35
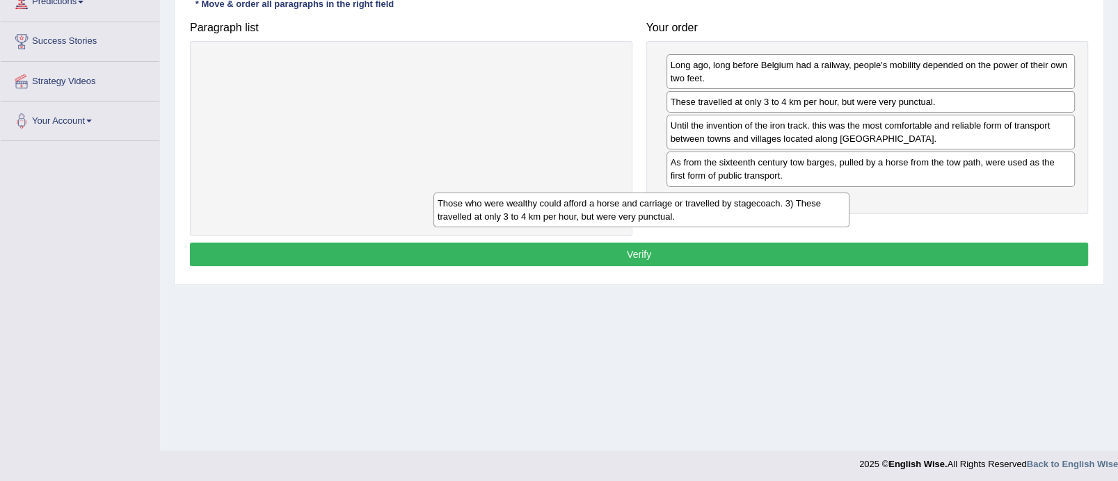
drag, startPoint x: 510, startPoint y: 79, endPoint x: 775, endPoint y: 233, distance: 306.4
click at [775, 227] on div "Those who were wealthy could afford a horse and carriage or travelled by stagec…" at bounding box center [641, 210] width 416 height 35
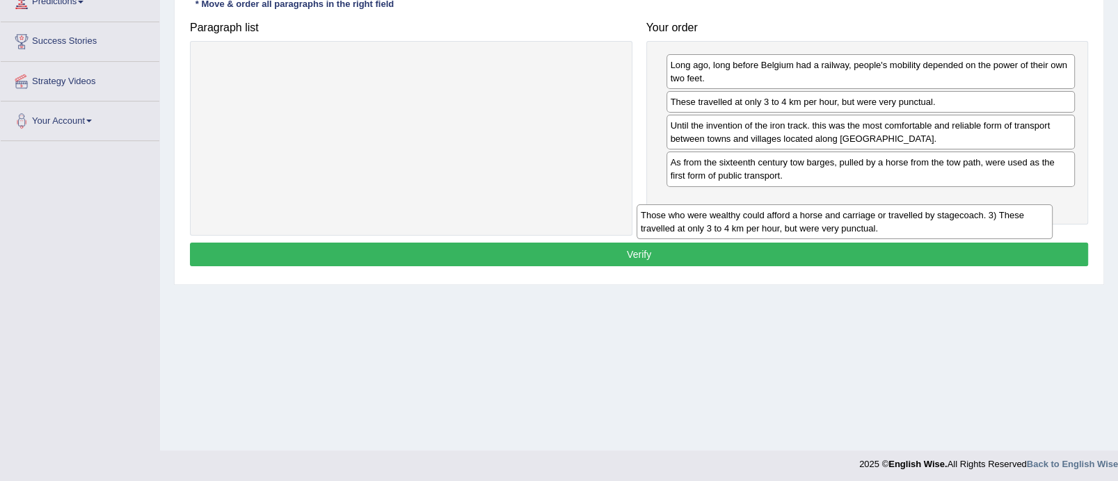
drag, startPoint x: 447, startPoint y: 75, endPoint x: 892, endPoint y: 208, distance: 464.0
click at [892, 208] on div "Those who were wealthy could afford a horse and carriage or travelled by stagec…" at bounding box center [845, 222] width 416 height 35
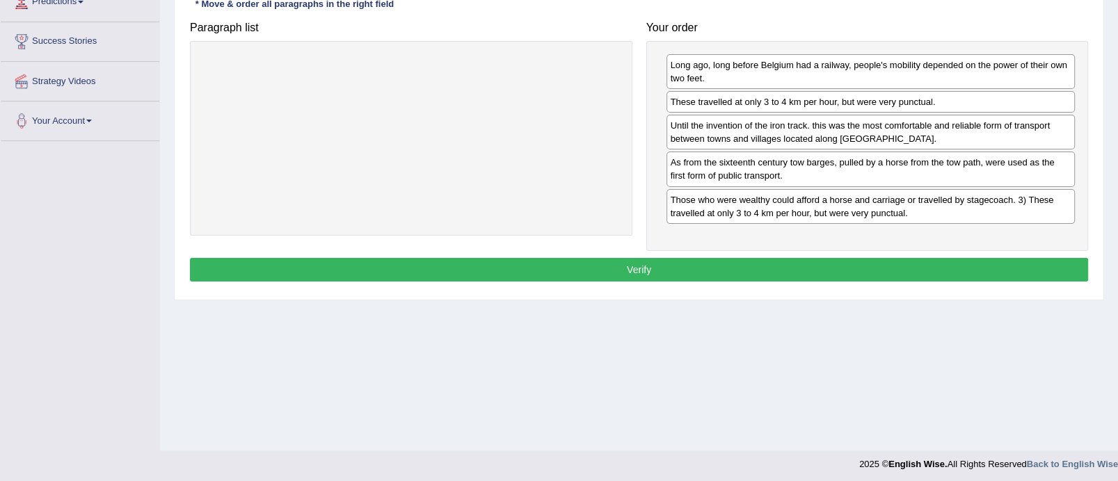
click at [708, 262] on button "Verify" at bounding box center [639, 270] width 898 height 24
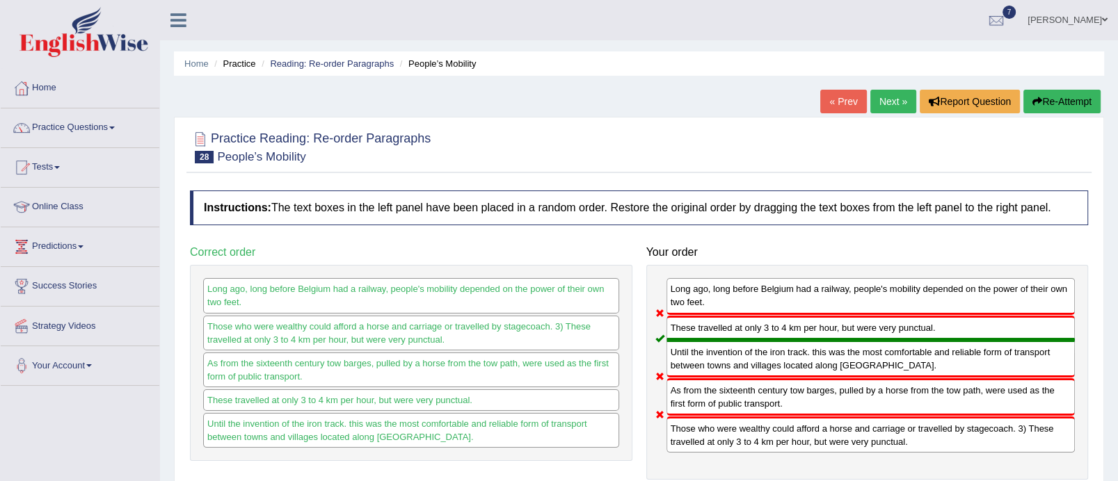
click at [897, 105] on link "Next »" at bounding box center [893, 102] width 46 height 24
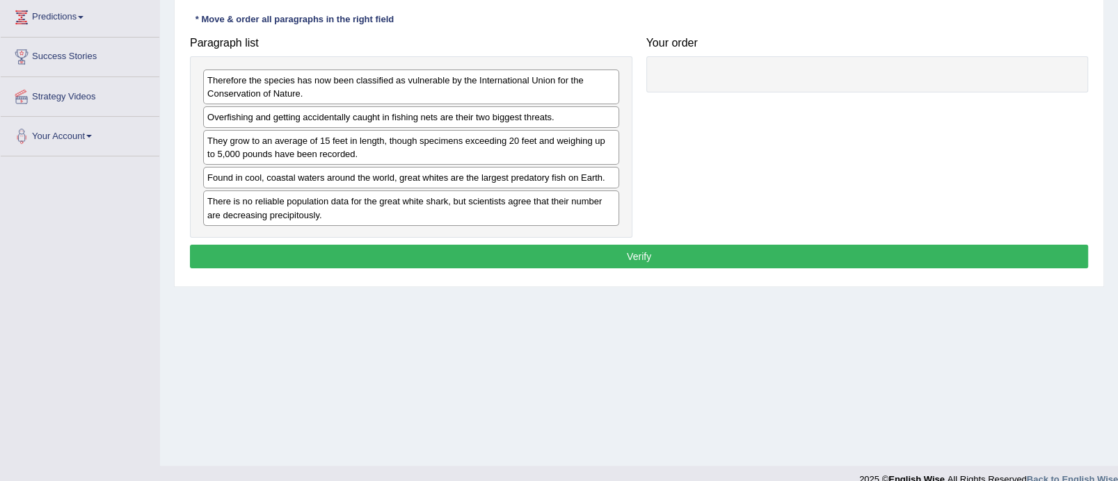
scroll to position [231, 0]
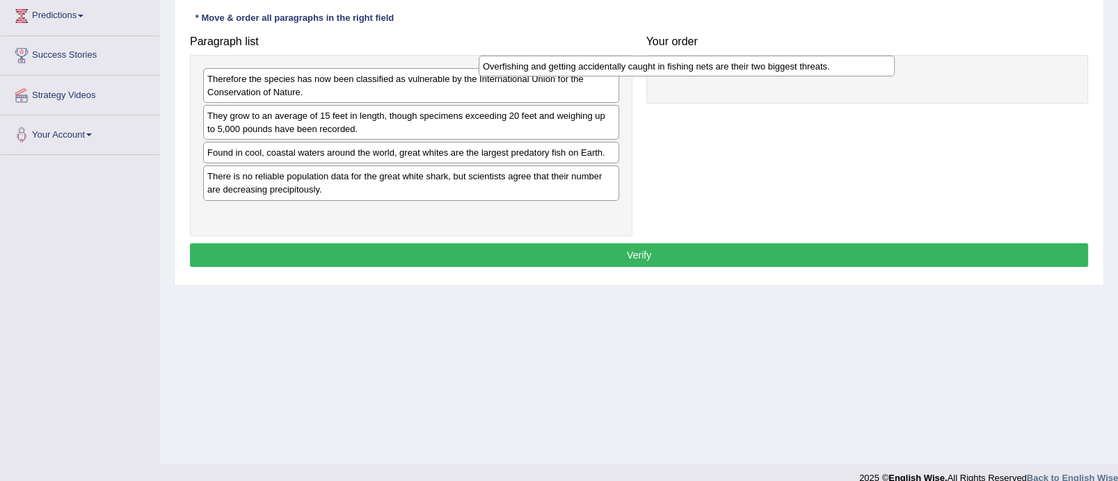
drag, startPoint x: 458, startPoint y: 118, endPoint x: 735, endPoint y: 68, distance: 280.6
click at [735, 68] on div "Overfishing and getting accidentally caught in fishing nets are their two bigge…" at bounding box center [687, 67] width 416 height 22
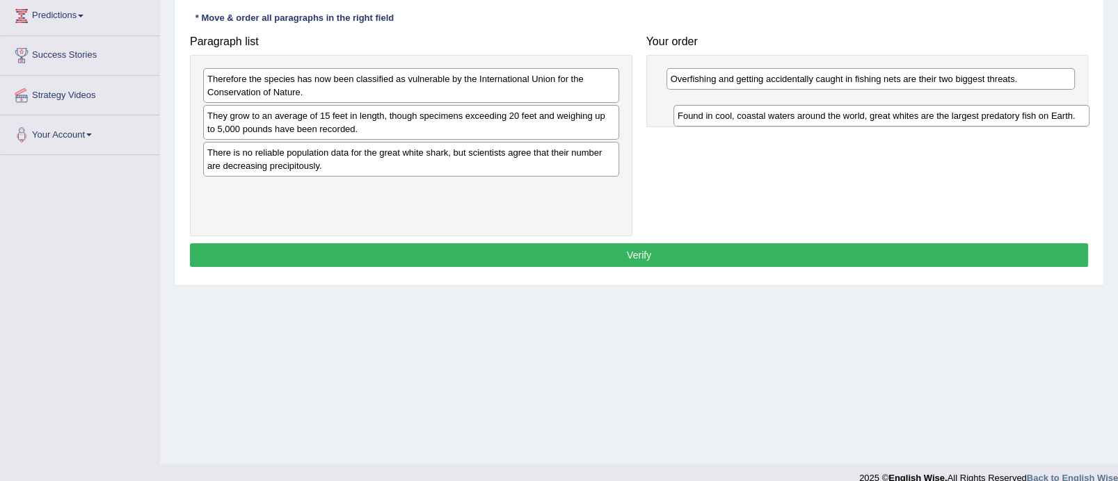
drag, startPoint x: 426, startPoint y: 157, endPoint x: 890, endPoint y: 115, distance: 465.9
click at [890, 115] on div "Found in cool, coastal waters around the world, great whites are the largest pr…" at bounding box center [881, 116] width 416 height 22
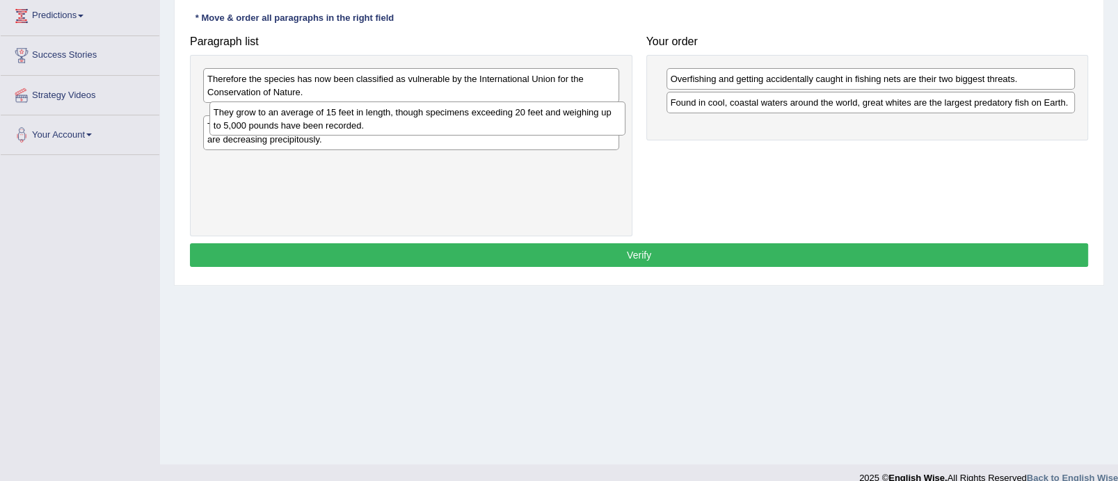
click at [388, 131] on div "They grow to an average of 15 feet in length, though specimens exceeding 20 fee…" at bounding box center [417, 119] width 416 height 35
drag, startPoint x: 388, startPoint y: 131, endPoint x: 690, endPoint y: 133, distance: 301.9
click at [634, 133] on div "They grow to an average of 15 feet in length, though specimens exceeding 20 fee…" at bounding box center [426, 121] width 416 height 35
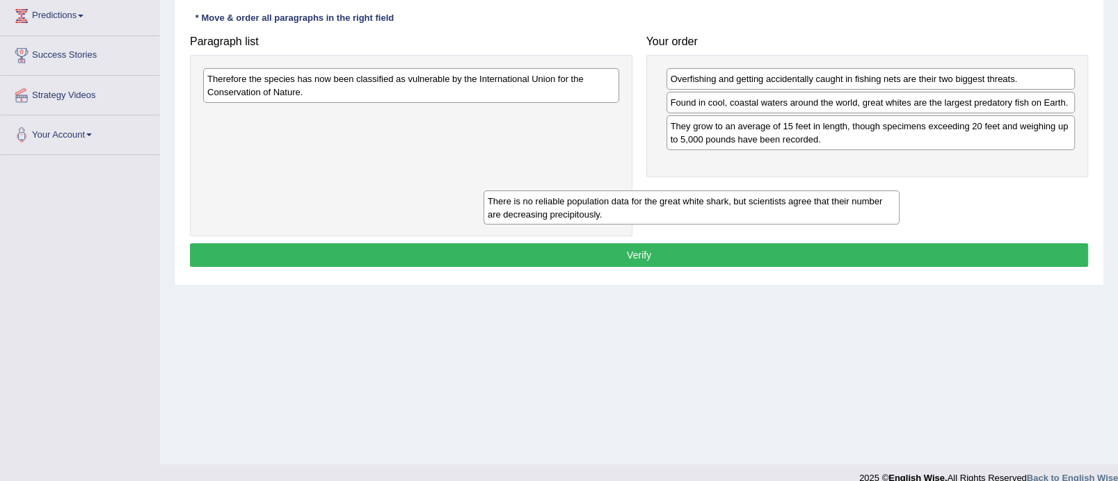
drag, startPoint x: 395, startPoint y: 120, endPoint x: 688, endPoint y: 213, distance: 307.1
click at [688, 213] on div "There is no reliable population data for the great white shark, but scientists …" at bounding box center [691, 208] width 416 height 35
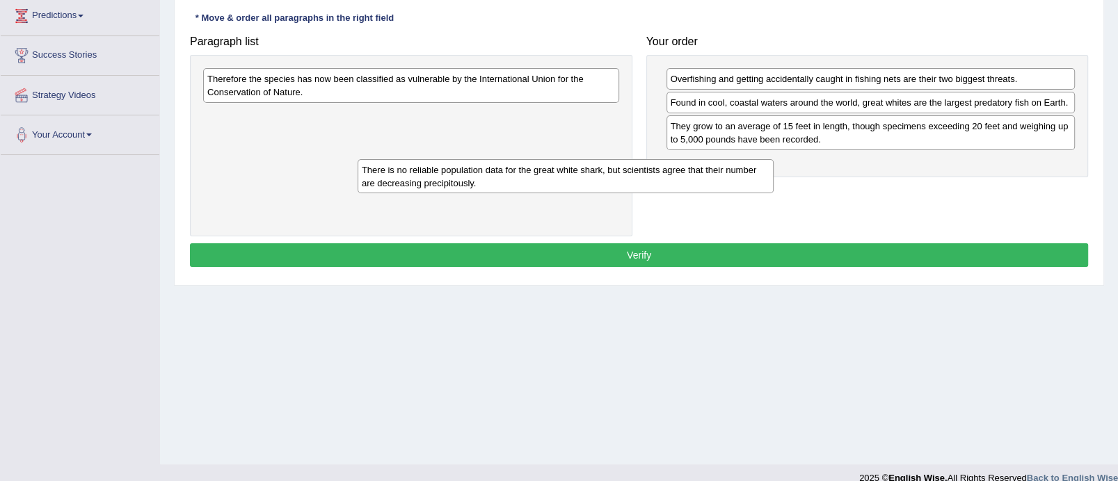
drag, startPoint x: 513, startPoint y: 117, endPoint x: 762, endPoint y: 186, distance: 257.7
click at [762, 186] on div "There is no reliable population data for the great white shark, but scientists …" at bounding box center [566, 176] width 416 height 35
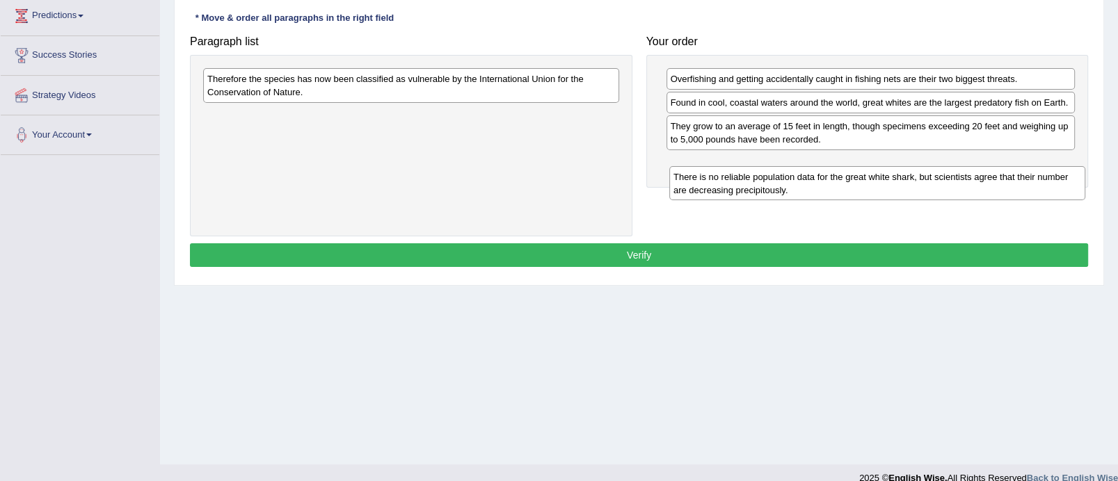
drag, startPoint x: 457, startPoint y: 120, endPoint x: 927, endPoint y: 174, distance: 472.6
click at [927, 174] on div "There is no reliable population data for the great white shark, but scientists …" at bounding box center [877, 183] width 416 height 35
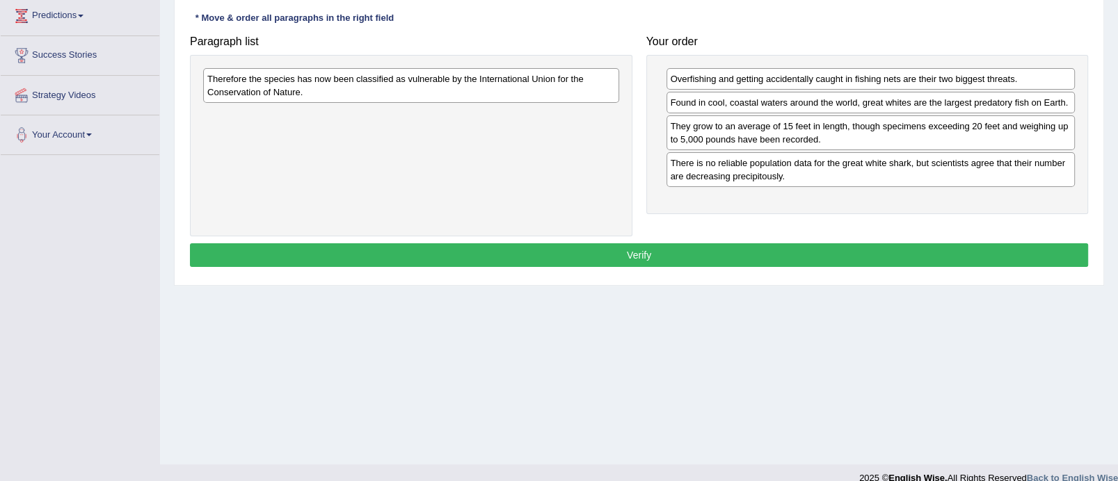
click at [467, 68] on div "Therefore the species has now been classified as vulnerable by the Internationa…" at bounding box center [411, 85] width 416 height 35
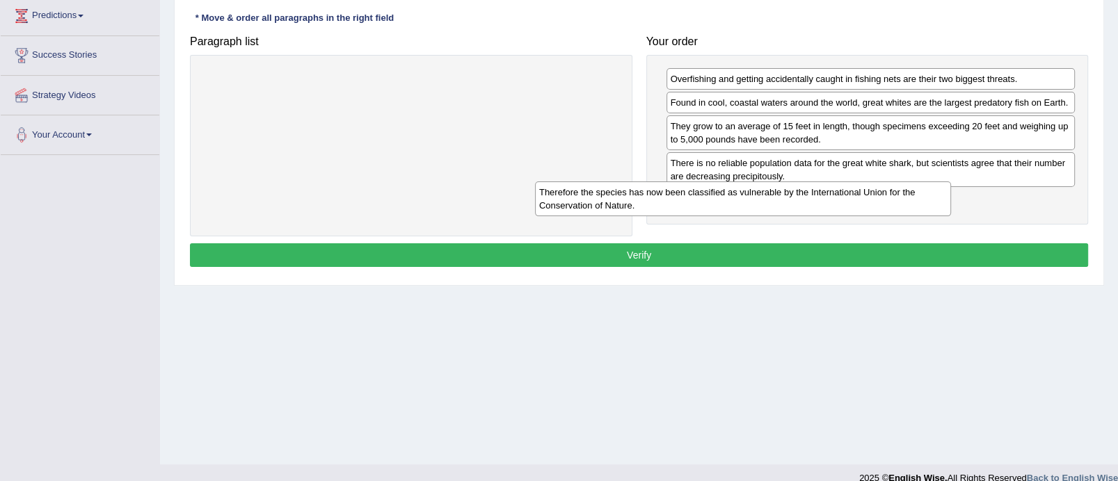
drag, startPoint x: 461, startPoint y: 74, endPoint x: 797, endPoint y: 189, distance: 354.4
click at [797, 189] on div "Therefore the species has now been classified as vulnerable by the Internationa…" at bounding box center [743, 199] width 416 height 35
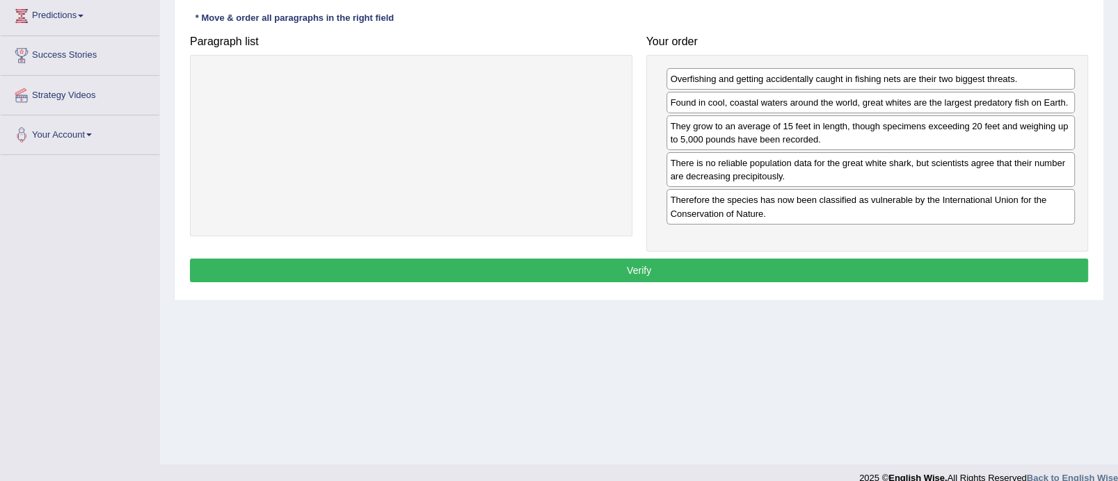
click at [624, 259] on button "Verify" at bounding box center [639, 271] width 898 height 24
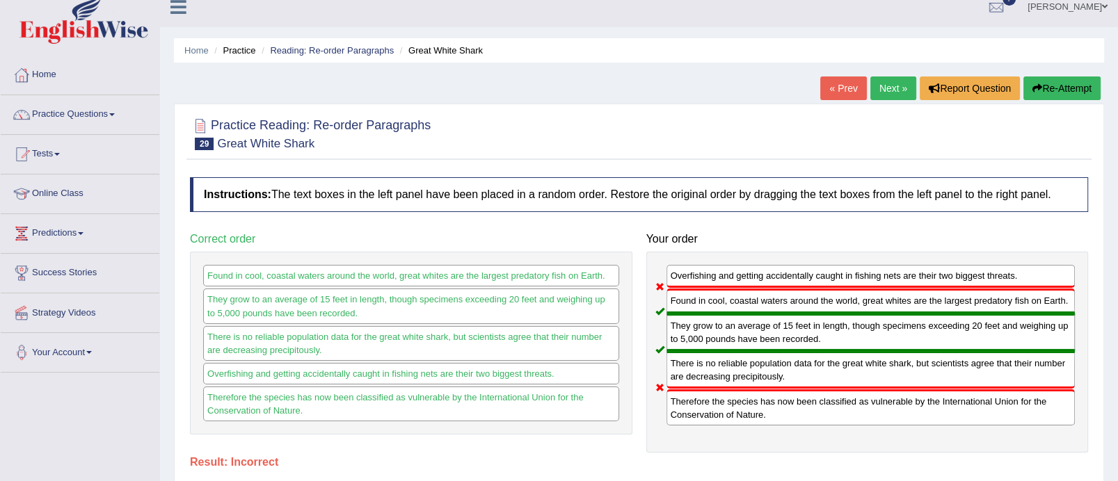
scroll to position [0, 0]
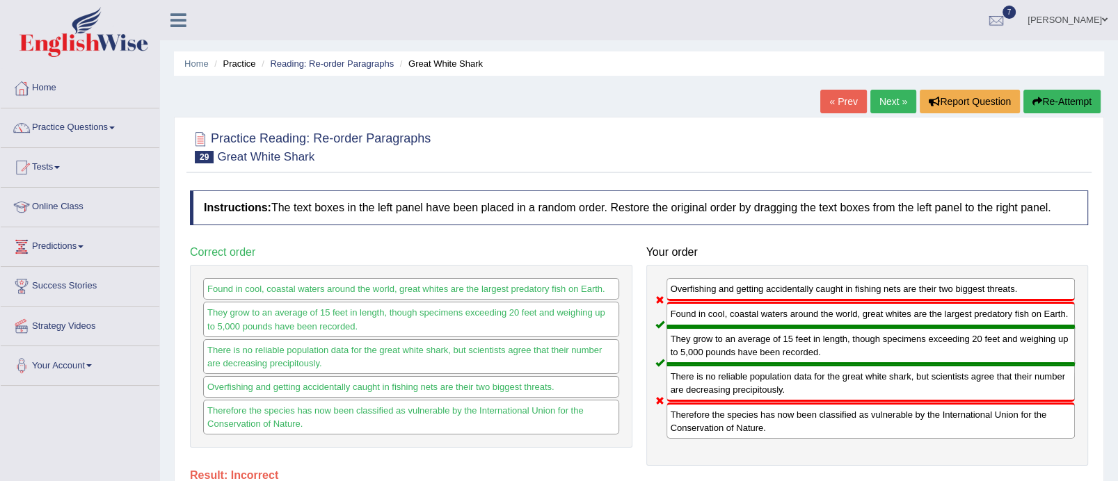
click at [877, 97] on link "Next »" at bounding box center [893, 102] width 46 height 24
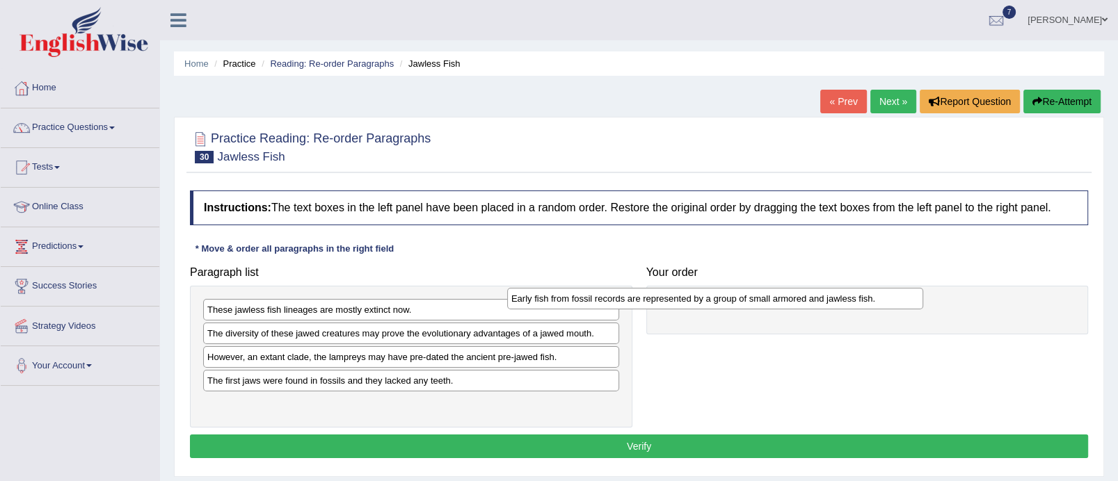
drag, startPoint x: 502, startPoint y: 331, endPoint x: 825, endPoint y: 312, distance: 323.4
click at [825, 310] on div "Early fish from fossil records are represented by a group of small armored and …" at bounding box center [715, 299] width 416 height 22
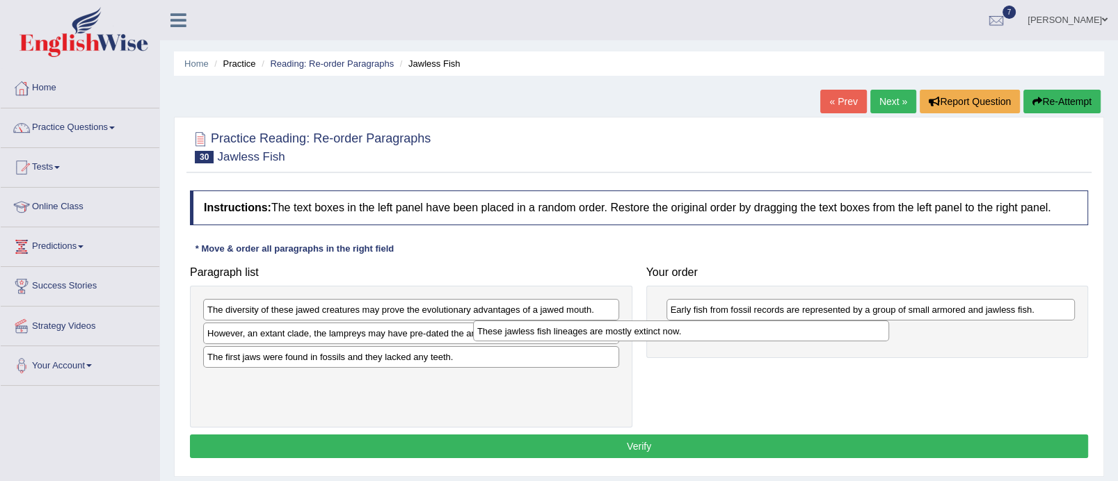
drag, startPoint x: 495, startPoint y: 312, endPoint x: 768, endPoint y: 333, distance: 273.6
click at [768, 333] on div "These jawless fish lineages are mostly extinct now." at bounding box center [681, 332] width 416 height 22
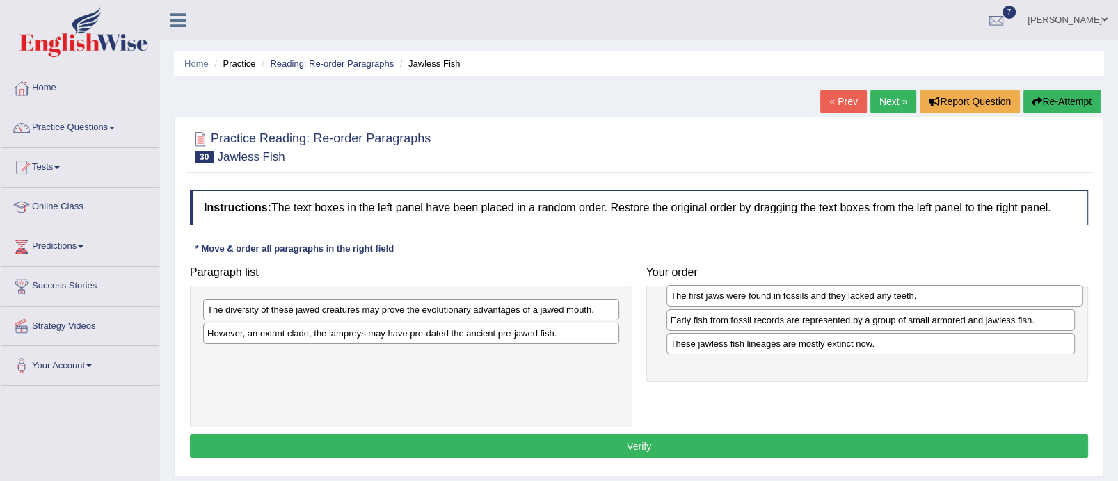
drag, startPoint x: 394, startPoint y: 361, endPoint x: 857, endPoint y: 301, distance: 467.3
click at [857, 301] on div "The first jaws were found in fossils and they lacked any teeth." at bounding box center [874, 296] width 416 height 22
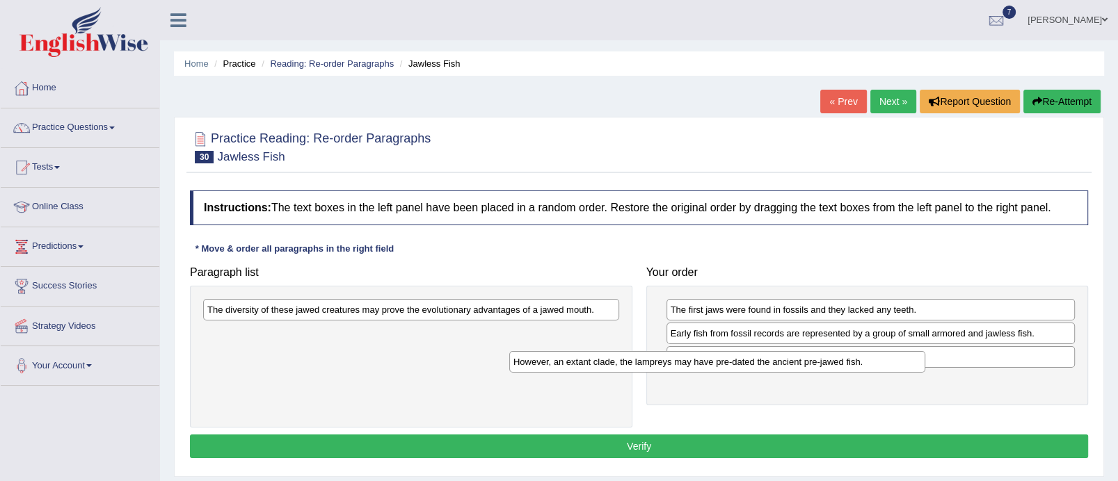
drag, startPoint x: 534, startPoint y: 335, endPoint x: 871, endPoint y: 370, distance: 338.5
click at [871, 370] on div "However, an extant clade, the lampreys may have pre-dated the ancient pre-jawed…" at bounding box center [717, 362] width 416 height 22
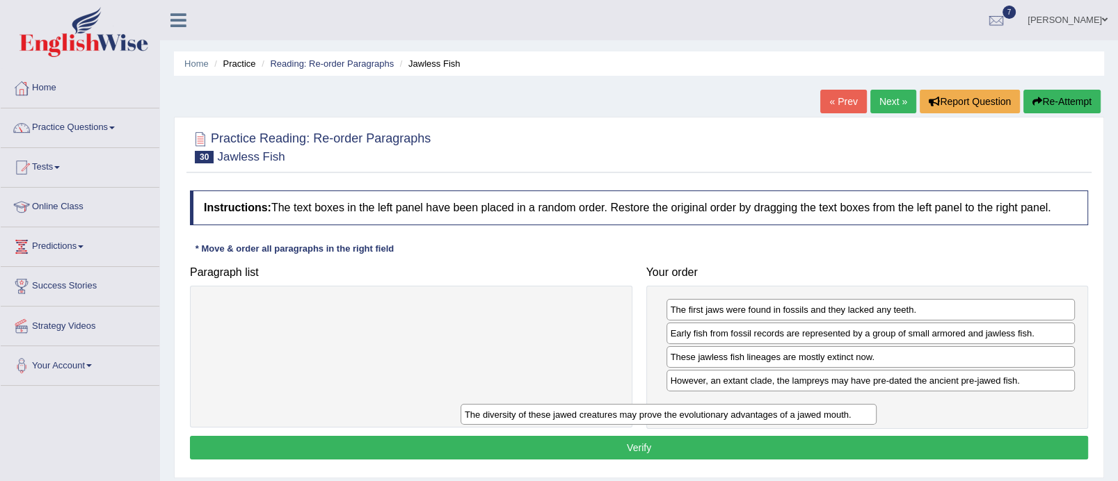
drag, startPoint x: 495, startPoint y: 311, endPoint x: 756, endPoint y: 417, distance: 281.8
click at [756, 417] on div "The diversity of these jawed creatures may prove the evolutionary advantages of…" at bounding box center [669, 415] width 416 height 22
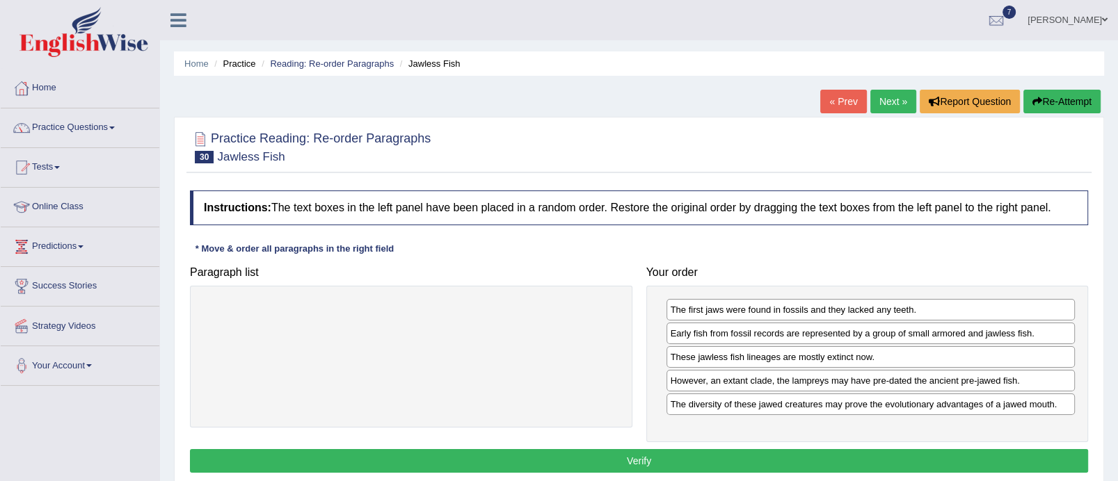
click at [692, 452] on button "Verify" at bounding box center [639, 461] width 898 height 24
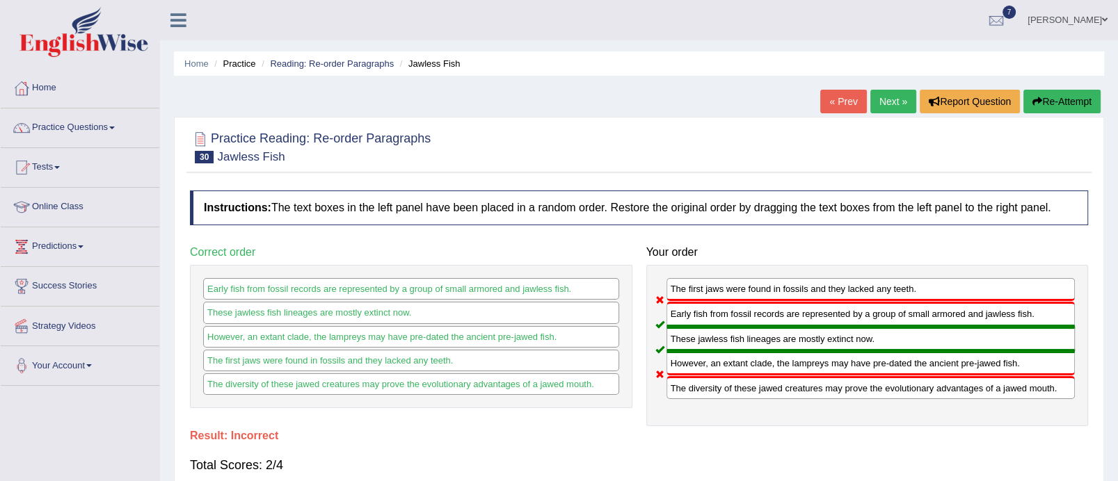
click at [886, 104] on link "Next »" at bounding box center [893, 102] width 46 height 24
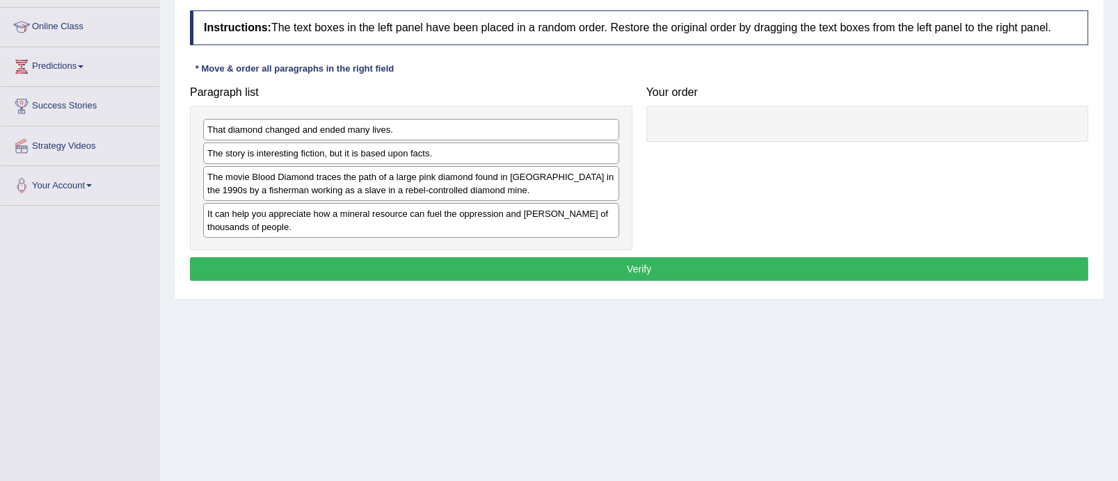
scroll to position [182, 0]
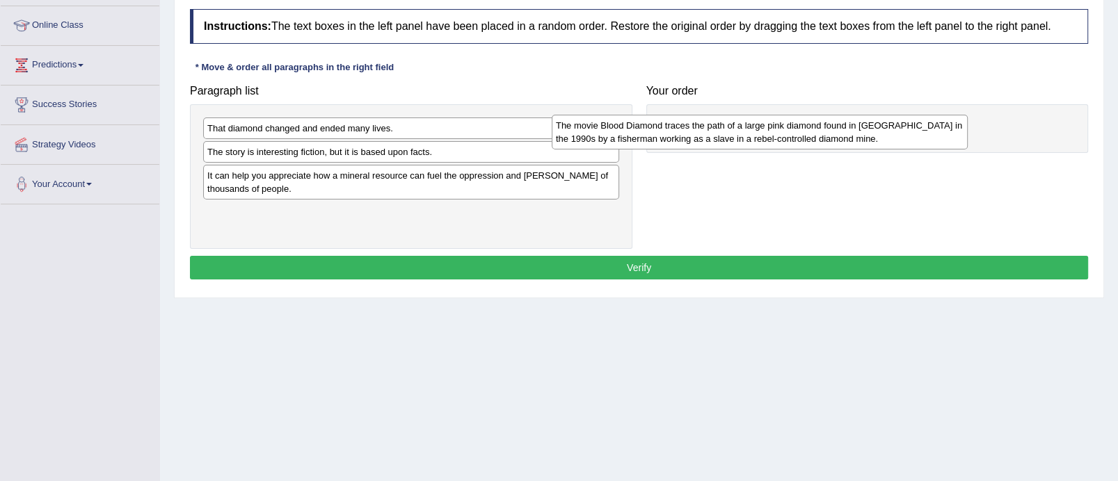
drag, startPoint x: 545, startPoint y: 179, endPoint x: 894, endPoint y: 130, distance: 352.7
click at [894, 130] on div "The movie Blood Diamond traces the path of a large pink diamond found in [GEOGR…" at bounding box center [760, 132] width 416 height 35
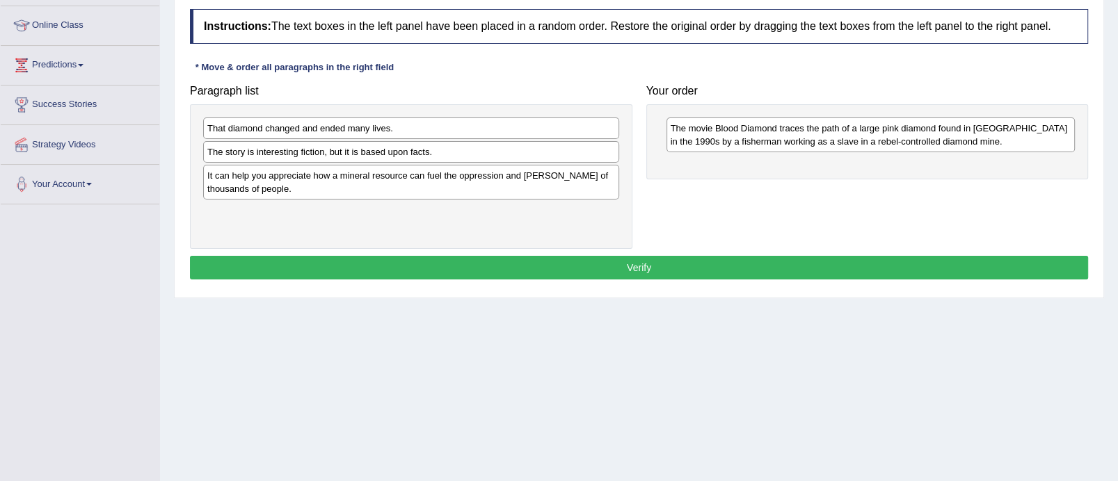
click at [362, 152] on div "The story is interesting fiction, but it is based upon facts." at bounding box center [411, 152] width 416 height 22
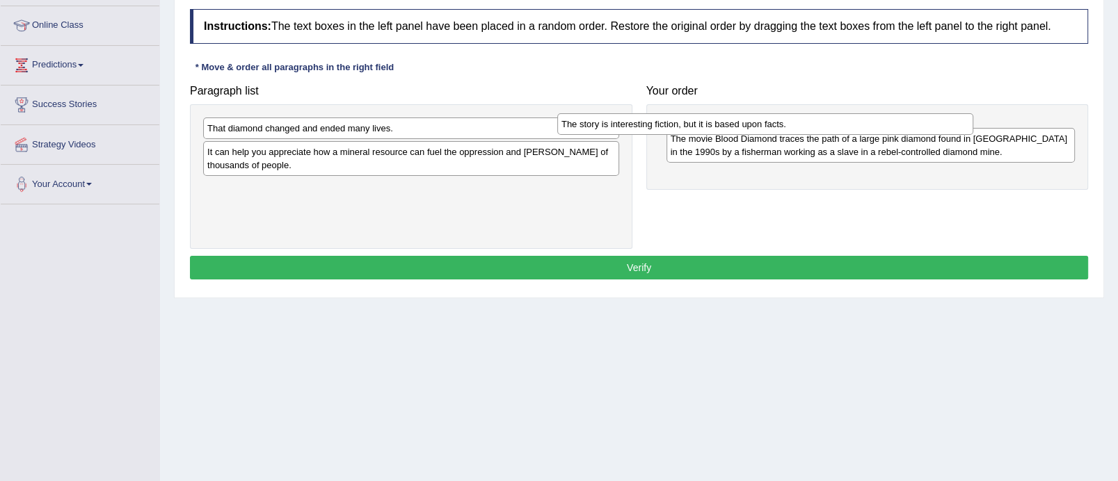
drag, startPoint x: 362, startPoint y: 152, endPoint x: 716, endPoint y: 124, distance: 355.2
click at [716, 124] on div "The story is interesting fiction, but it is based upon facts." at bounding box center [765, 124] width 416 height 22
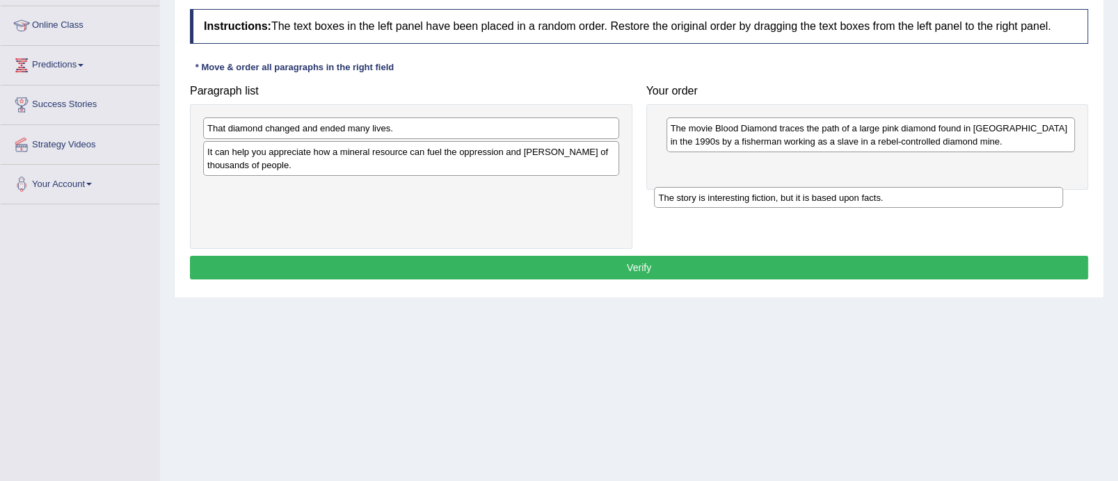
drag, startPoint x: 716, startPoint y: 124, endPoint x: 714, endPoint y: 162, distance: 38.3
click at [714, 187] on div "The story is interesting fiction, but it is based upon facts." at bounding box center [858, 198] width 409 height 22
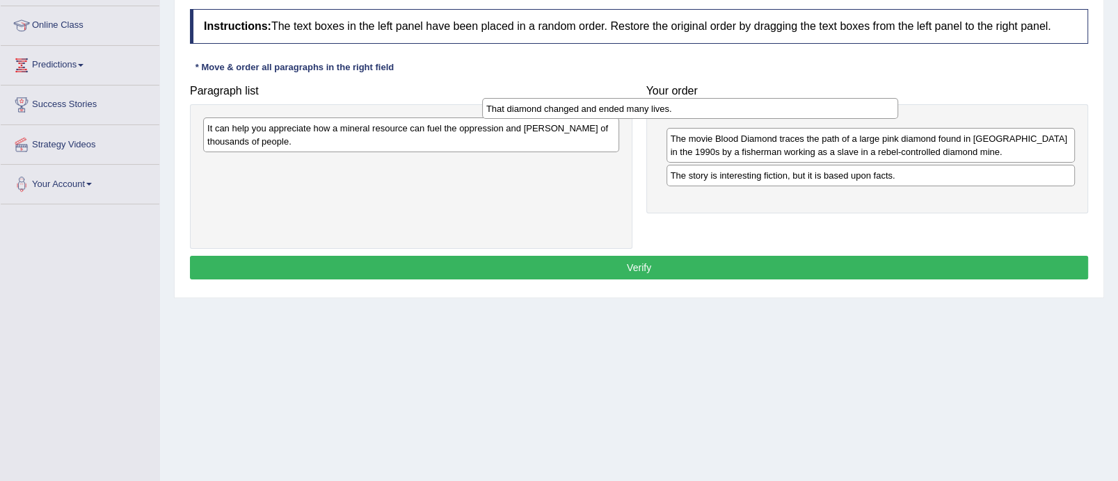
drag, startPoint x: 508, startPoint y: 127, endPoint x: 787, endPoint y: 106, distance: 279.7
click at [787, 106] on div "That diamond changed and ended many lives." at bounding box center [690, 109] width 416 height 22
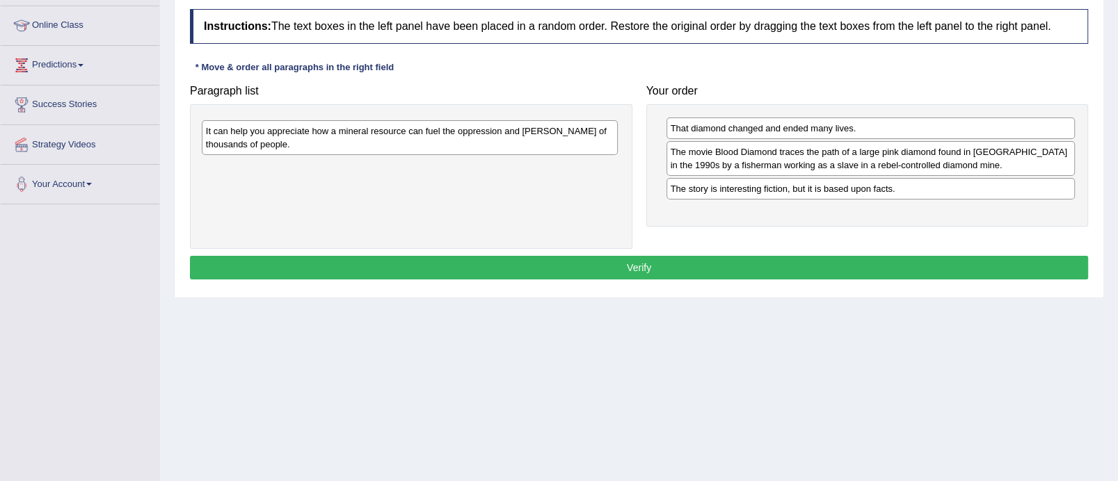
click at [461, 138] on div "It can help you appreciate how a mineral resource can fuel the oppression and s…" at bounding box center [410, 137] width 416 height 35
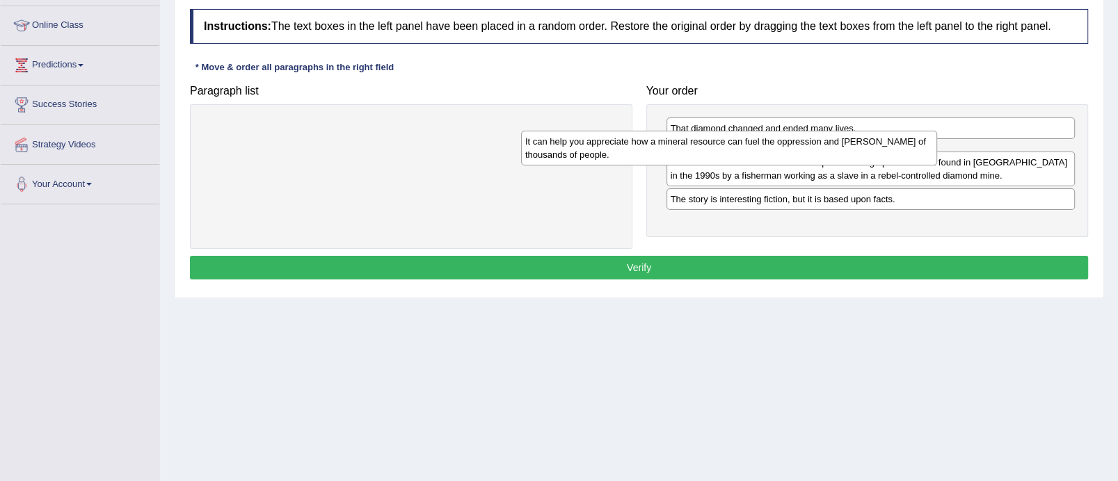
drag, startPoint x: 461, startPoint y: 138, endPoint x: 779, endPoint y: 151, distance: 318.2
click at [779, 151] on div "It can help you appreciate how a mineral resource can fuel the oppression and s…" at bounding box center [729, 148] width 416 height 35
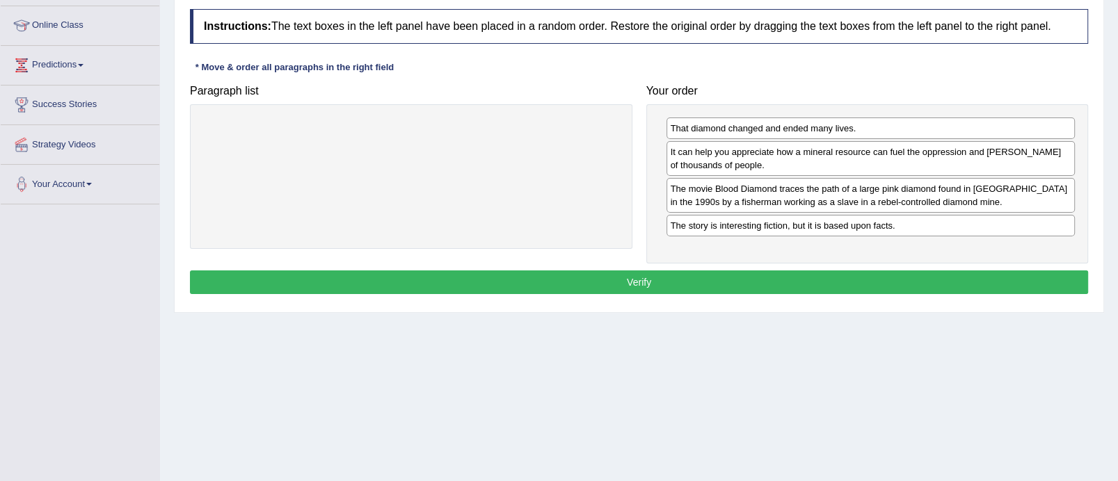
click at [646, 275] on button "Verify" at bounding box center [639, 283] width 898 height 24
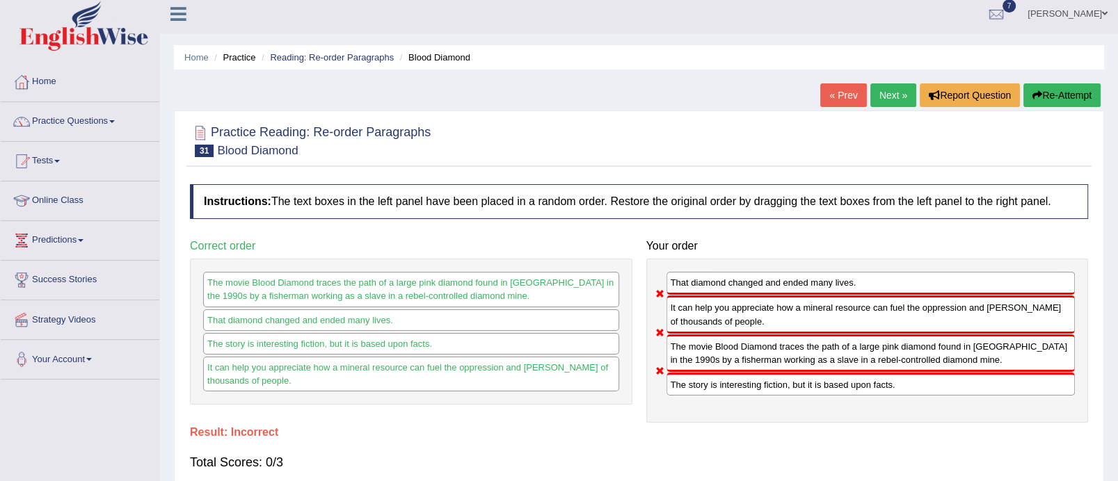
scroll to position [4, 0]
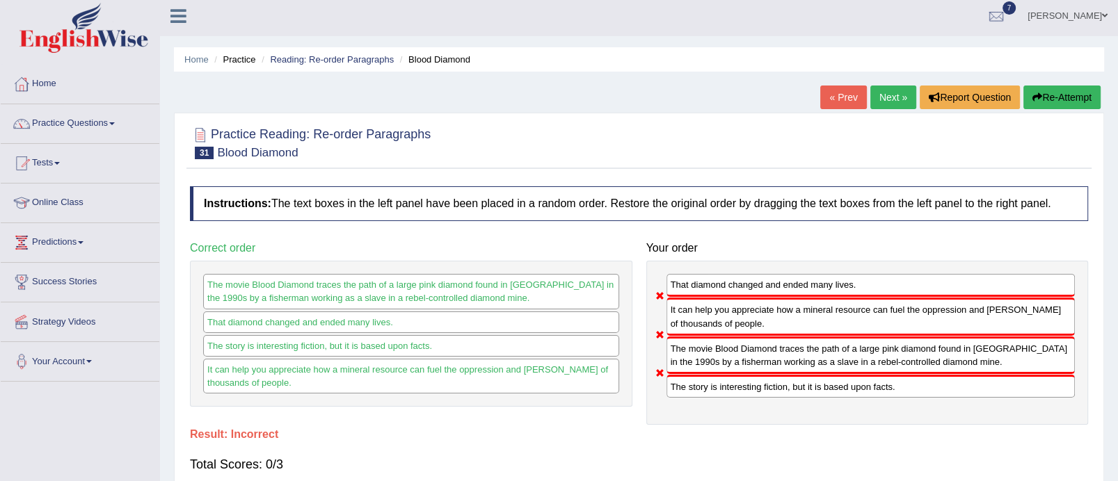
click at [1061, 100] on button "Re-Attempt" at bounding box center [1061, 98] width 77 height 24
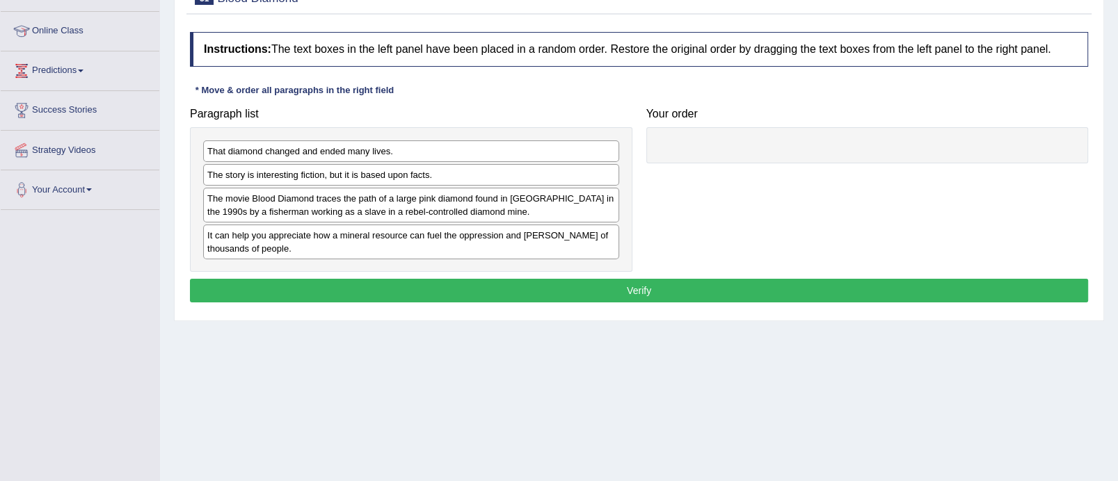
scroll to position [248, 0]
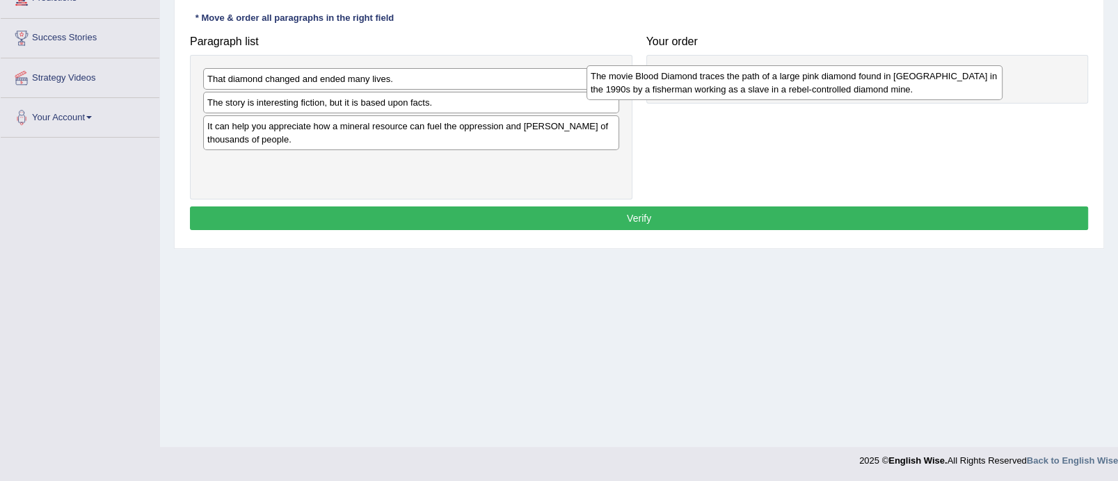
drag, startPoint x: 439, startPoint y: 129, endPoint x: 823, endPoint y: 77, distance: 387.5
click at [823, 77] on div "The movie Blood Diamond traces the path of a large pink diamond found in Sierra…" at bounding box center [794, 82] width 416 height 35
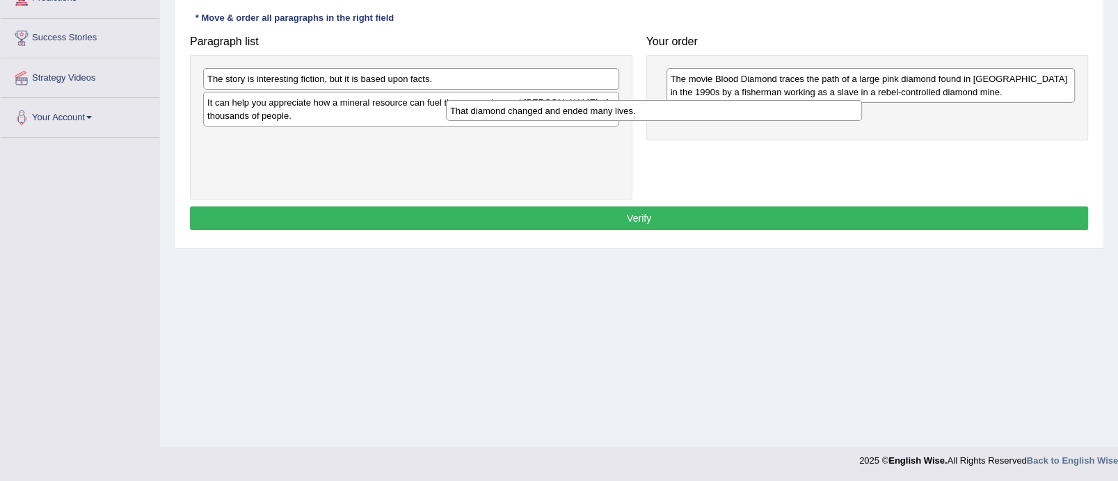
drag, startPoint x: 495, startPoint y: 72, endPoint x: 744, endPoint y: 103, distance: 250.9
click at [744, 103] on div "That diamond changed and ended many lives." at bounding box center [654, 111] width 416 height 22
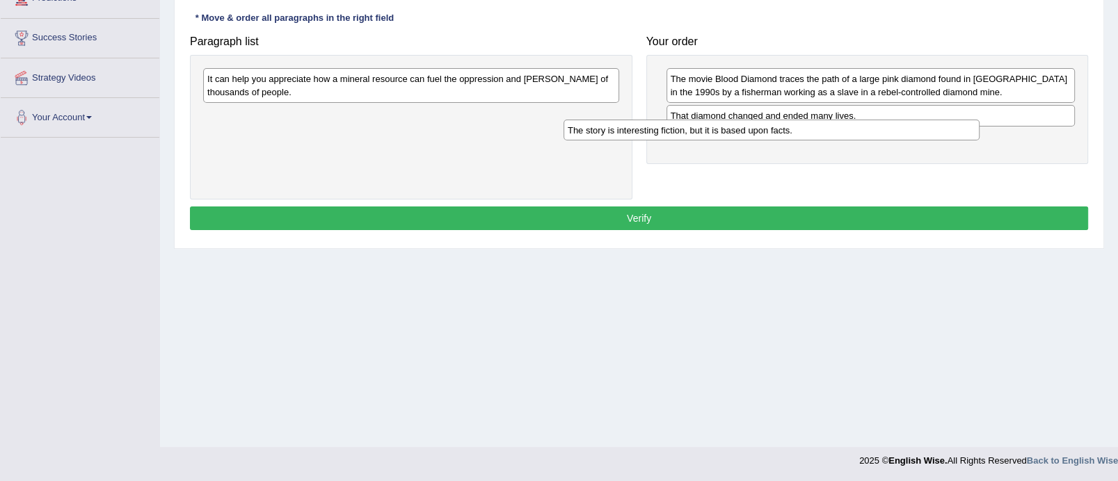
drag, startPoint x: 521, startPoint y: 81, endPoint x: 881, endPoint y: 131, distance: 363.8
click at [881, 131] on div "The story is interesting fiction, but it is based upon facts." at bounding box center [771, 131] width 416 height 22
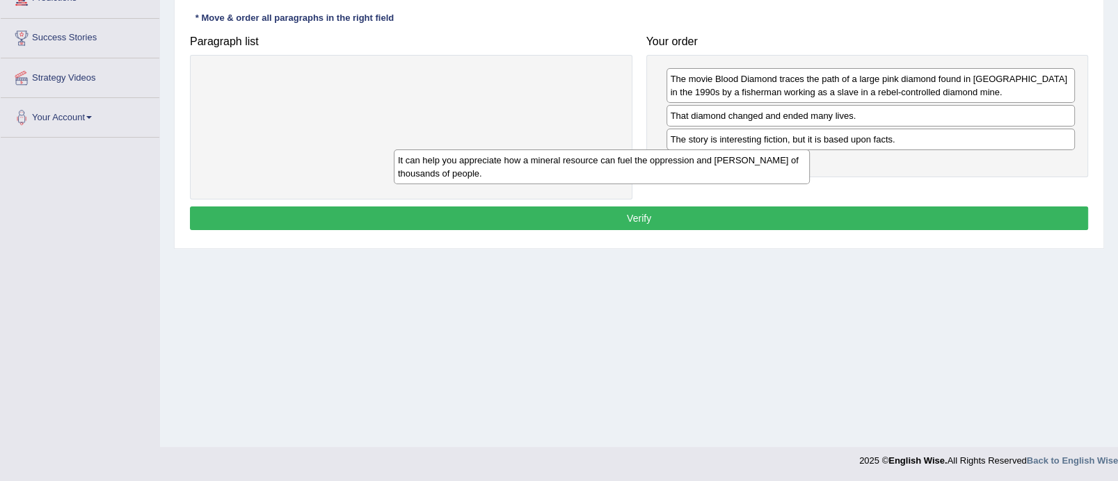
drag, startPoint x: 567, startPoint y: 90, endPoint x: 831, endPoint y: 176, distance: 277.4
click at [810, 176] on div "It can help you appreciate how a mineral resource can fuel the oppression and s…" at bounding box center [602, 167] width 416 height 35
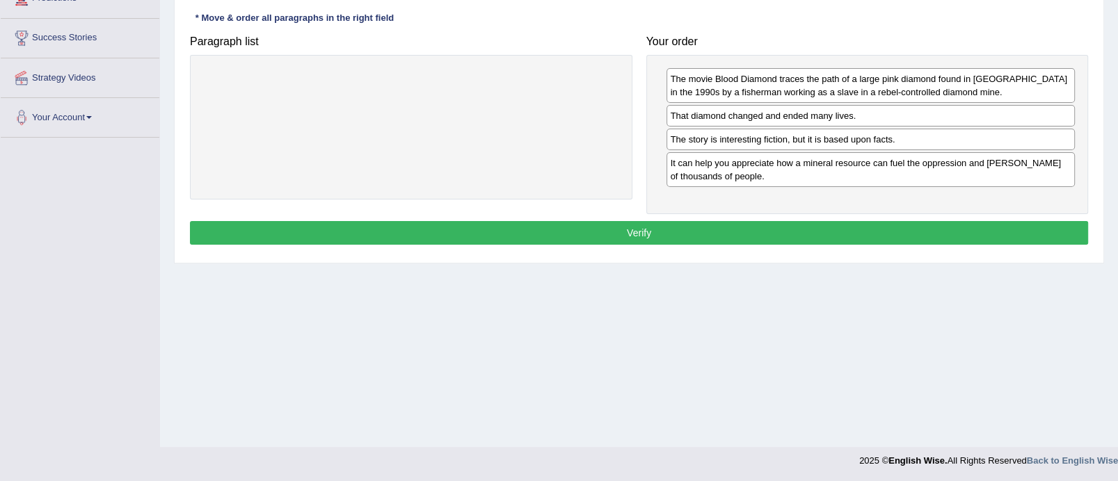
click at [712, 223] on button "Verify" at bounding box center [639, 233] width 898 height 24
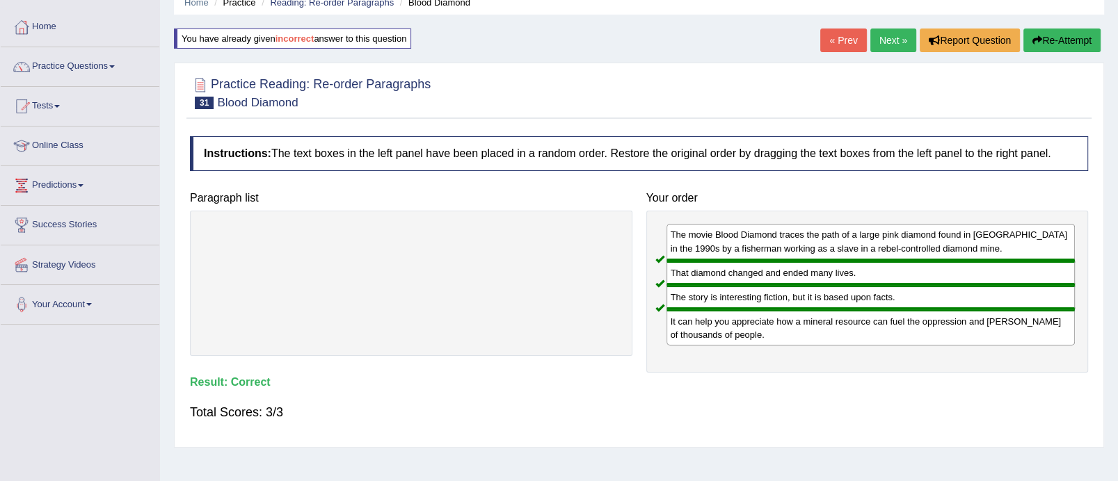
scroll to position [40, 0]
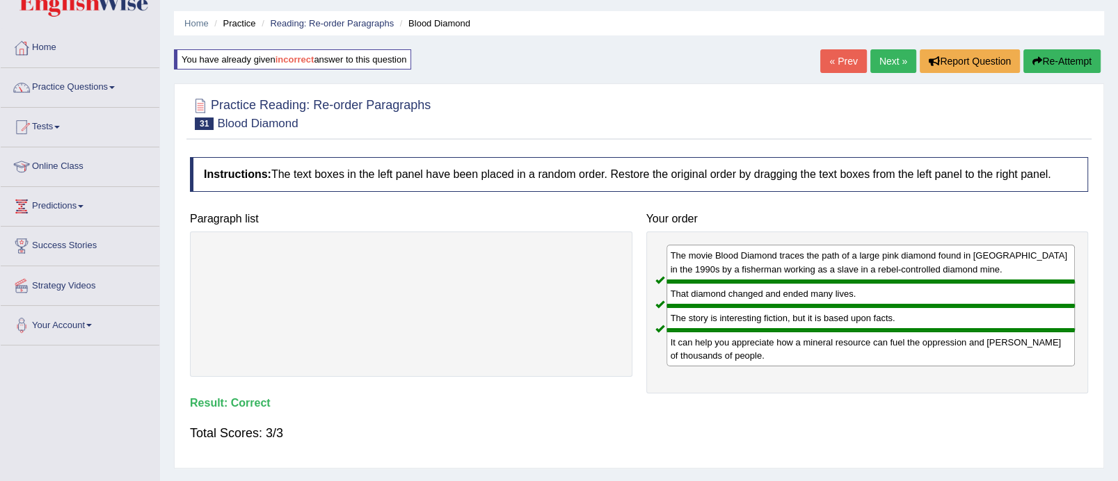
click at [874, 63] on link "Next »" at bounding box center [893, 61] width 46 height 24
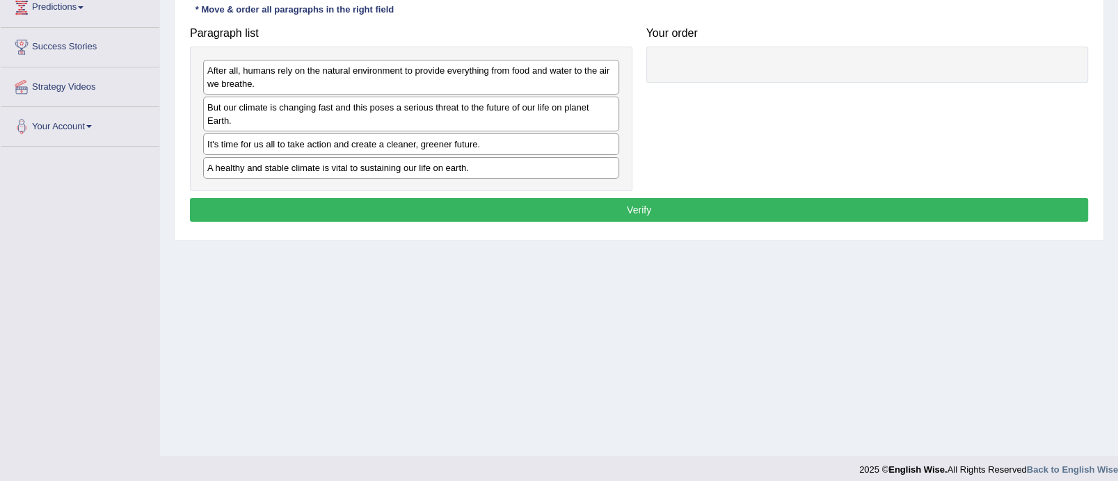
scroll to position [242, 0]
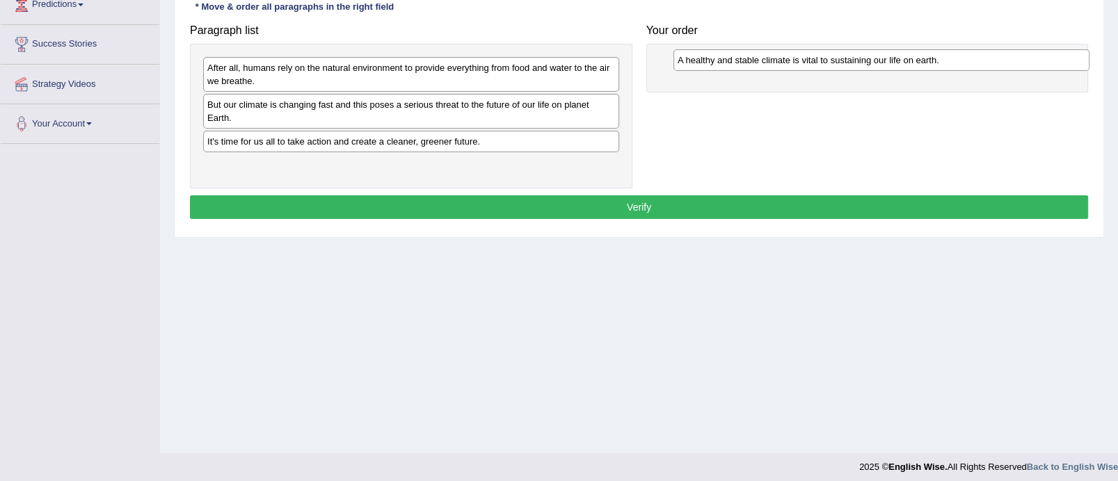
drag, startPoint x: 451, startPoint y: 166, endPoint x: 917, endPoint y: 62, distance: 477.5
click at [917, 62] on div "A healthy and stable climate is vital to sustaining our life on earth." at bounding box center [881, 60] width 416 height 22
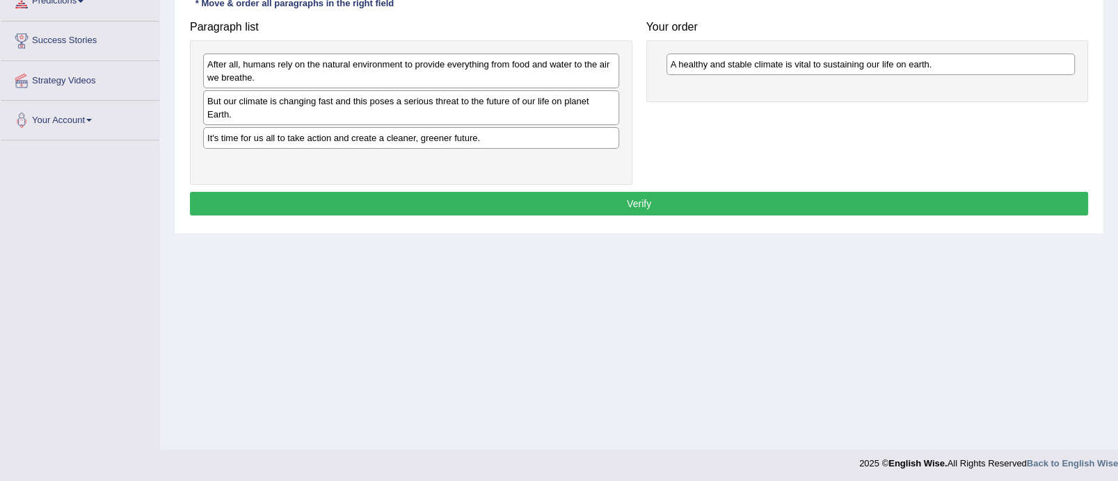
scroll to position [248, 0]
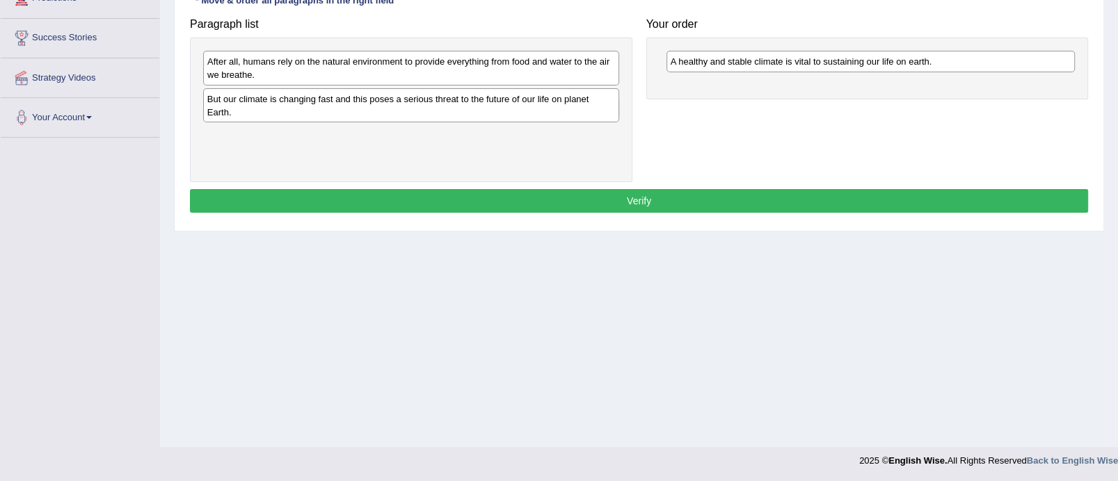
click at [373, 107] on div "But our climate is changing fast and this poses a serious threat to the future …" at bounding box center [411, 105] width 416 height 35
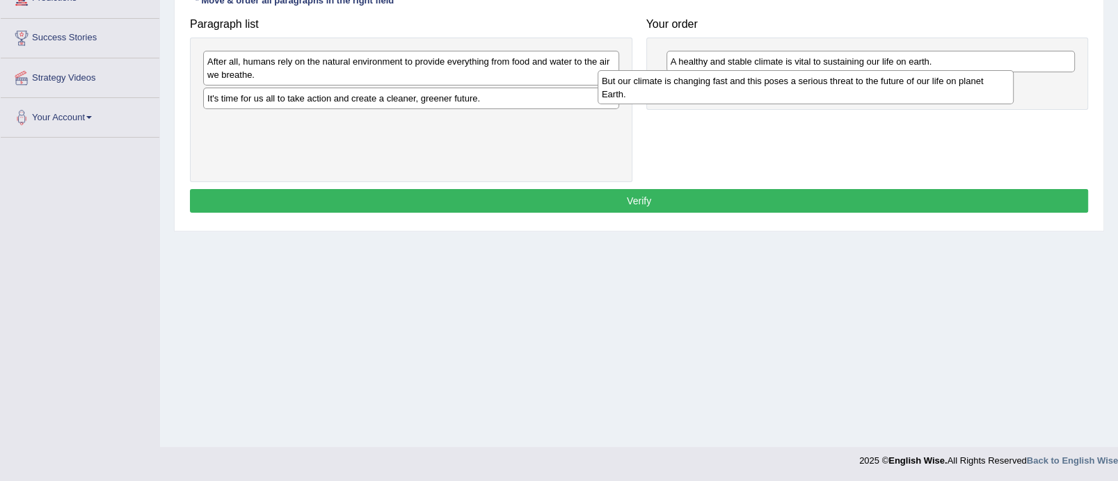
drag, startPoint x: 373, startPoint y: 107, endPoint x: 767, endPoint y: 90, distance: 394.8
click at [767, 90] on div "But our climate is changing fast and this poses a serious threat to the future …" at bounding box center [806, 87] width 416 height 35
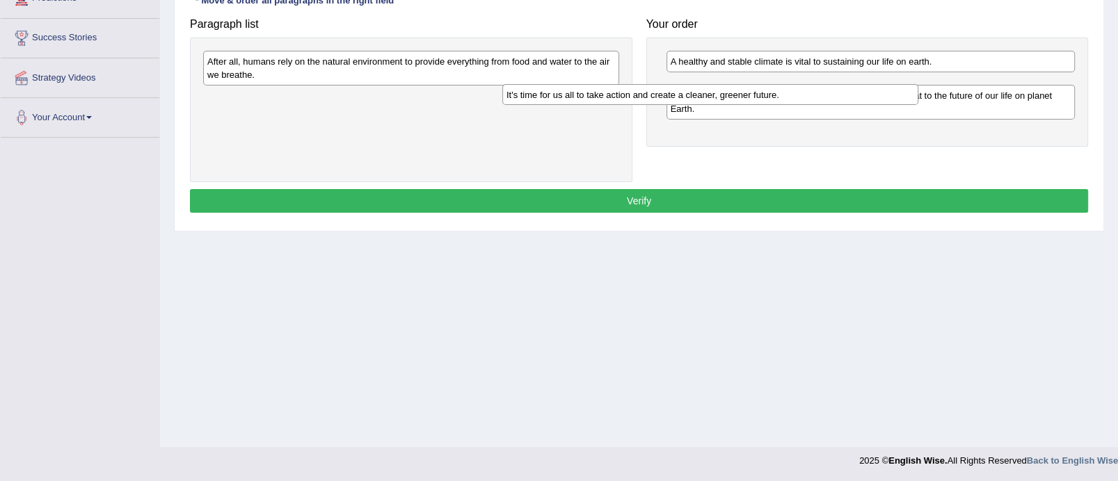
drag, startPoint x: 409, startPoint y: 90, endPoint x: 712, endPoint y: 88, distance: 303.3
click at [712, 88] on div "It's time for us all to take action and create a cleaner, greener future." at bounding box center [710, 95] width 416 height 22
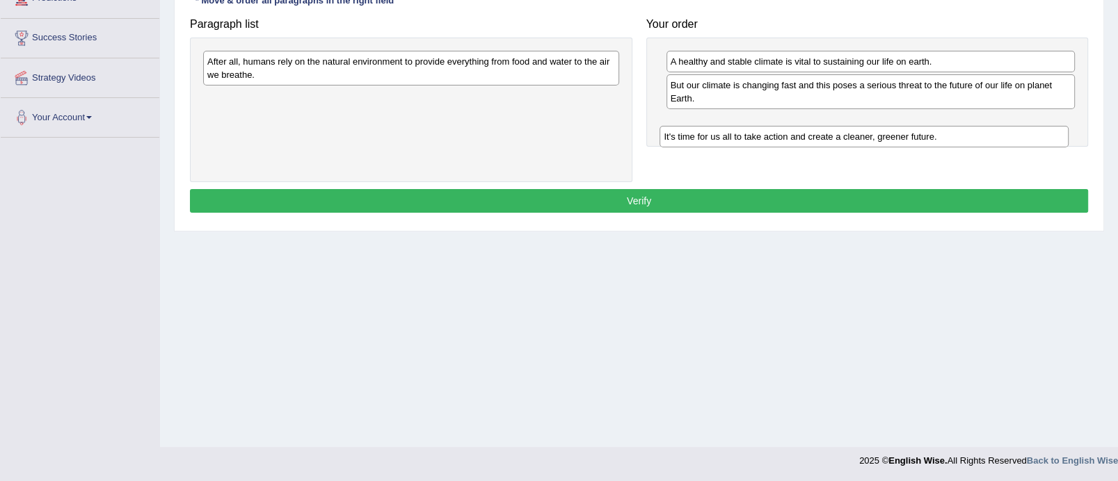
drag, startPoint x: 712, startPoint y: 88, endPoint x: 706, endPoint y: 140, distance: 51.9
click at [706, 140] on div "It's time for us all to take action and create a cleaner, greener future." at bounding box center [864, 137] width 409 height 22
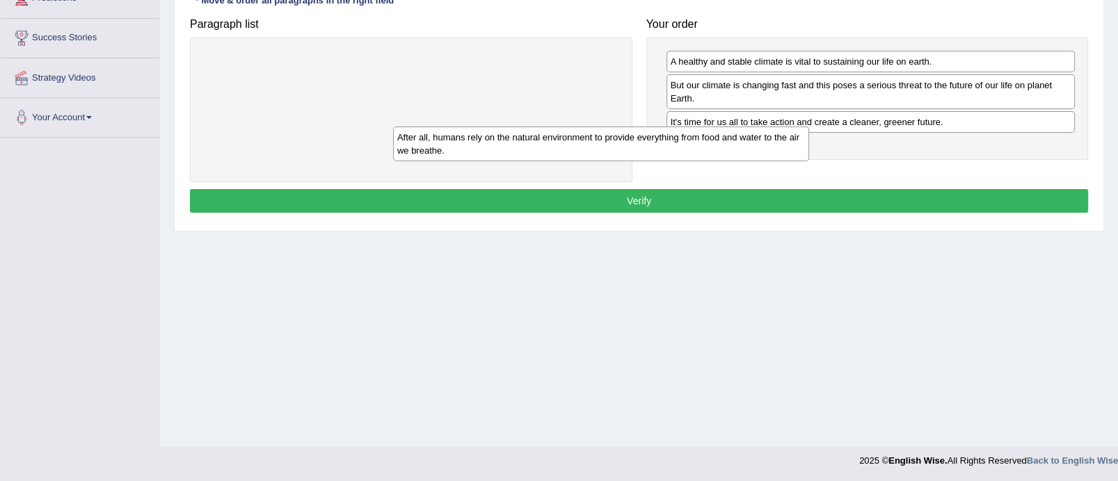
drag, startPoint x: 571, startPoint y: 67, endPoint x: 829, endPoint y: 156, distance: 272.4
click at [809, 156] on div "After all, humans rely on the natural environment to provide everything from fo…" at bounding box center [601, 144] width 416 height 35
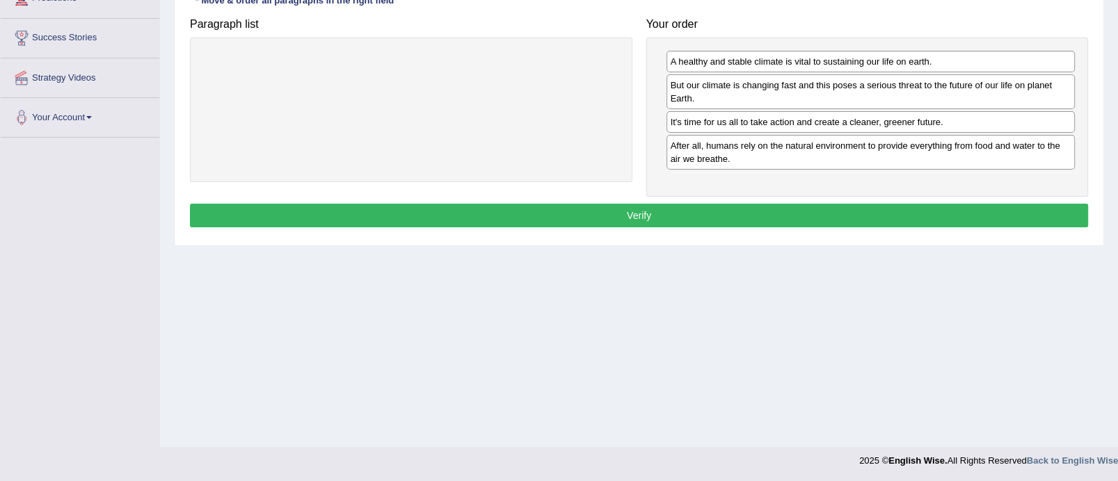
click at [724, 218] on button "Verify" at bounding box center [639, 216] width 898 height 24
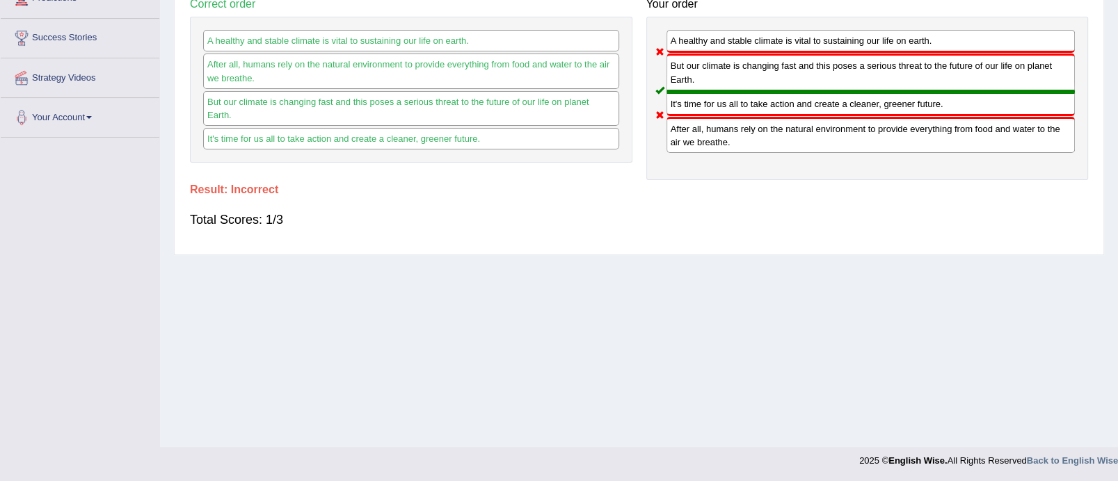
scroll to position [0, 0]
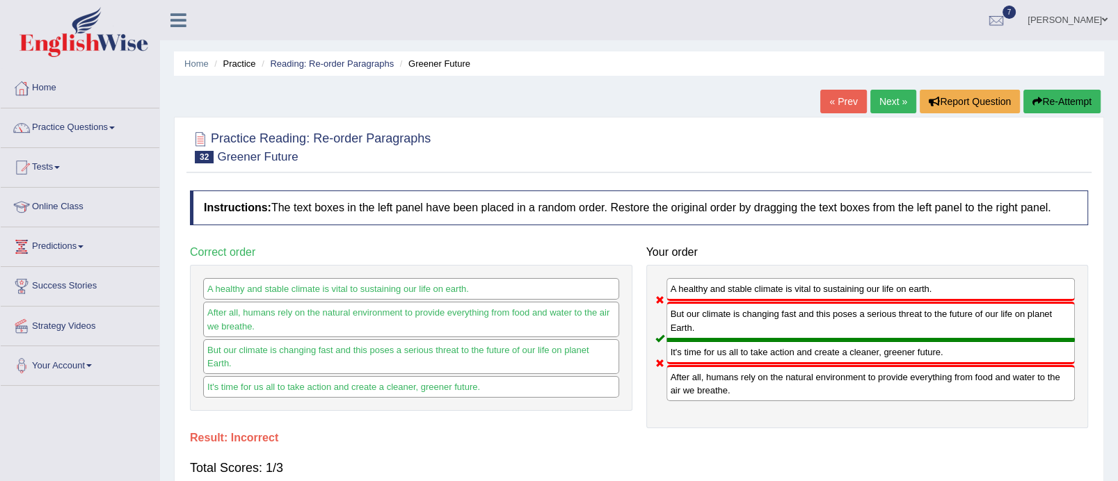
click at [874, 106] on link "Next »" at bounding box center [893, 102] width 46 height 24
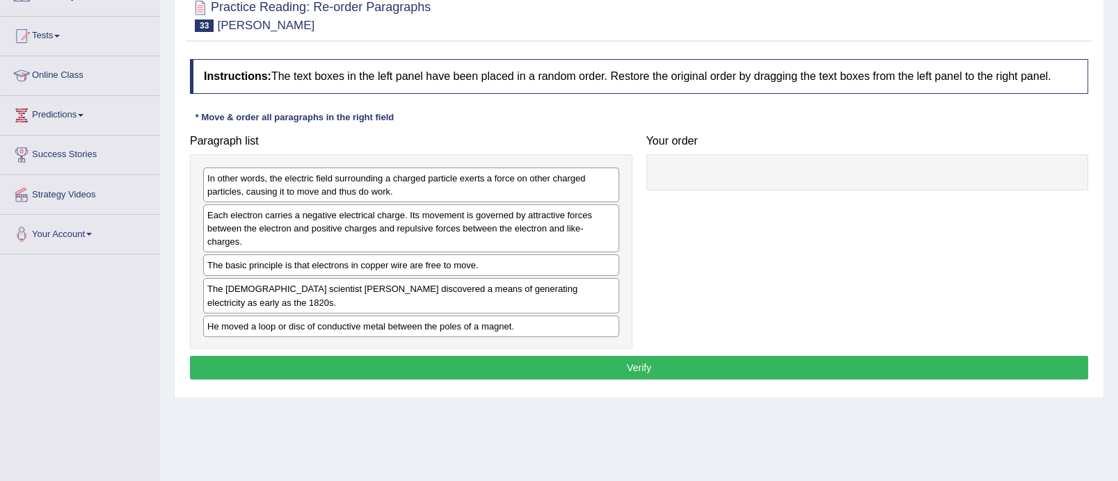
scroll to position [147, 0]
